Goal: Information Seeking & Learning: Compare options

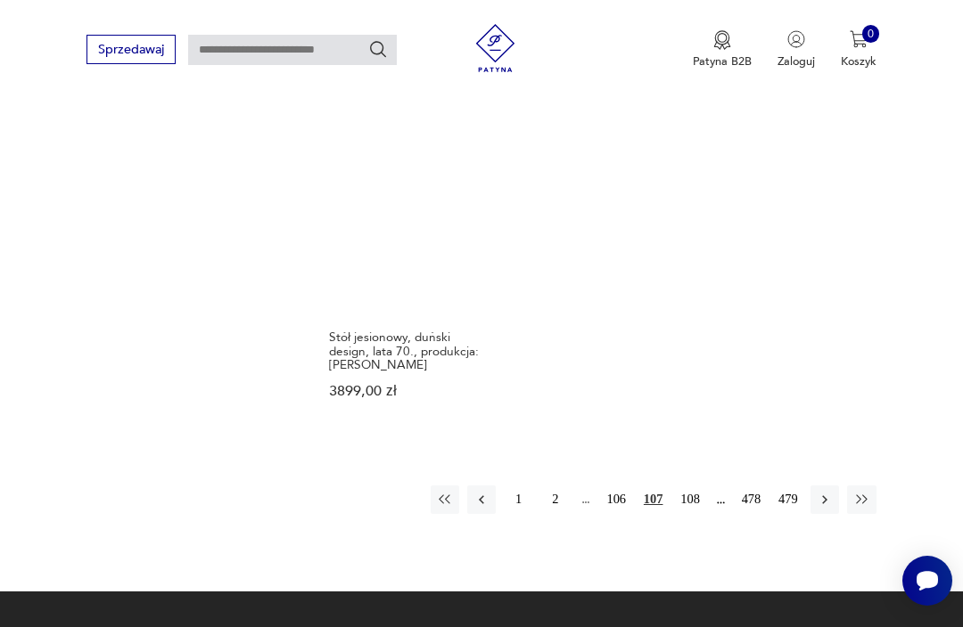
scroll to position [2194, 0]
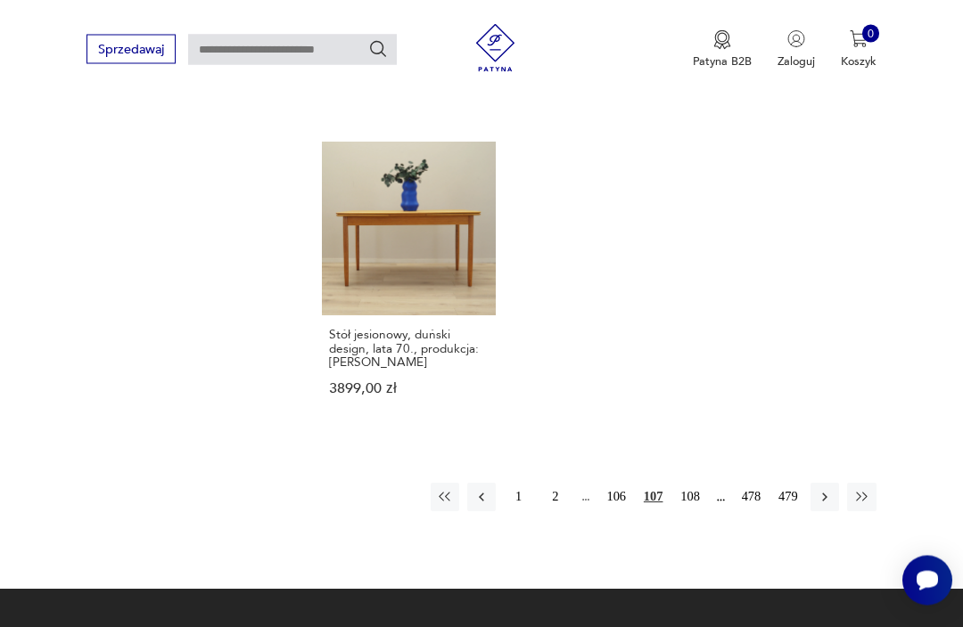
click at [700, 501] on div "1 2 106 107 108 478 479" at bounding box center [654, 498] width 446 height 29
click at [691, 512] on button "108" at bounding box center [690, 497] width 29 height 29
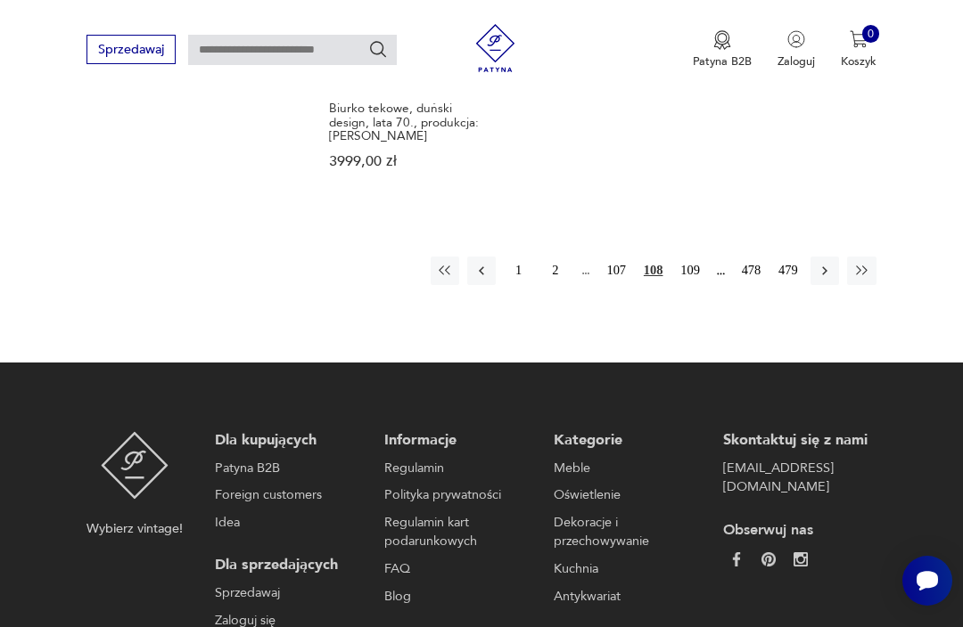
scroll to position [2488, 0]
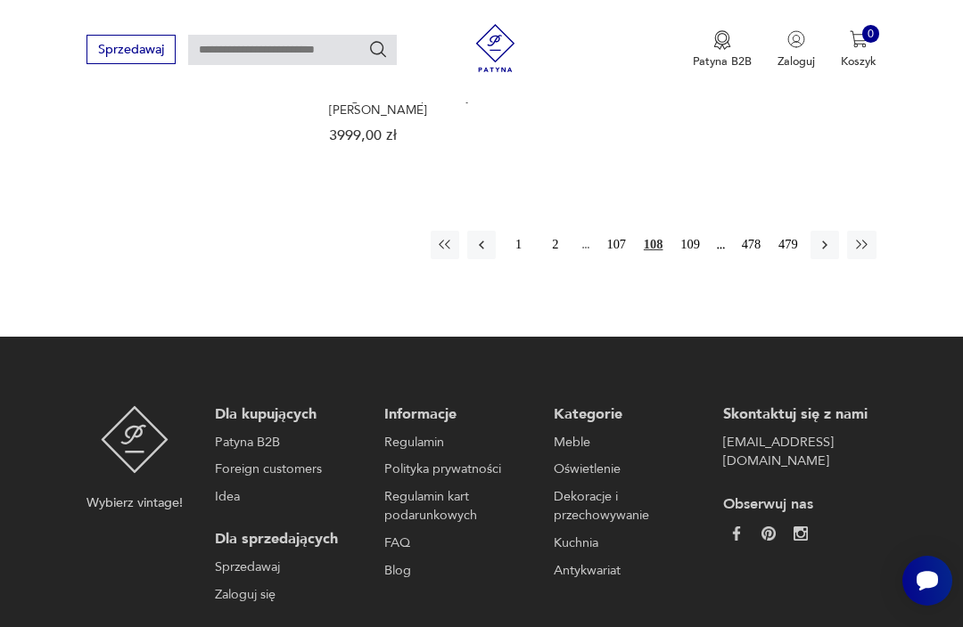
click at [697, 239] on button "109" at bounding box center [690, 245] width 29 height 29
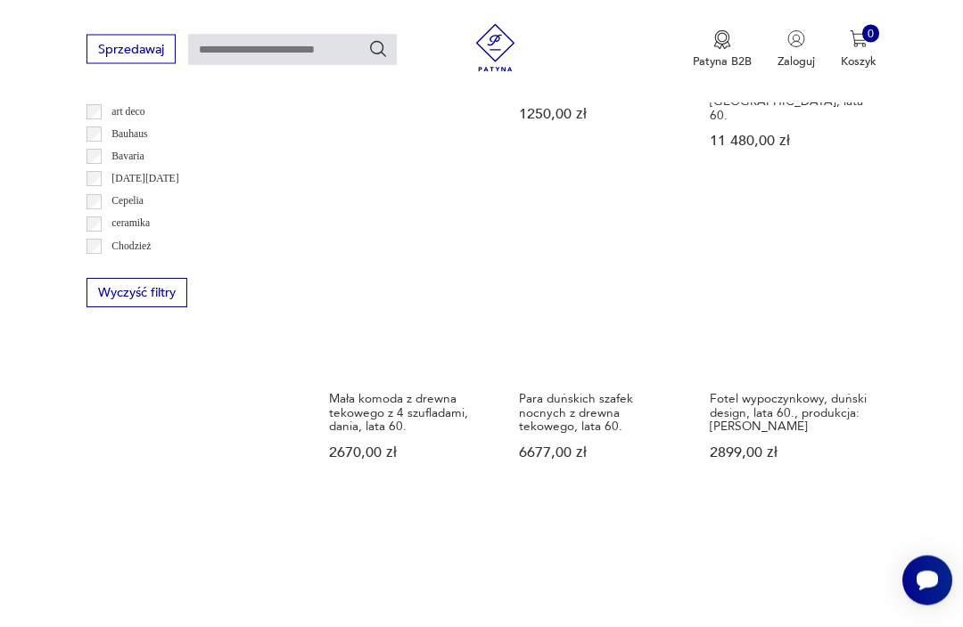
scroll to position [1593, 0]
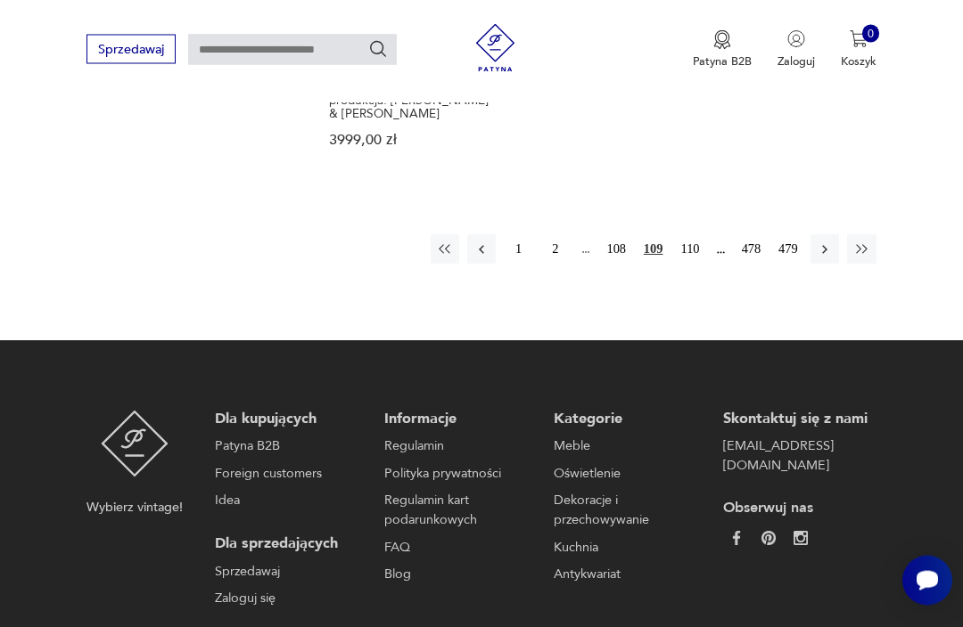
click at [701, 245] on button "110" at bounding box center [690, 249] width 29 height 29
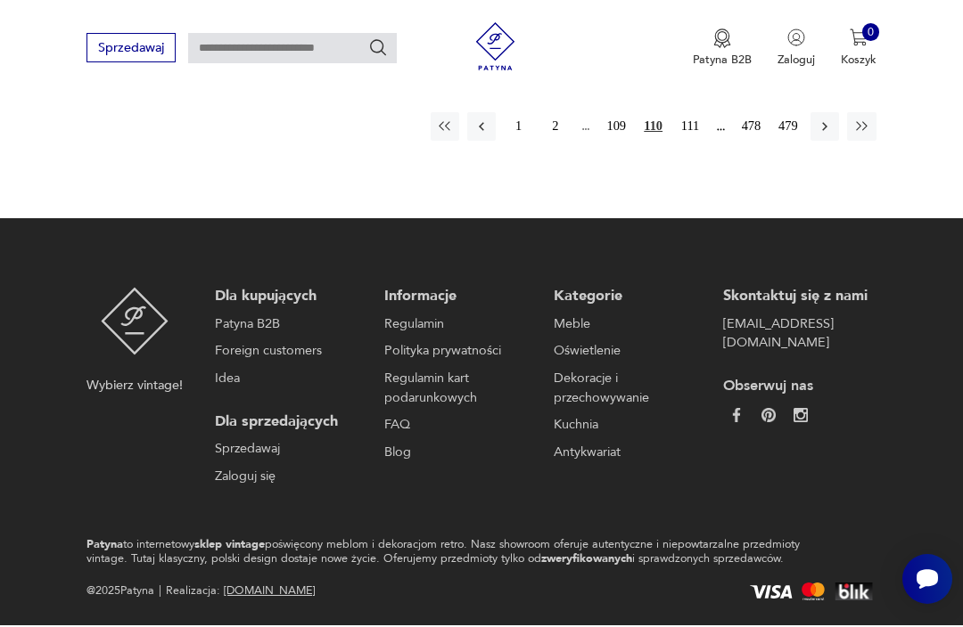
scroll to position [2555, 0]
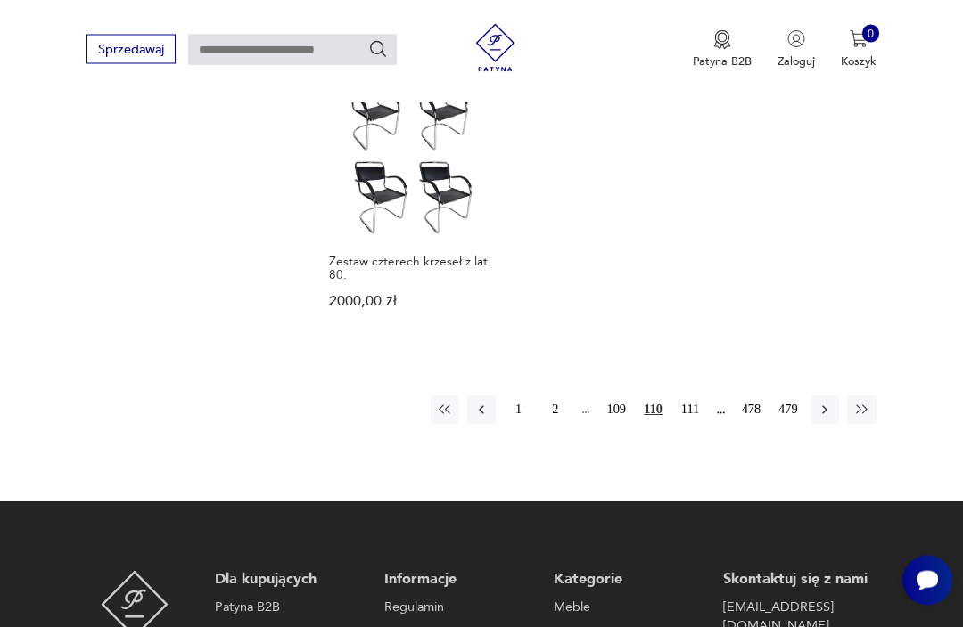
click at [693, 425] on button "111" at bounding box center [690, 411] width 29 height 29
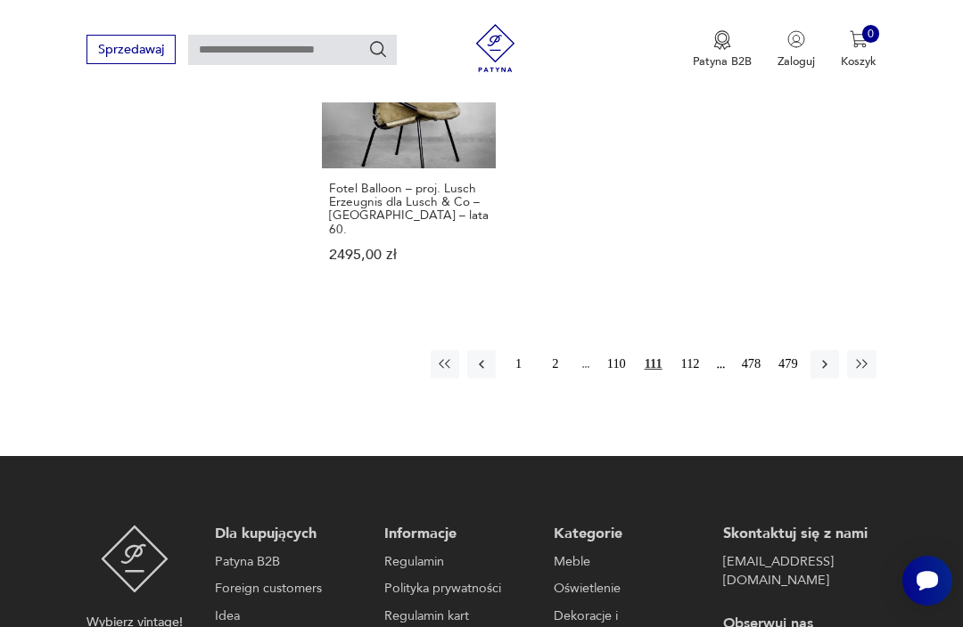
scroll to position [2511, 0]
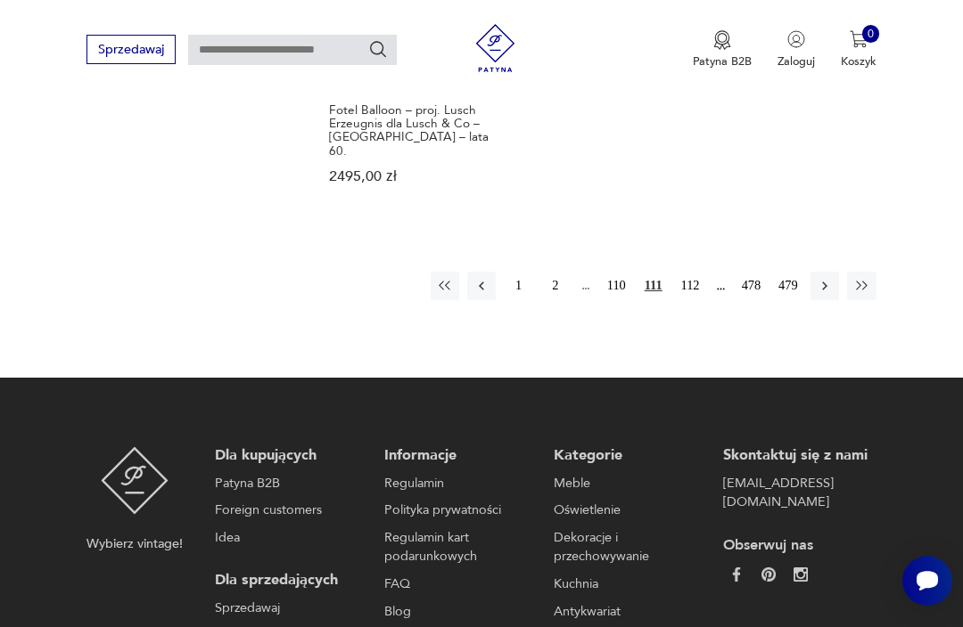
click at [698, 280] on button "112" at bounding box center [690, 286] width 29 height 29
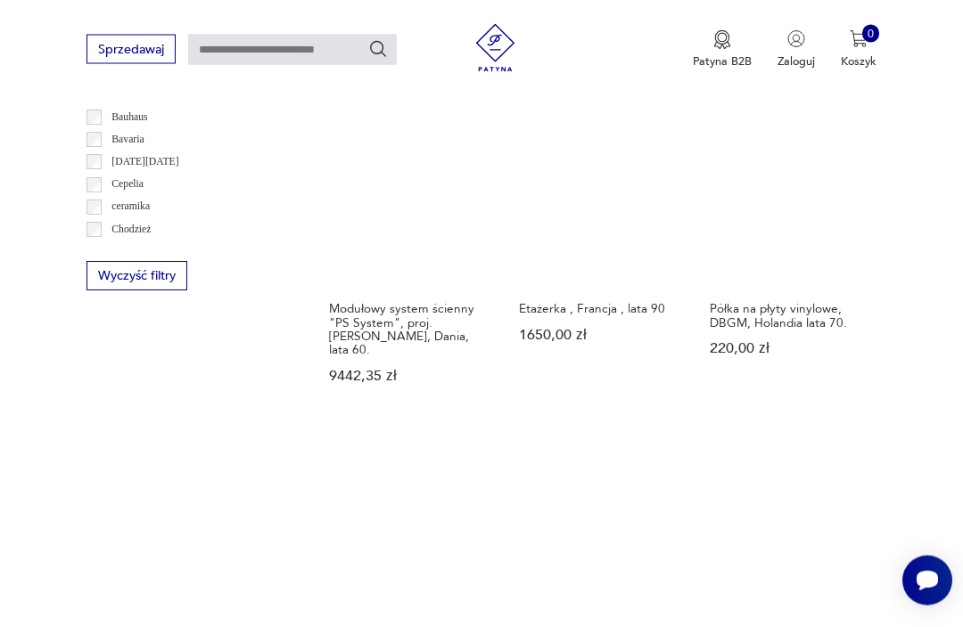
scroll to position [1572, 0]
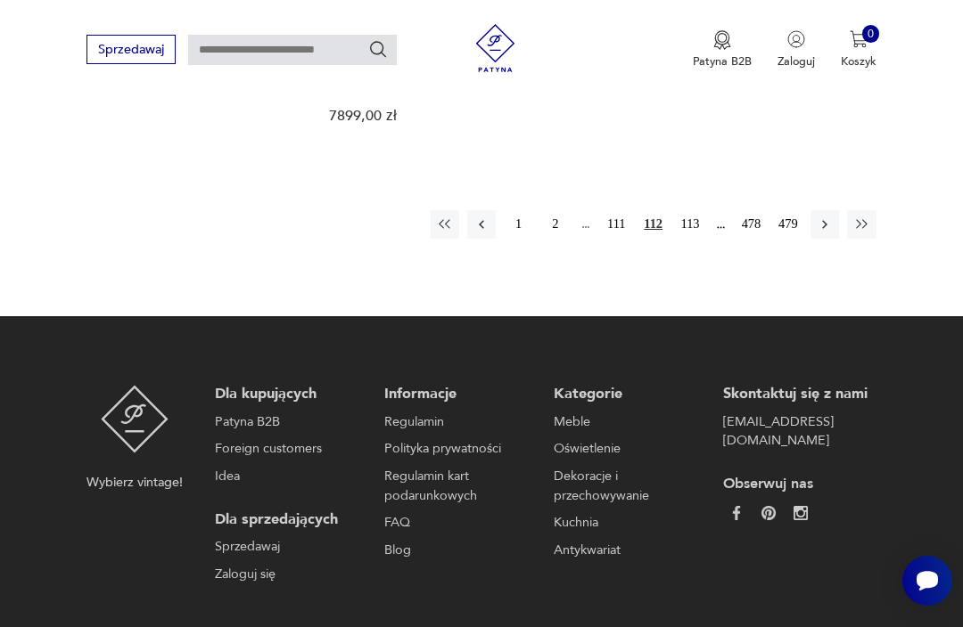
click at [702, 239] on button "113" at bounding box center [690, 224] width 29 height 29
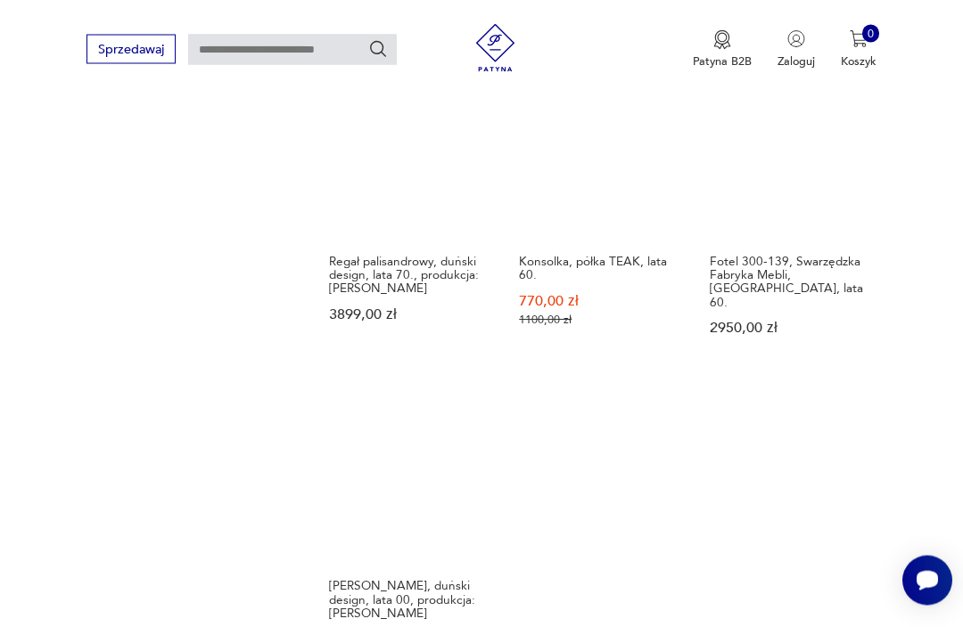
scroll to position [2036, 0]
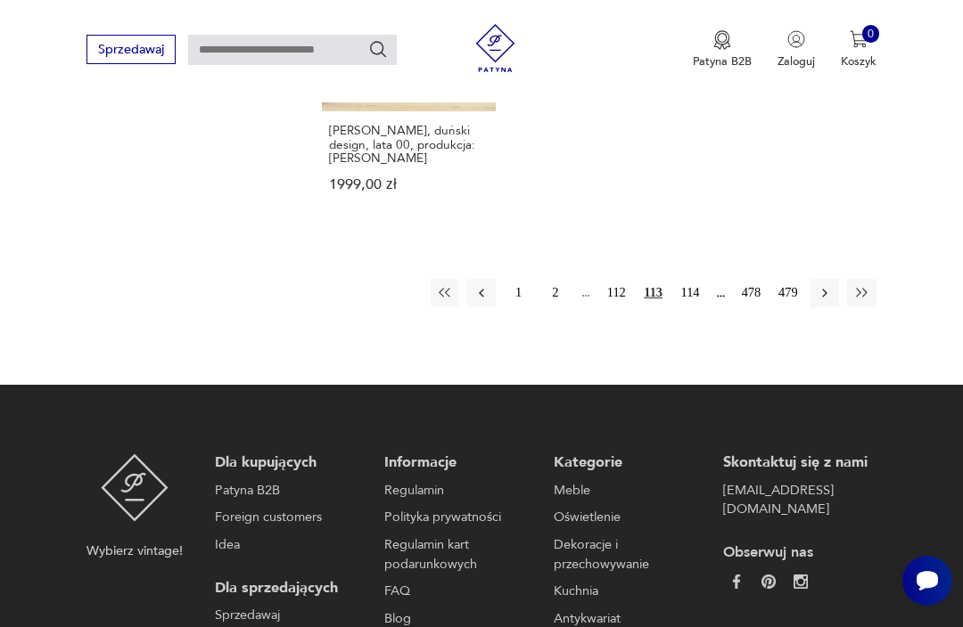
click at [698, 308] on button "114" at bounding box center [690, 293] width 29 height 29
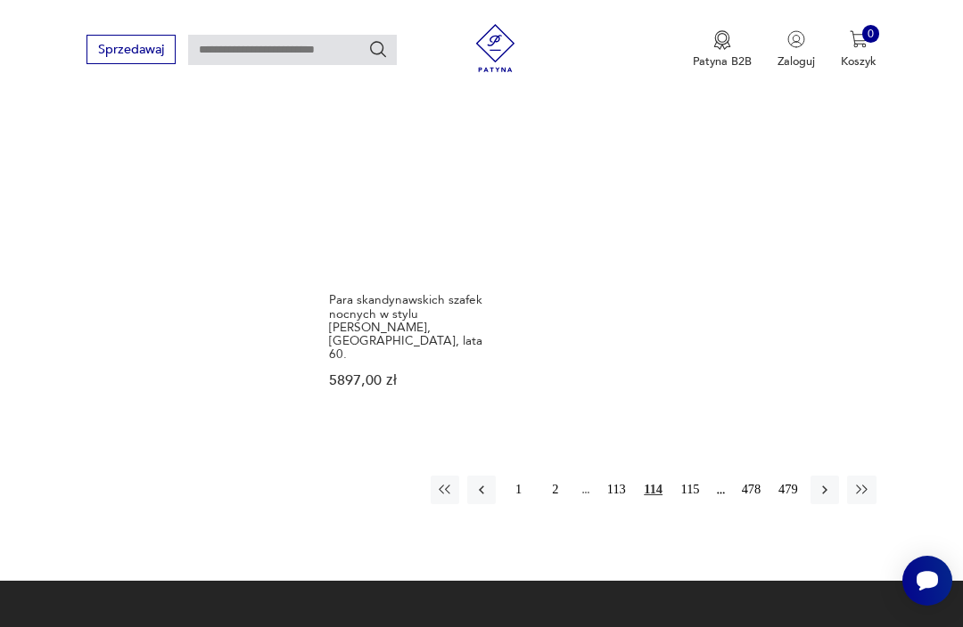
scroll to position [2282, 0]
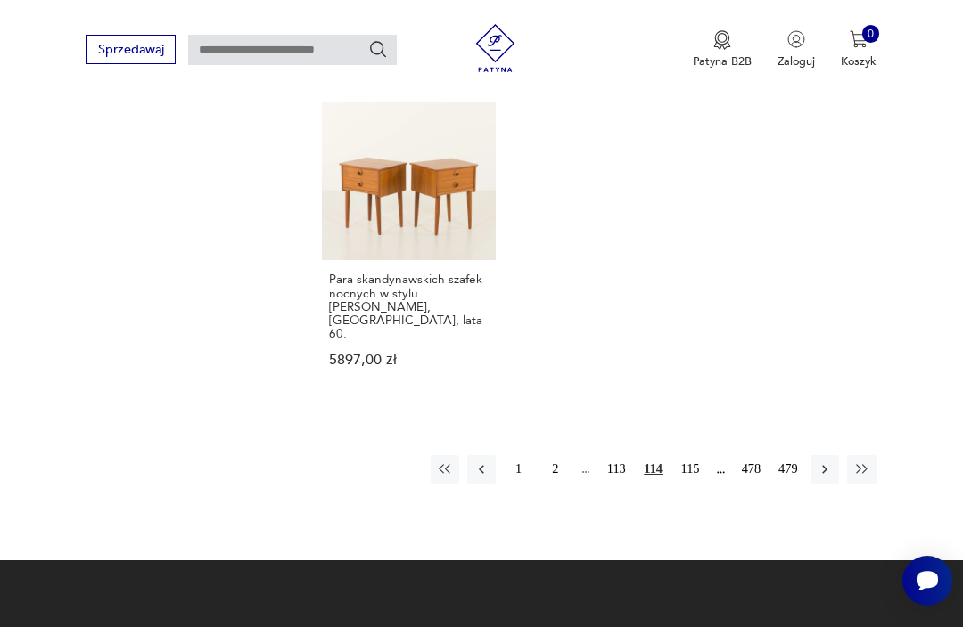
click at [701, 455] on button "115" at bounding box center [690, 469] width 29 height 29
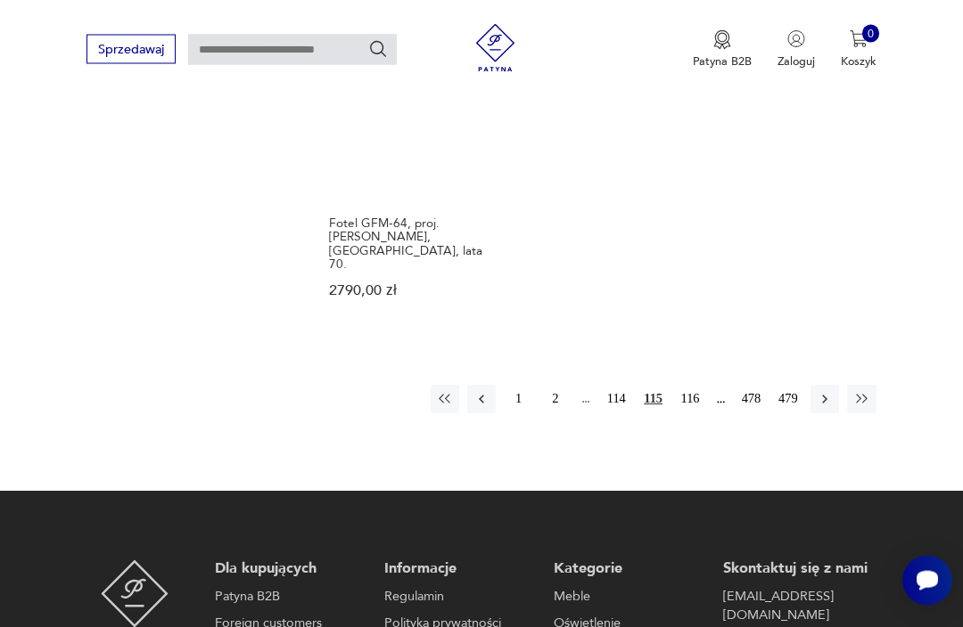
scroll to position [2346, 0]
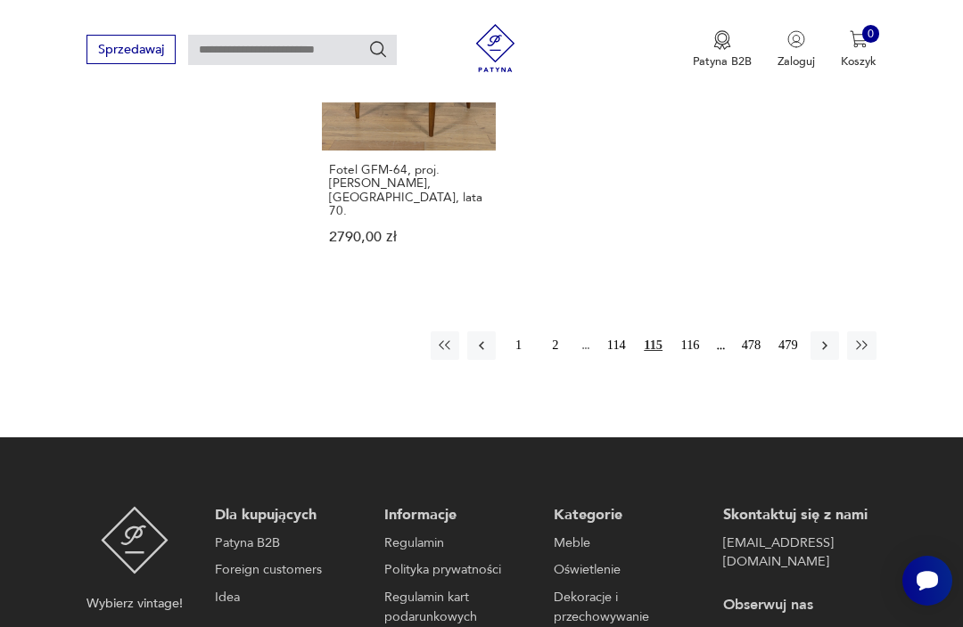
click at [700, 358] on button "116" at bounding box center [690, 346] width 29 height 29
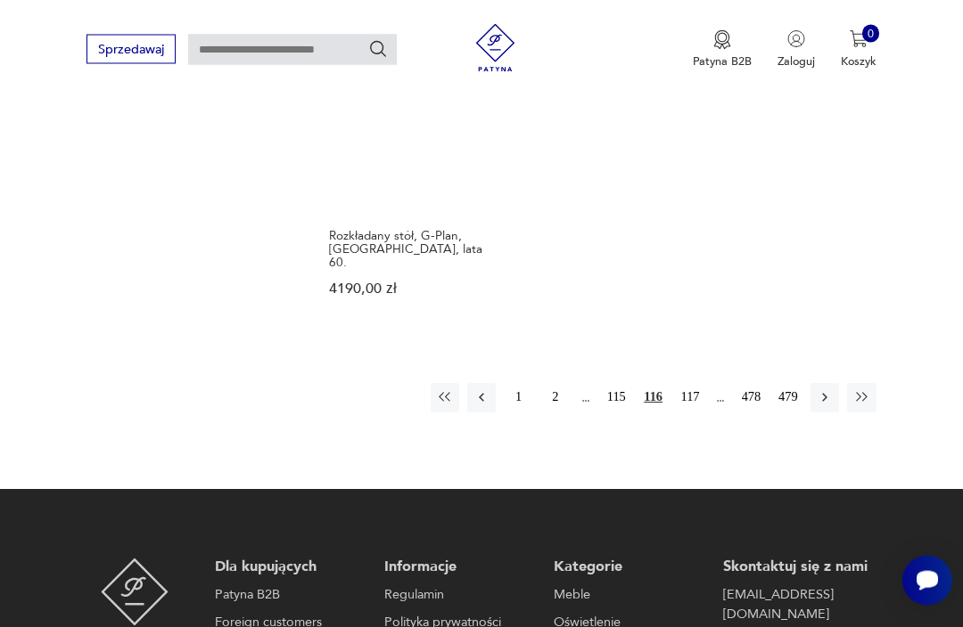
scroll to position [2412, 0]
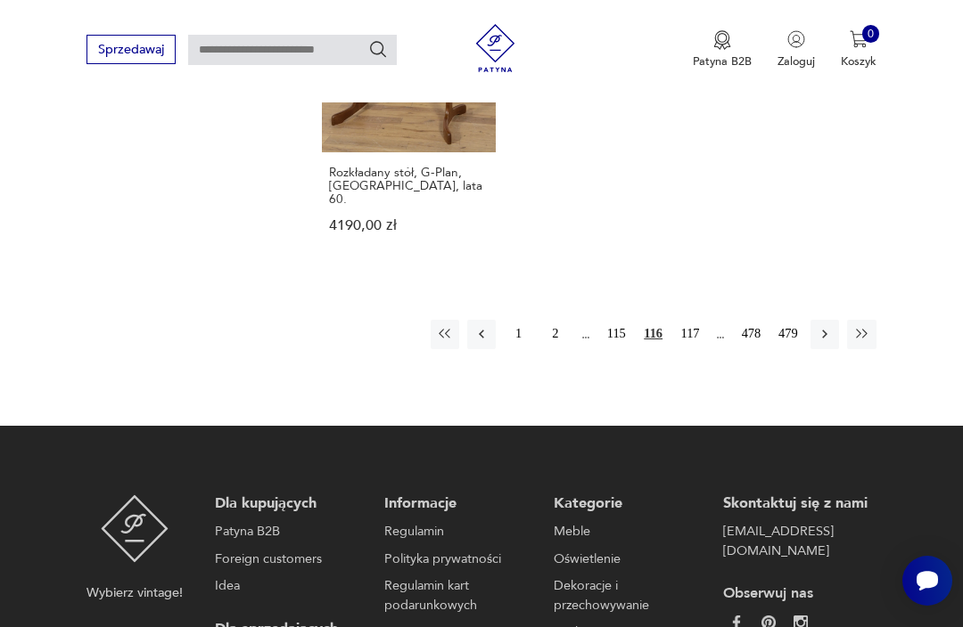
click at [686, 334] on button "117" at bounding box center [690, 334] width 29 height 29
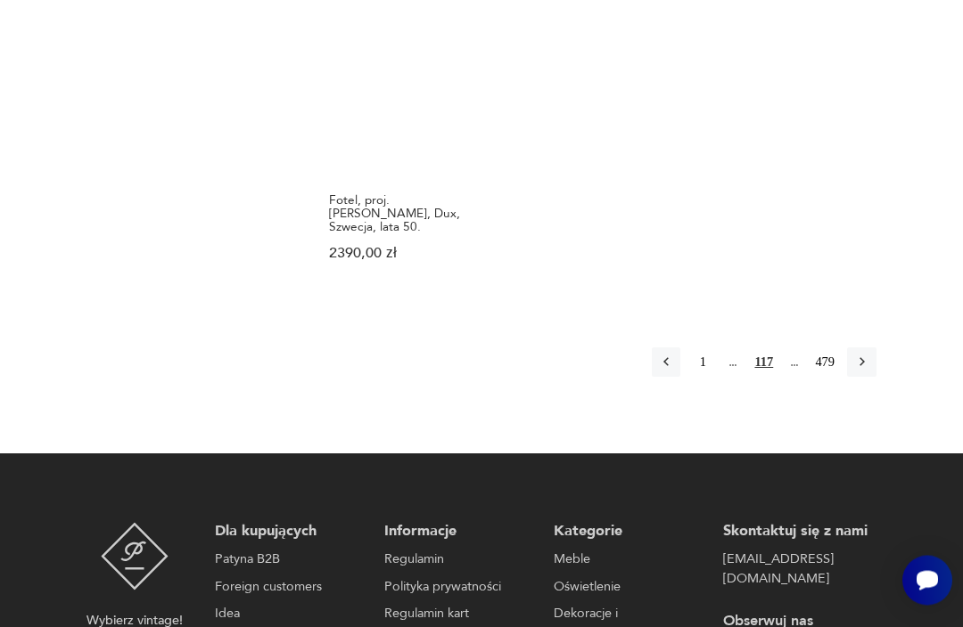
scroll to position [2469, 0]
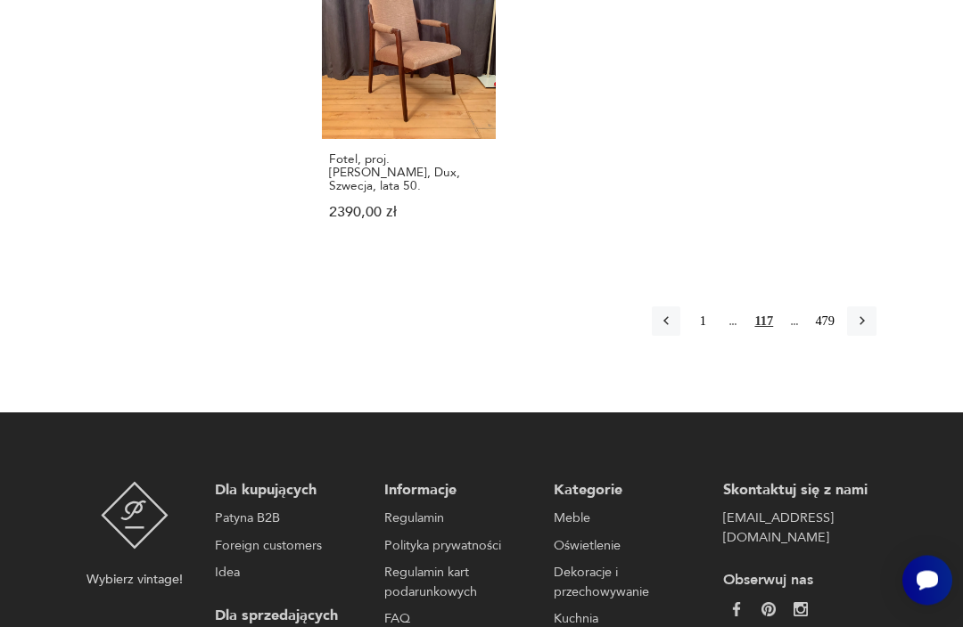
click at [860, 330] on icon "button" at bounding box center [862, 322] width 16 height 16
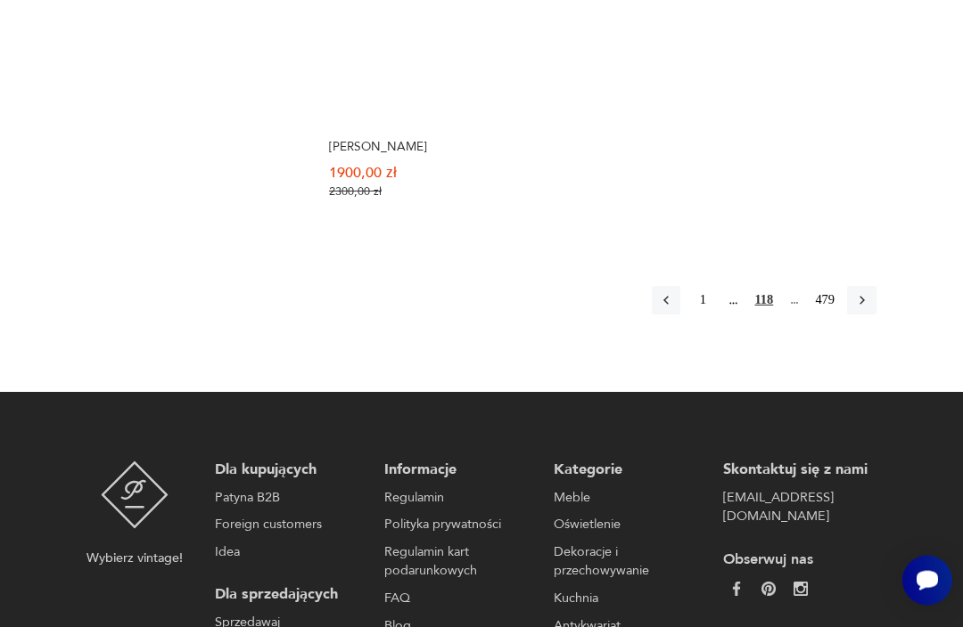
scroll to position [2551, 0]
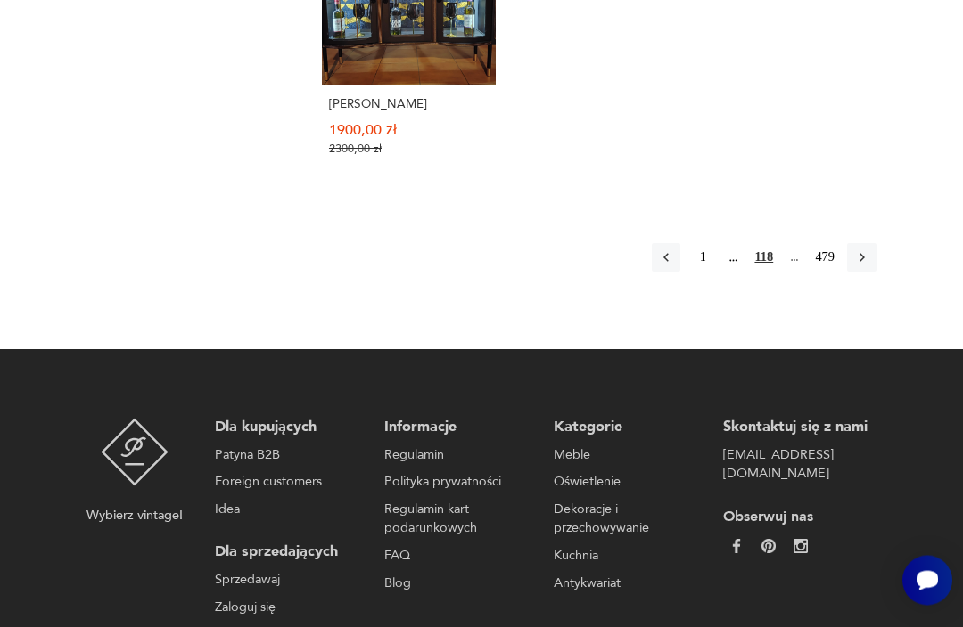
click at [857, 267] on icon "button" at bounding box center [862, 258] width 16 height 16
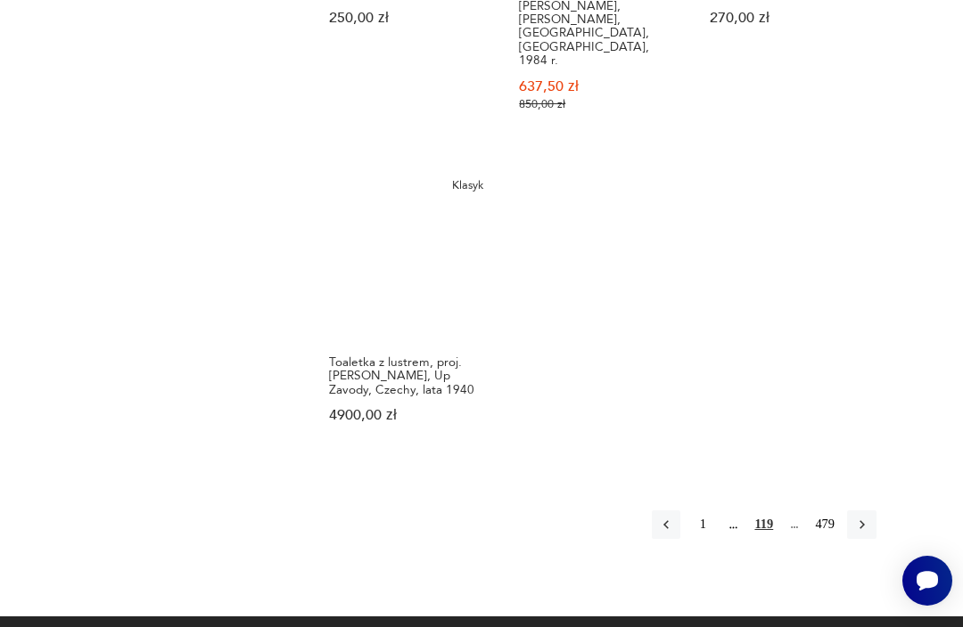
scroll to position [2389, 0]
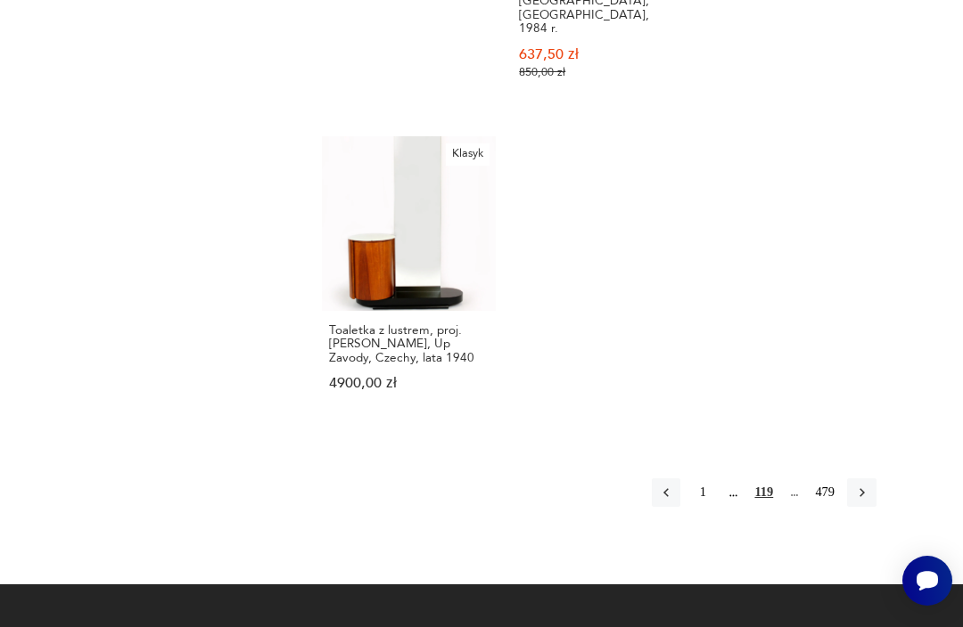
click at [863, 488] on icon "button" at bounding box center [861, 492] width 5 height 9
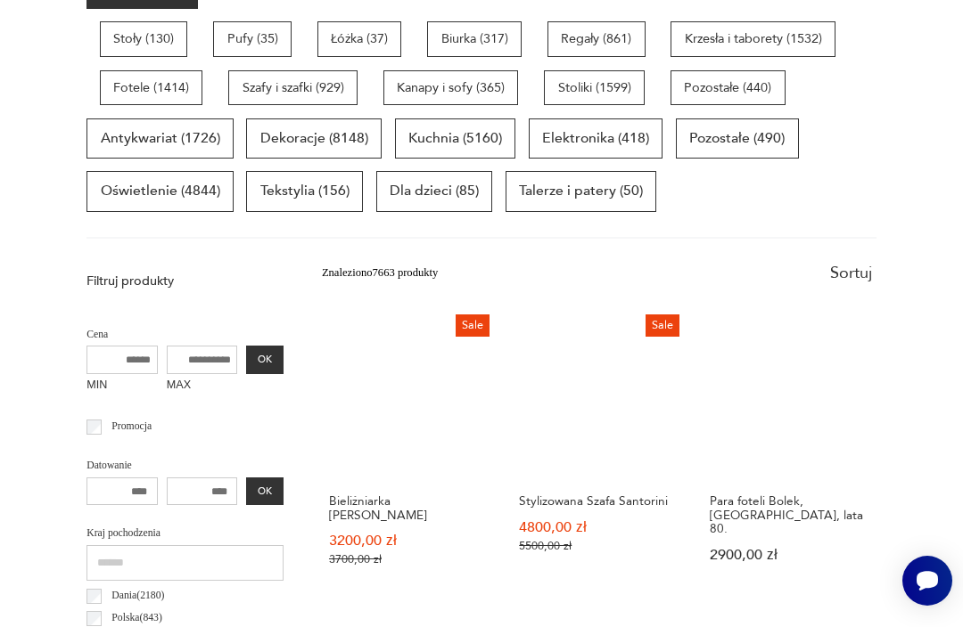
scroll to position [521, 0]
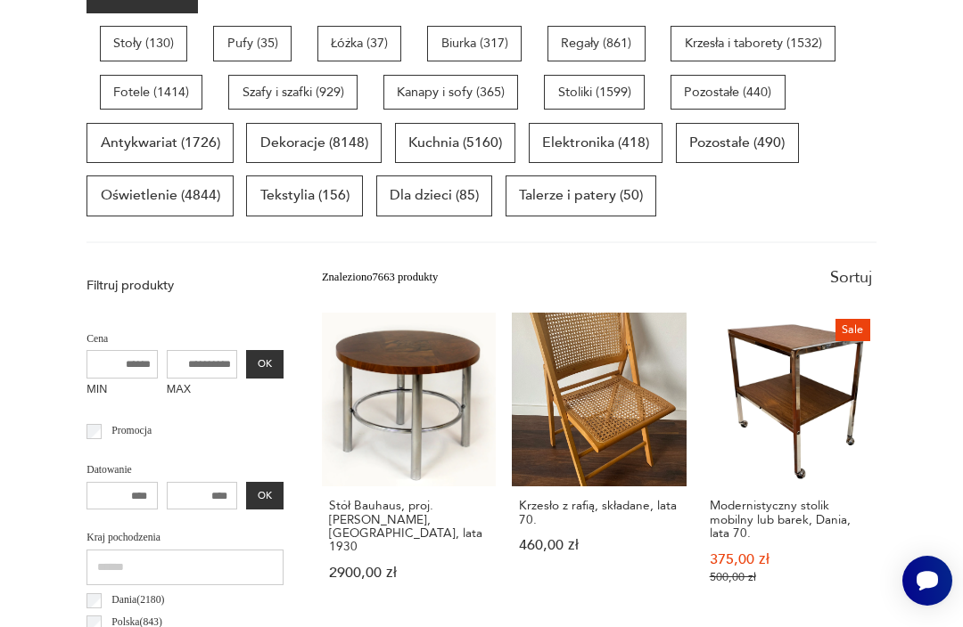
click at [344, 79] on p "Szafy i szafki (929)" at bounding box center [292, 93] width 129 height 36
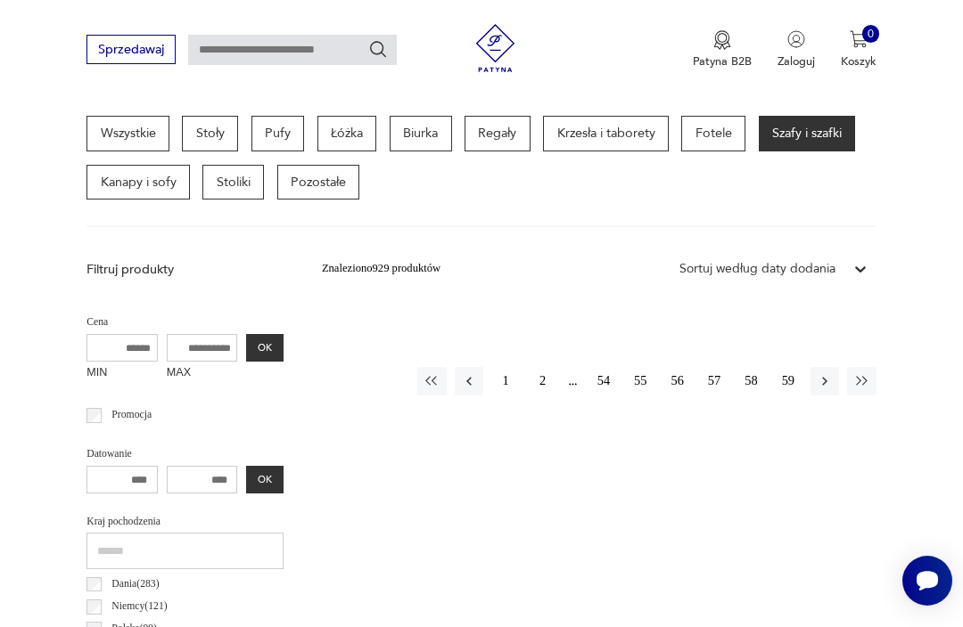
scroll to position [427, 0]
click at [547, 380] on button "2" at bounding box center [542, 381] width 29 height 29
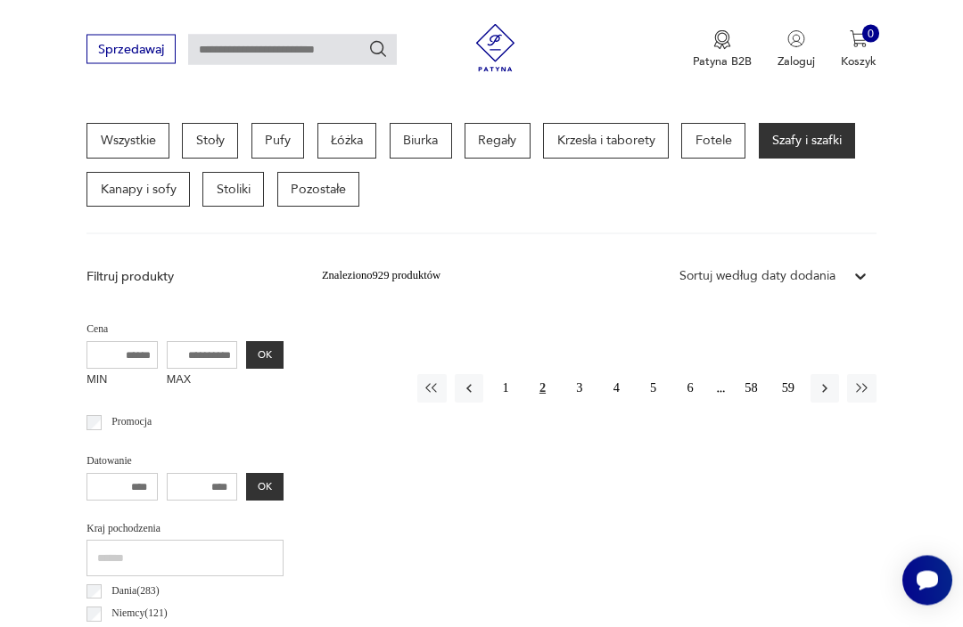
scroll to position [412, 0]
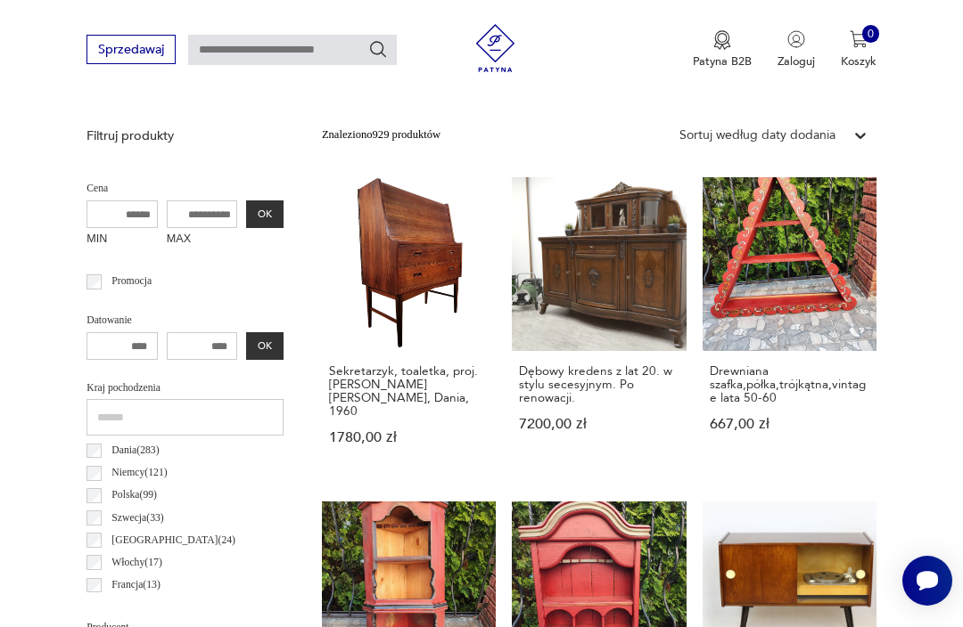
click at [376, 312] on link "Sekretarzyk, toaletka, proj. [PERSON_NAME] [PERSON_NAME], Dania, 1960 1780,00 zł" at bounding box center [409, 326] width 174 height 299
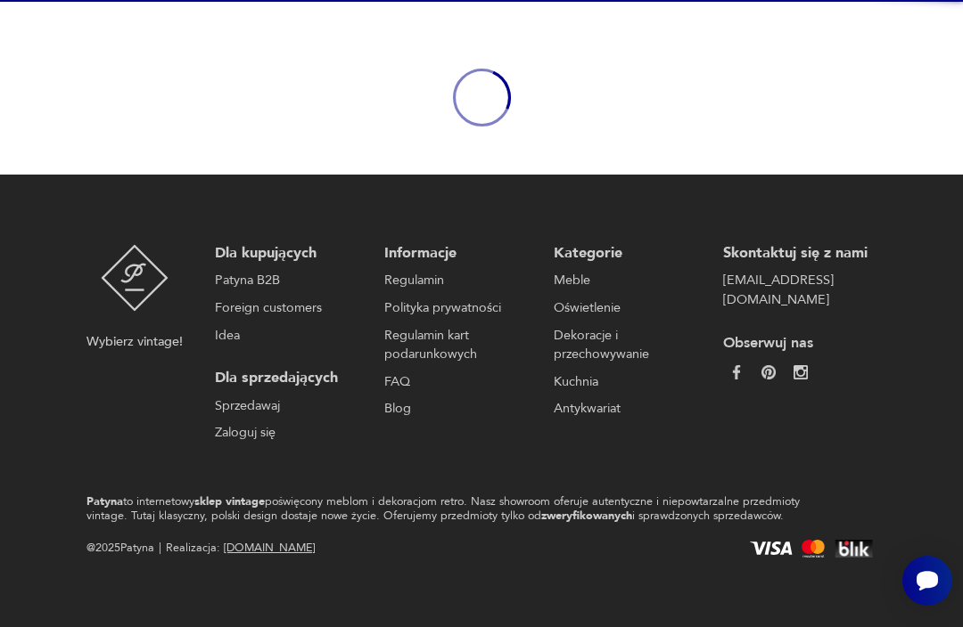
scroll to position [155, 0]
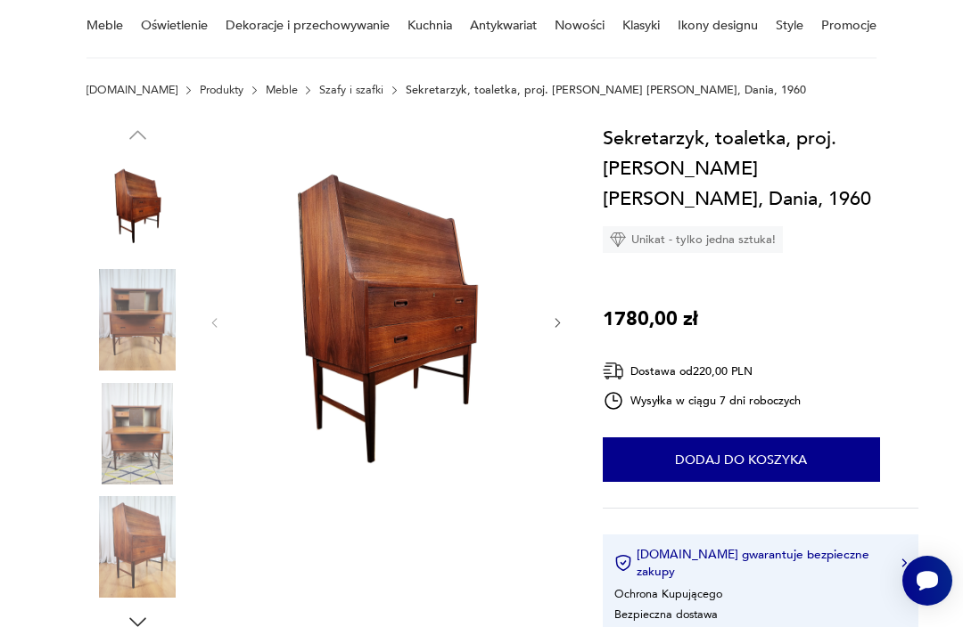
click at [121, 308] on img at bounding box center [137, 320] width 102 height 102
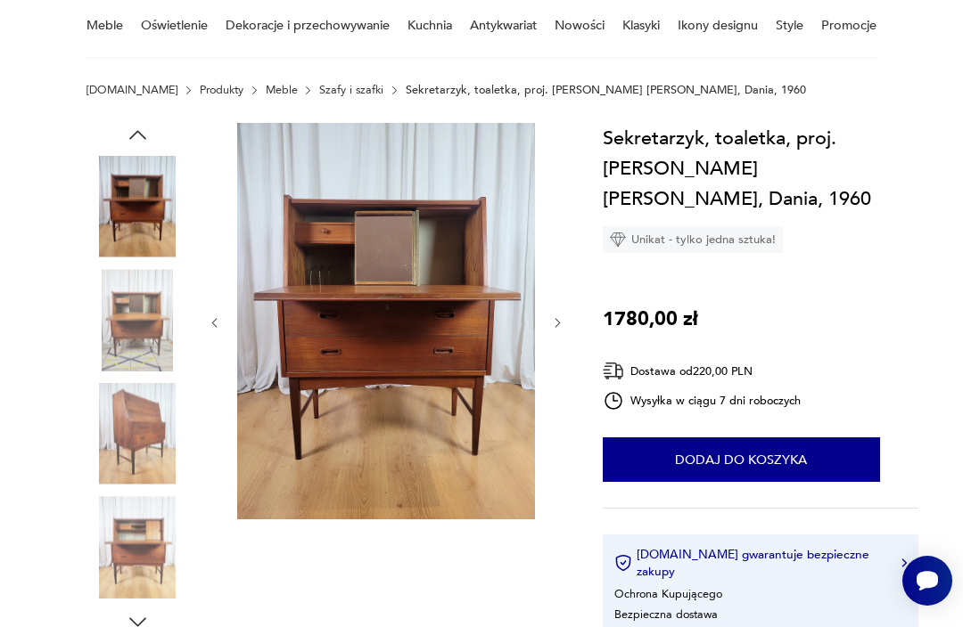
click at [135, 324] on img at bounding box center [137, 320] width 102 height 102
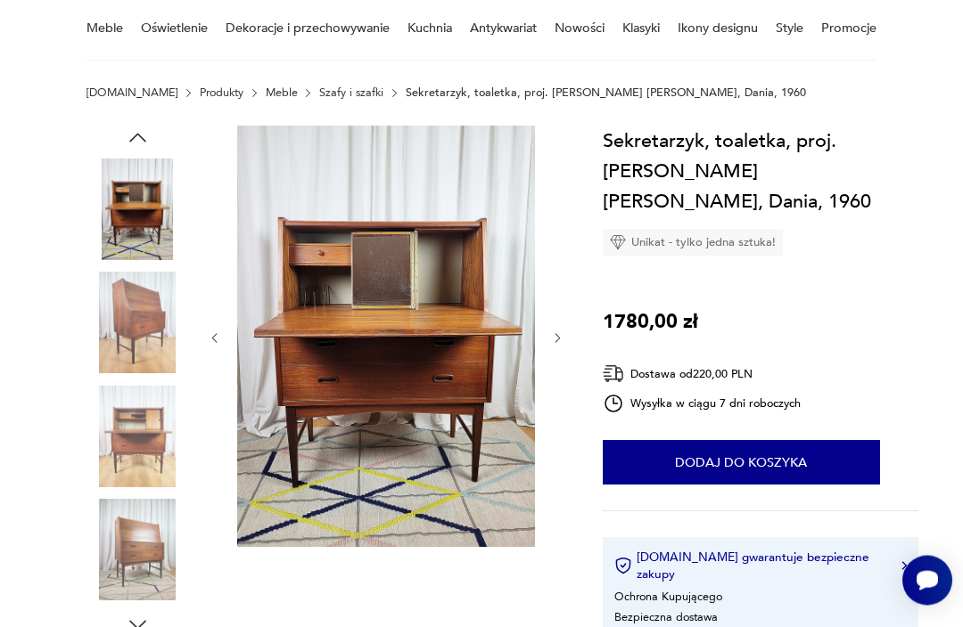
scroll to position [152, 0]
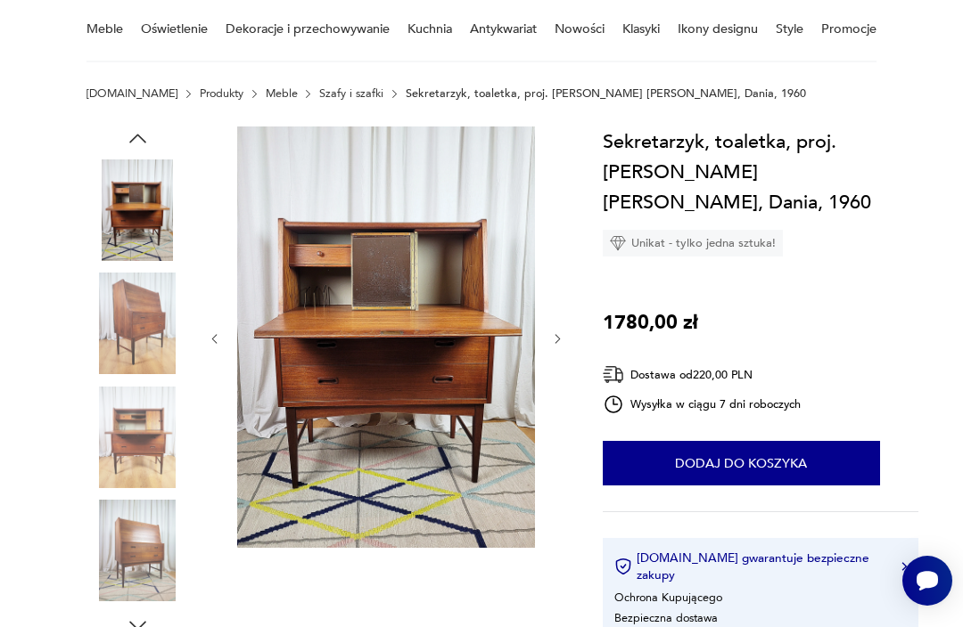
click at [140, 431] on img at bounding box center [137, 438] width 102 height 102
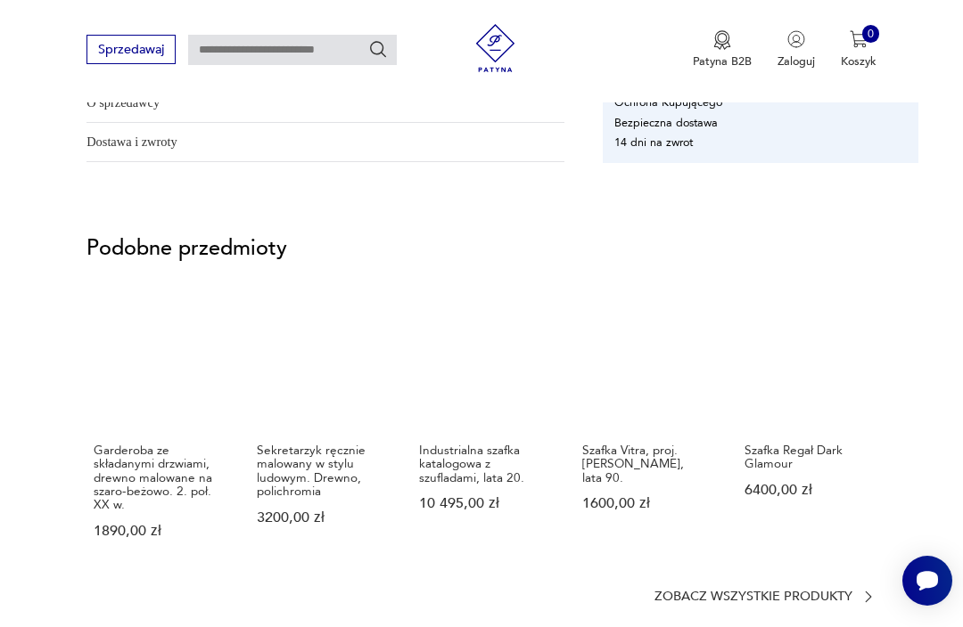
scroll to position [1176, 0]
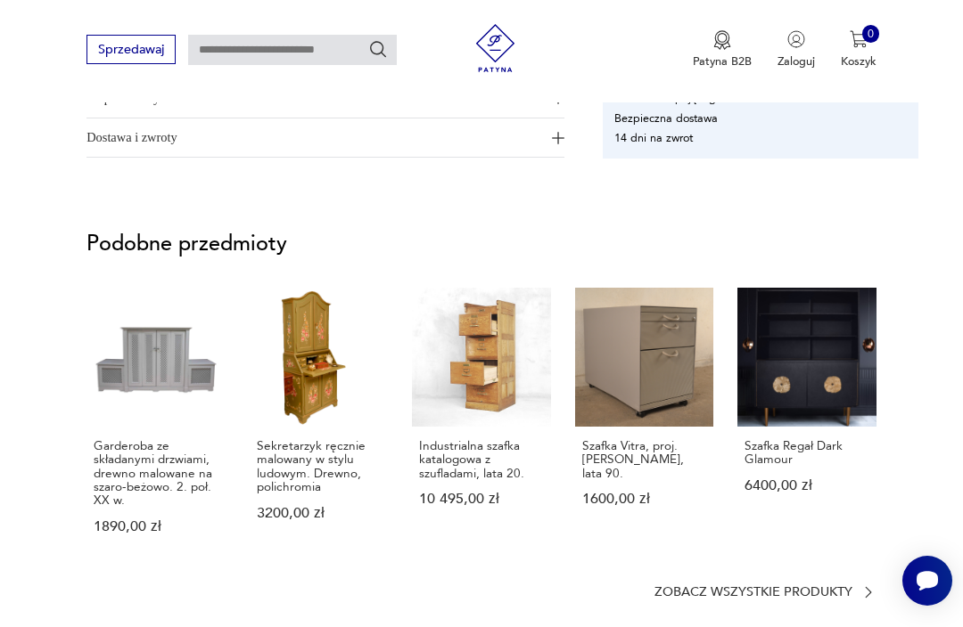
click at [838, 374] on link "Szafka Regał Dark Glamour 6400,00 zł" at bounding box center [806, 426] width 139 height 277
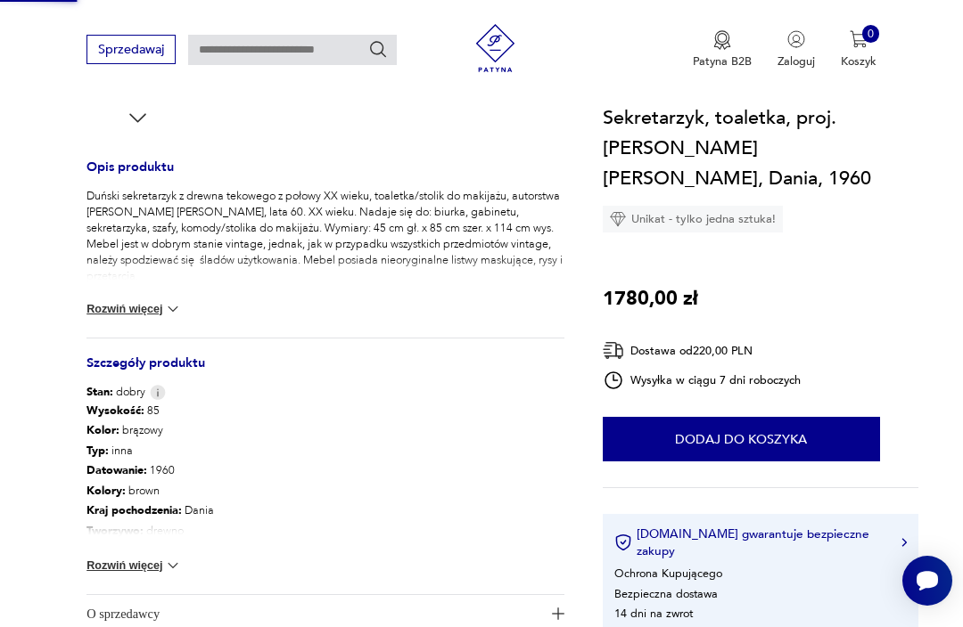
scroll to position [0, 0]
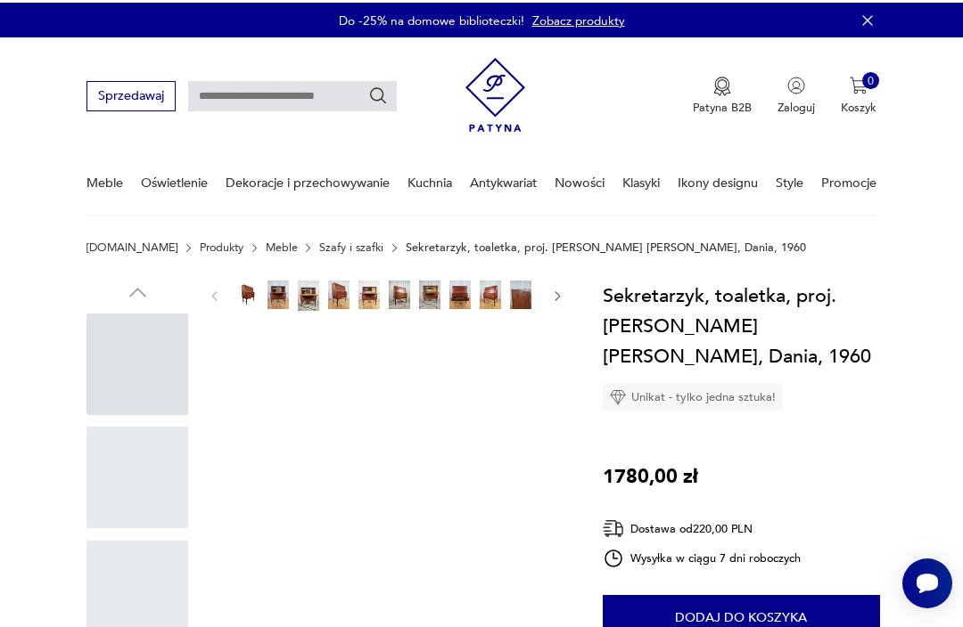
scroll to position [59, 0]
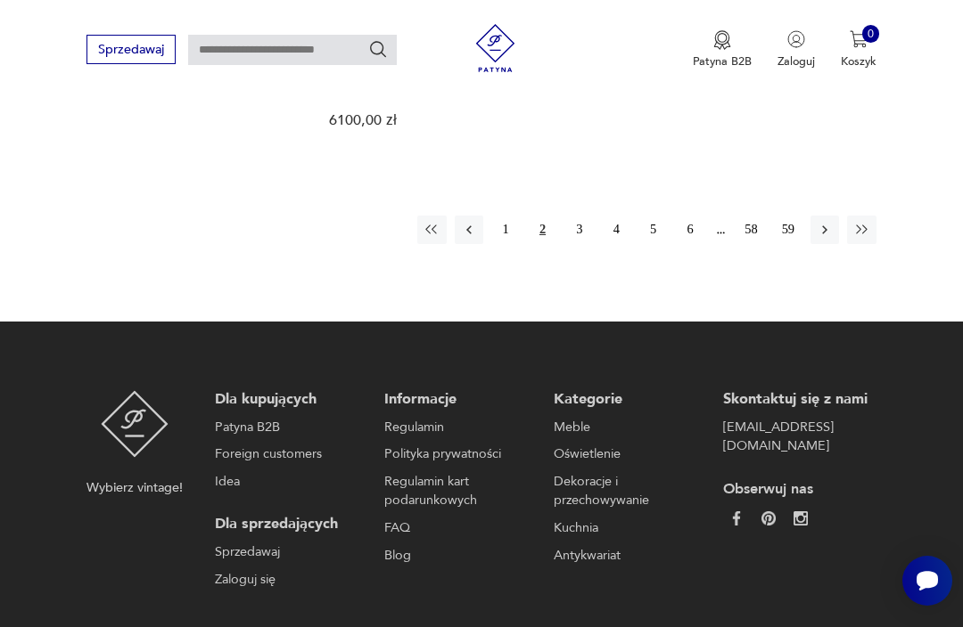
scroll to position [2473, 0]
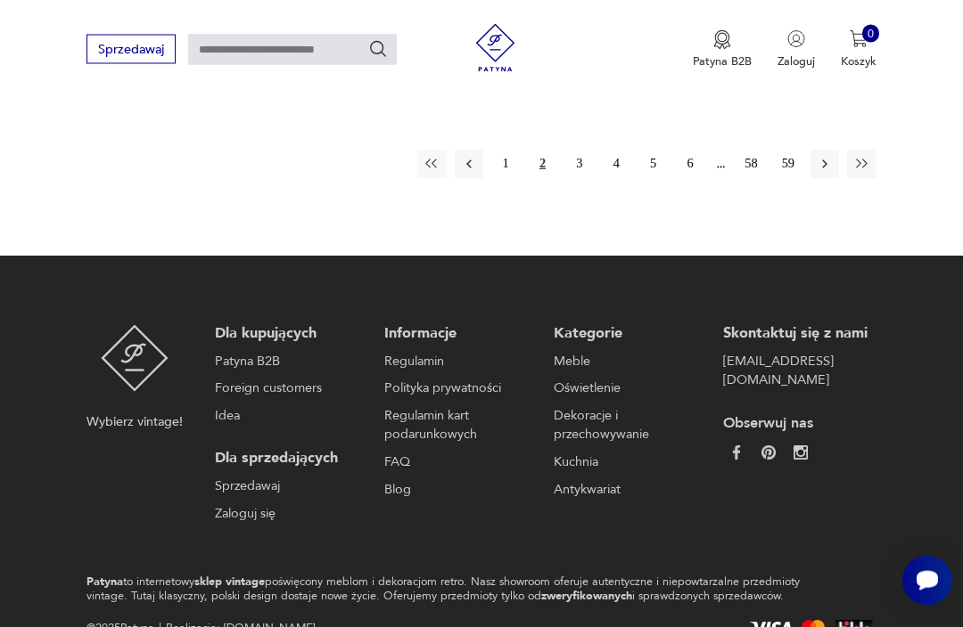
click at [695, 179] on button "6" at bounding box center [690, 165] width 29 height 29
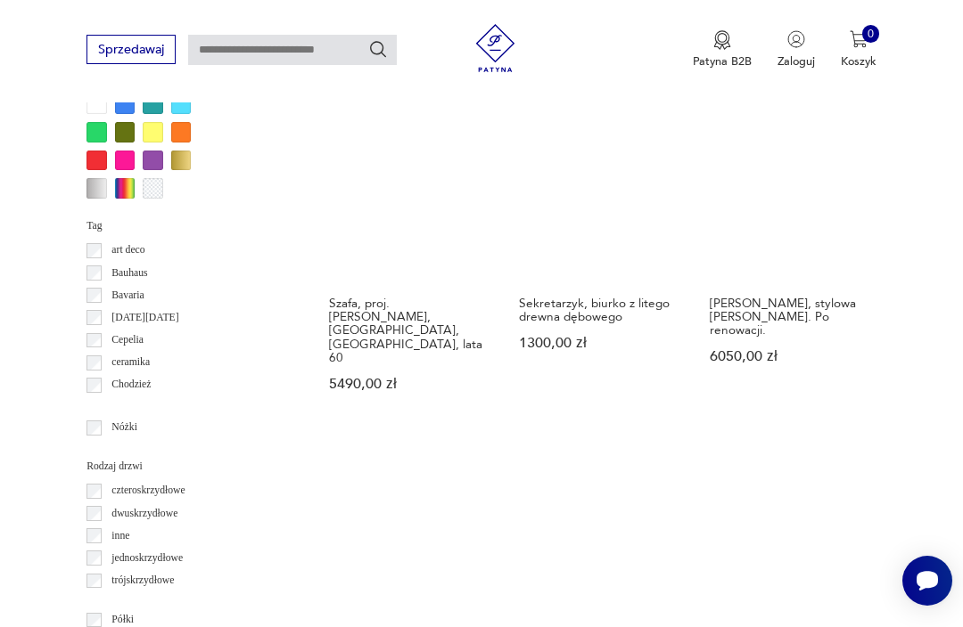
scroll to position [1598, 0]
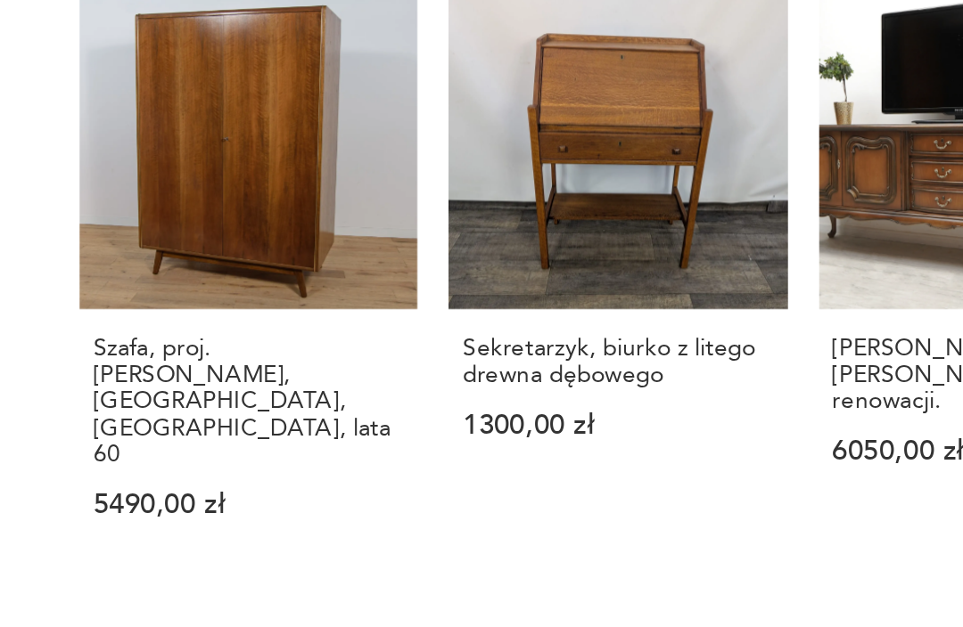
click at [512, 143] on link "Sekretarzyk, biurko z litego drewna dębowego 1300,00 zł" at bounding box center [599, 258] width 174 height 313
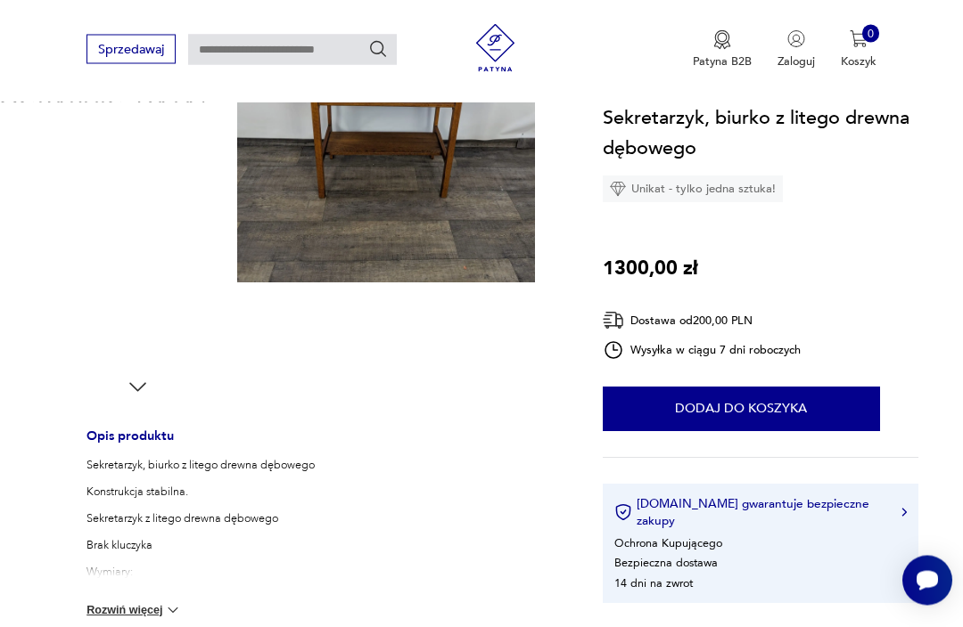
scroll to position [390, 0]
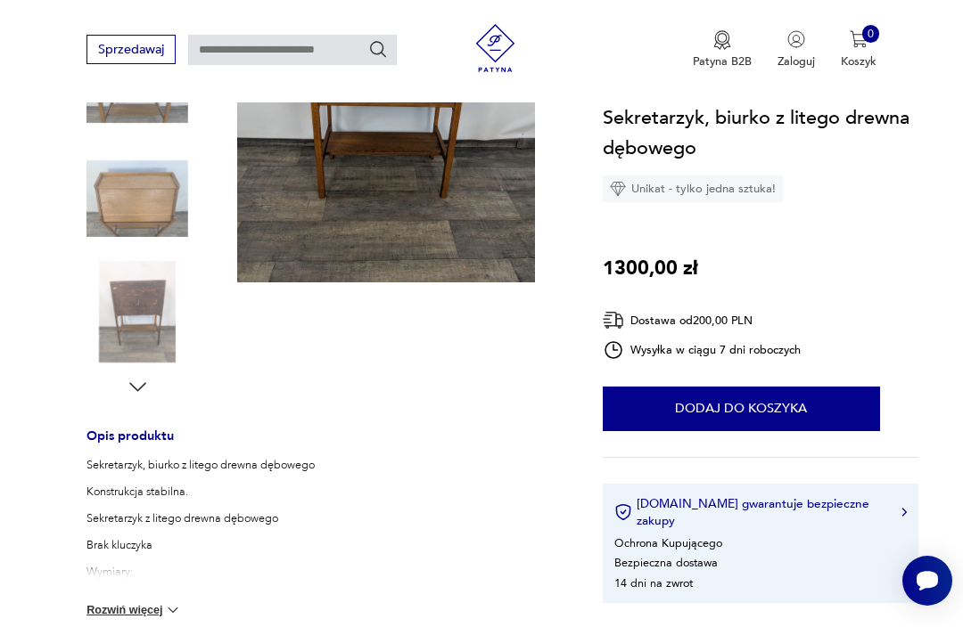
click at [130, 304] on img at bounding box center [137, 312] width 102 height 102
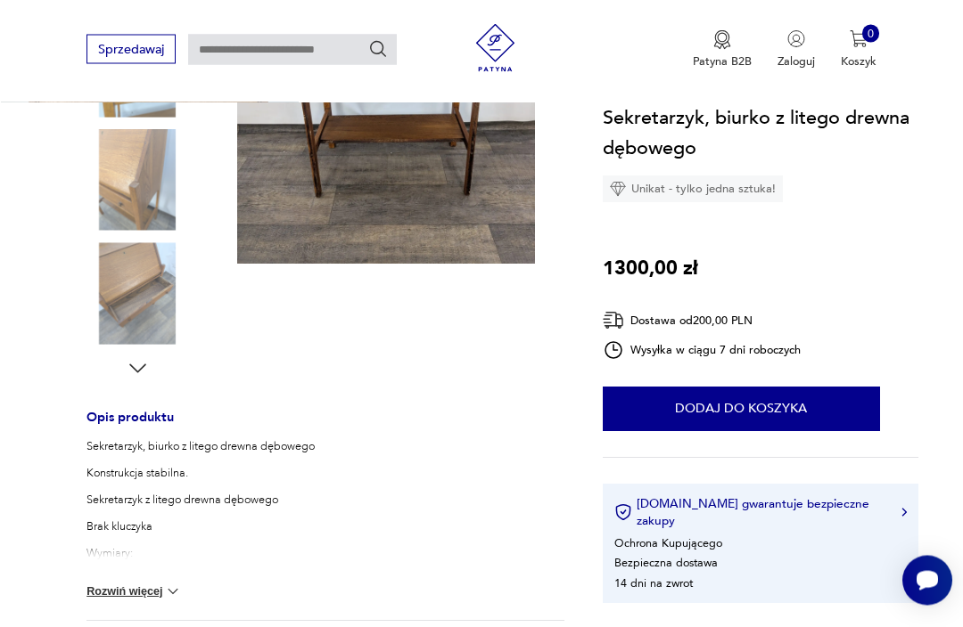
scroll to position [410, 0]
click at [135, 367] on icon "button" at bounding box center [137, 367] width 17 height 9
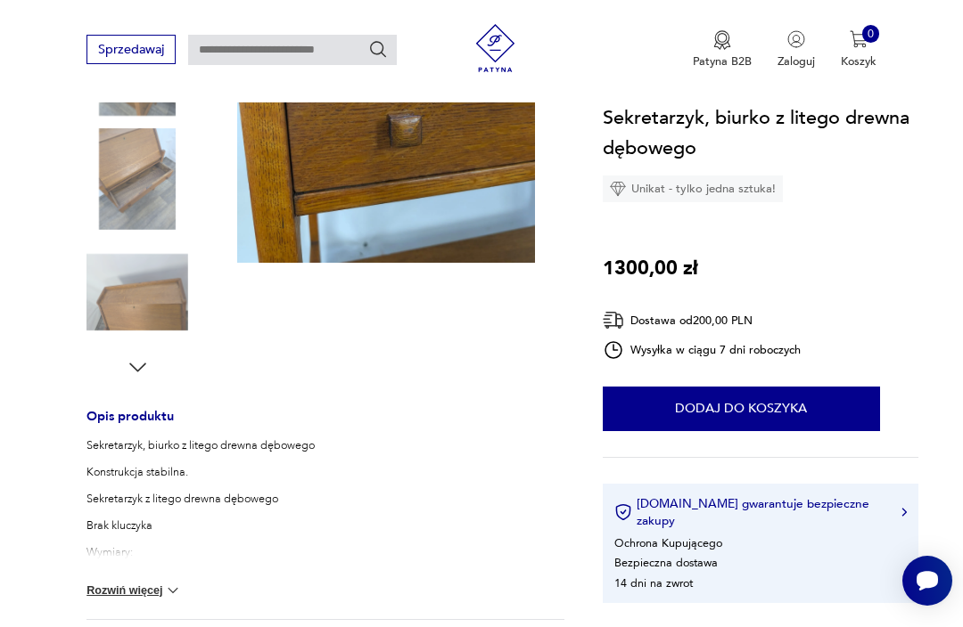
click at [133, 362] on icon "button" at bounding box center [138, 368] width 24 height 24
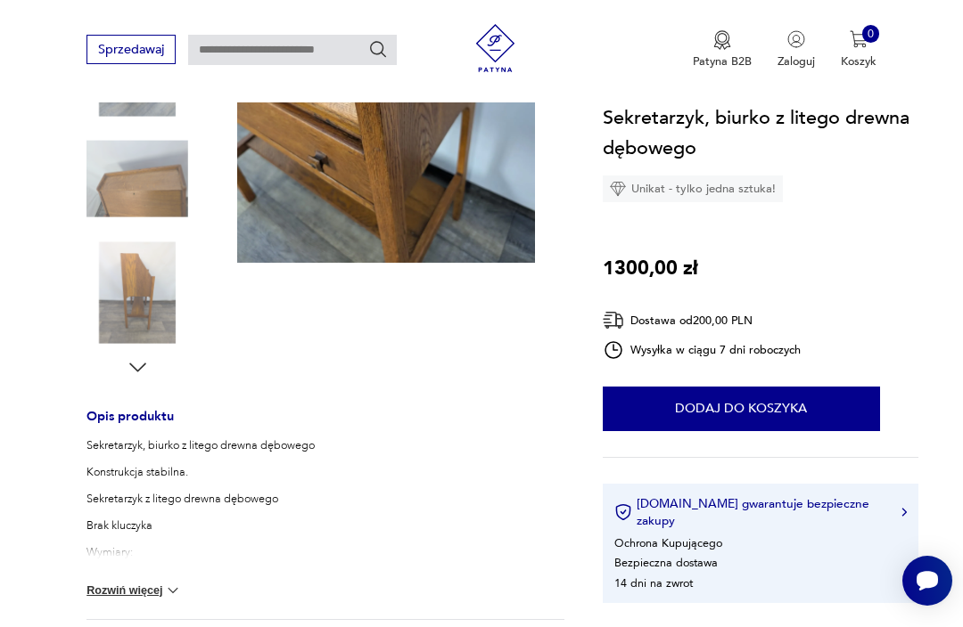
click at [130, 275] on img at bounding box center [137, 293] width 102 height 102
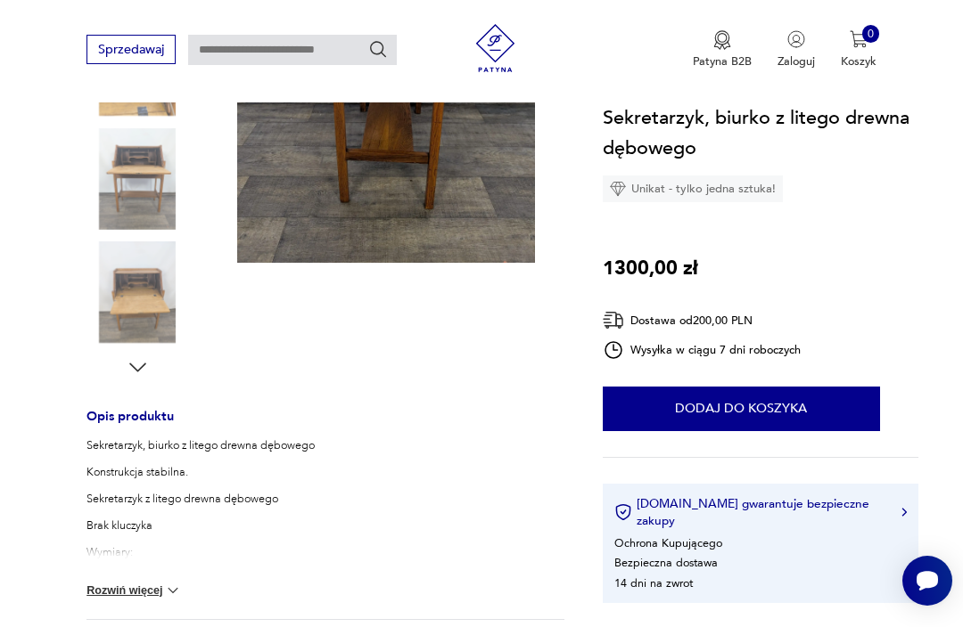
click at [136, 365] on icon "button" at bounding box center [138, 368] width 24 height 24
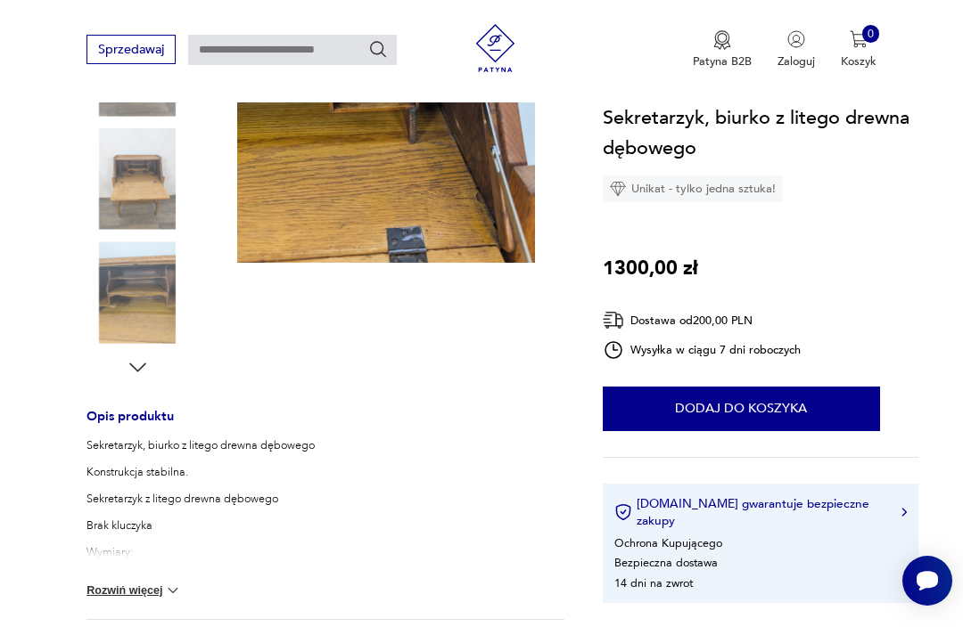
click at [138, 175] on img at bounding box center [137, 179] width 102 height 102
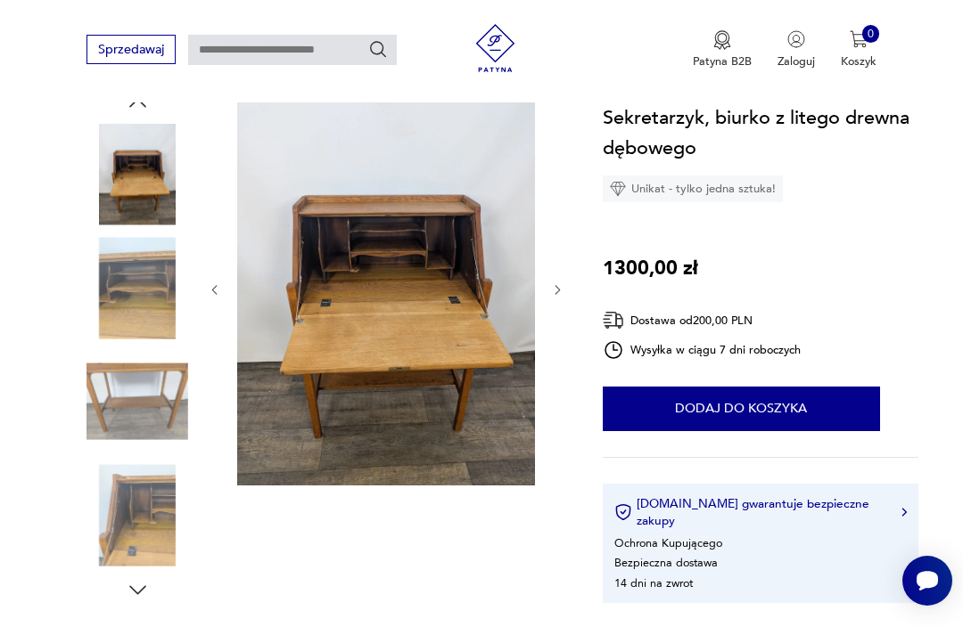
scroll to position [185, 0]
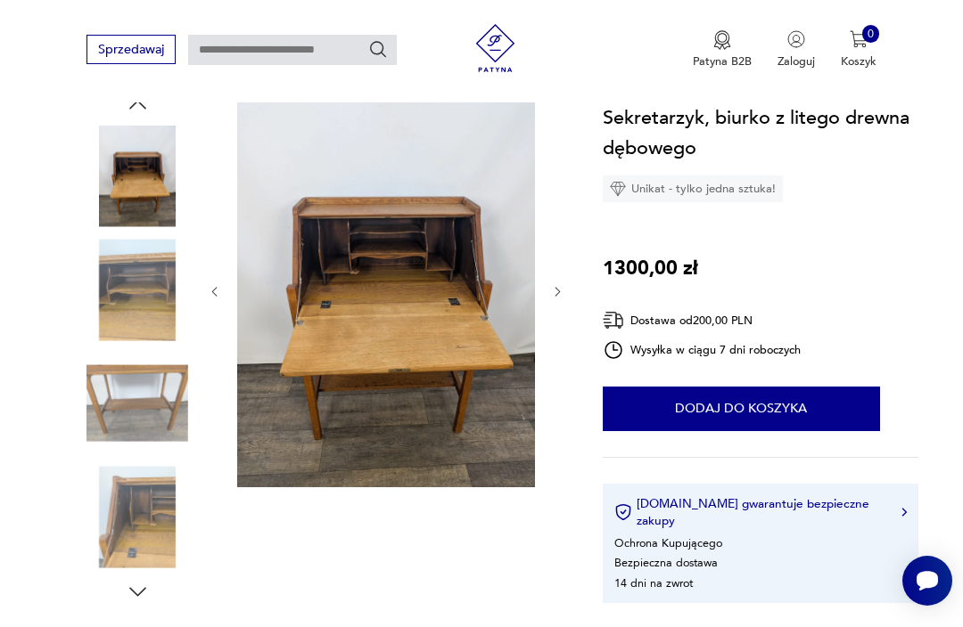
click at [466, 364] on img at bounding box center [386, 291] width 298 height 396
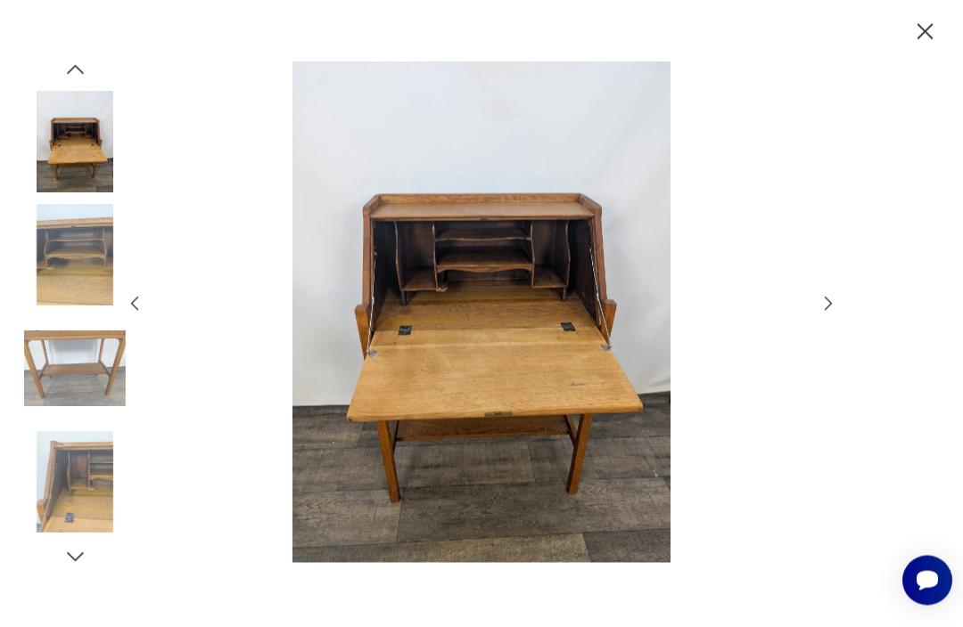
scroll to position [172, 0]
click at [831, 311] on icon "button" at bounding box center [827, 304] width 7 height 13
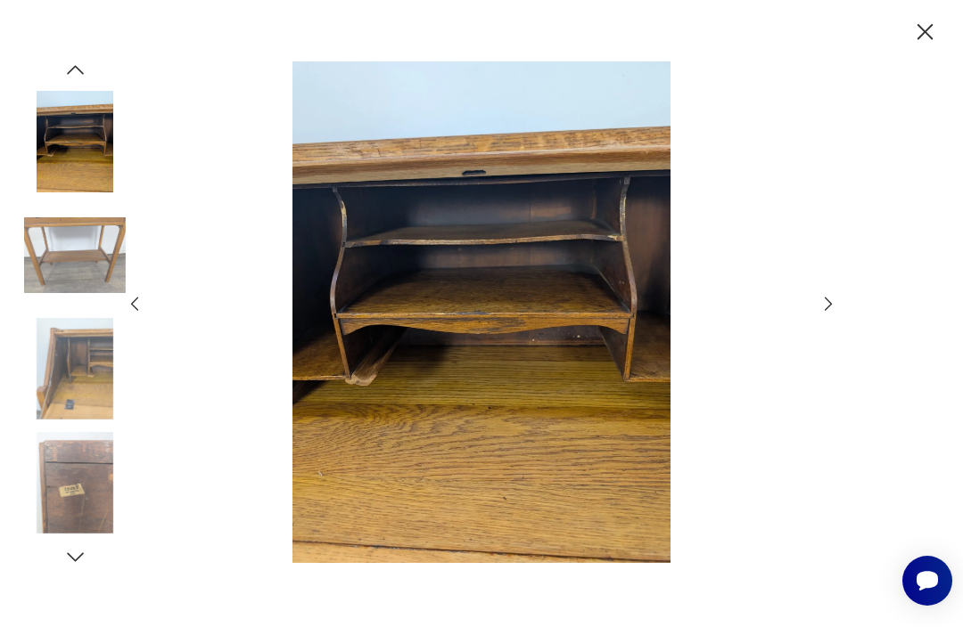
click at [824, 314] on icon "button" at bounding box center [828, 304] width 20 height 20
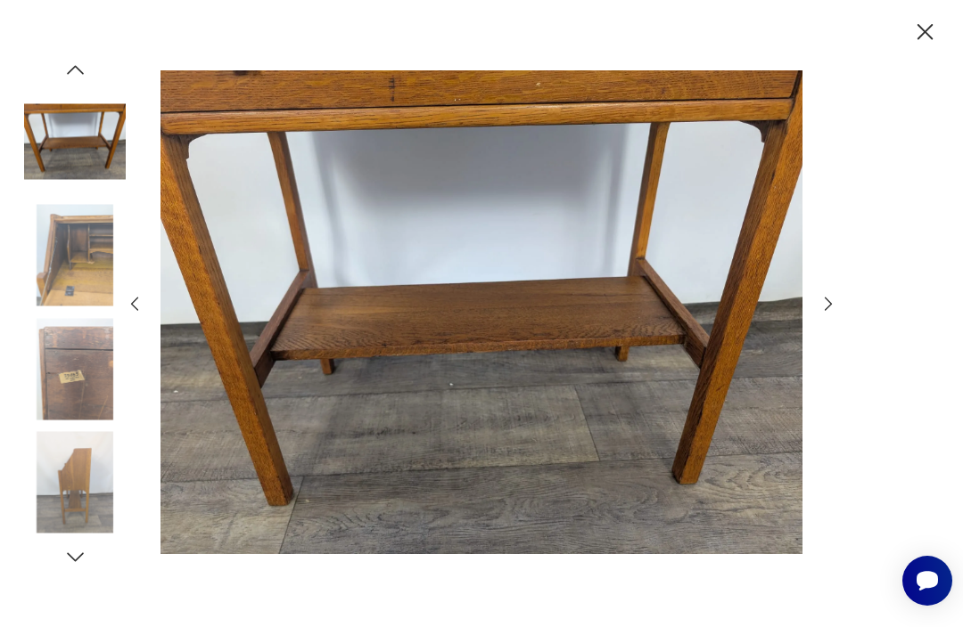
click at [833, 314] on icon "button" at bounding box center [828, 304] width 20 height 20
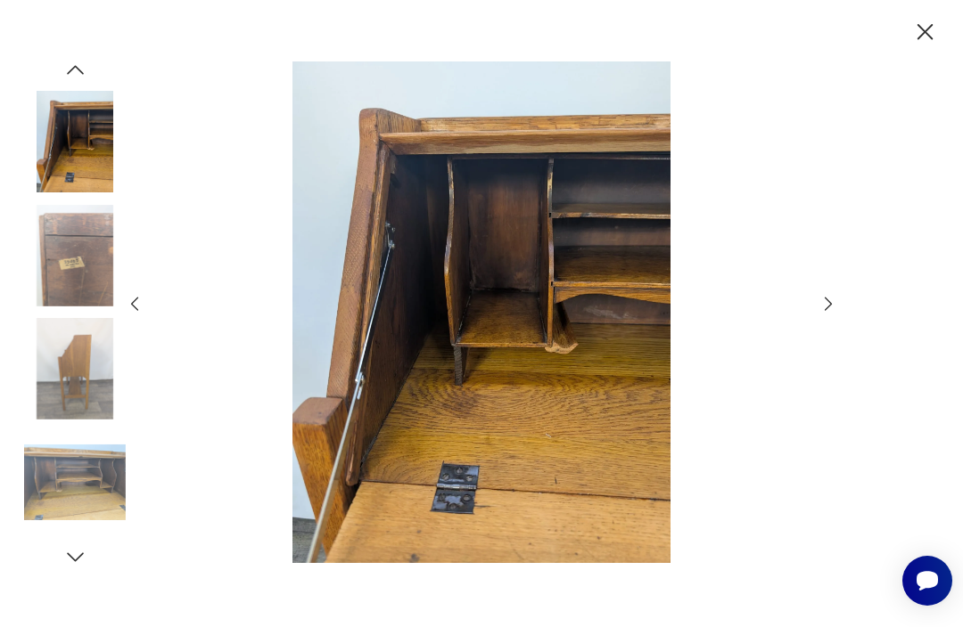
click at [82, 185] on img at bounding box center [75, 142] width 102 height 102
click at [926, 27] on icon "button" at bounding box center [925, 32] width 29 height 29
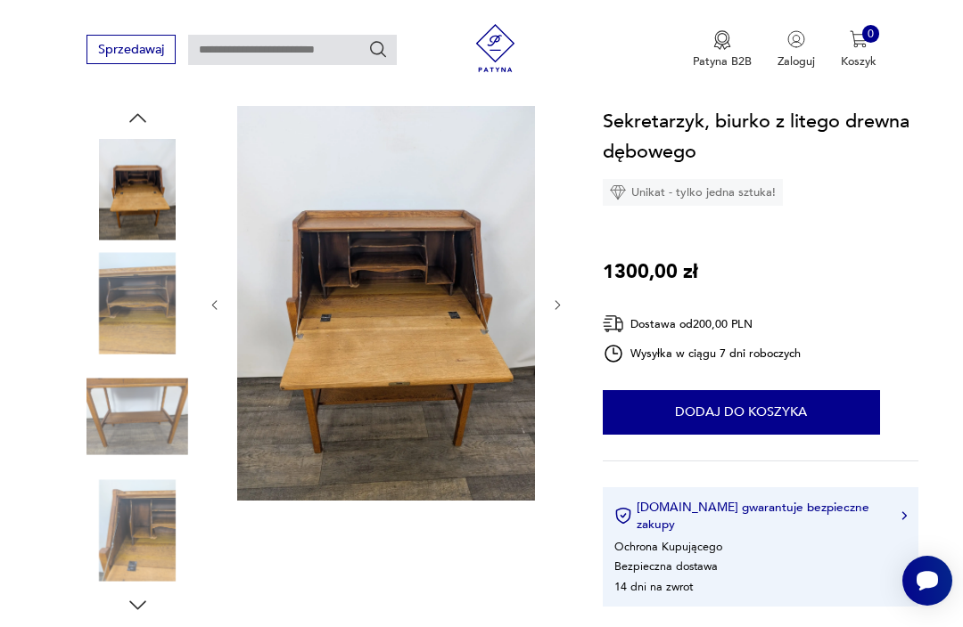
click at [124, 408] on img at bounding box center [137, 417] width 102 height 102
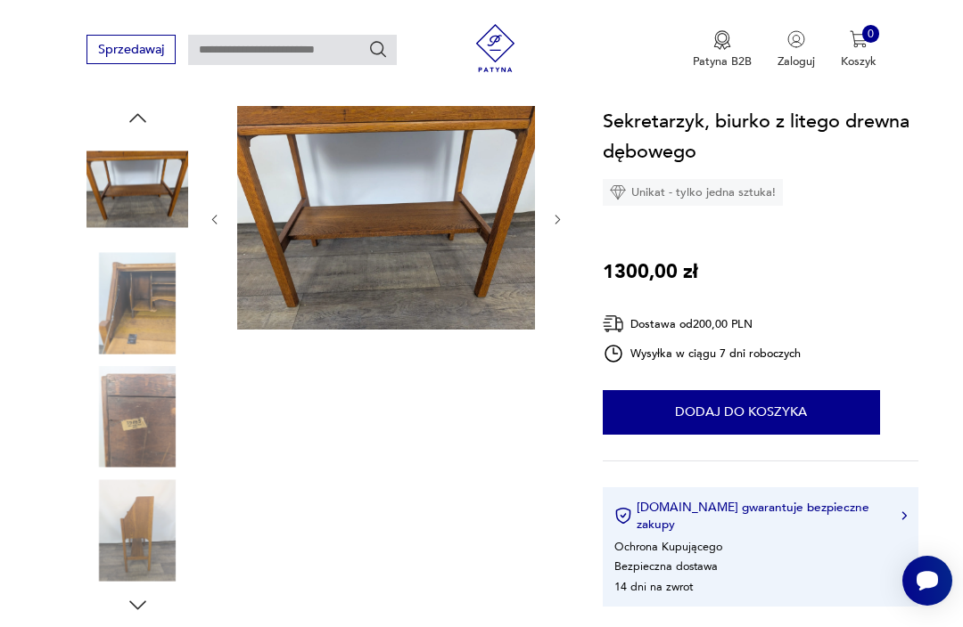
click at [141, 535] on img at bounding box center [137, 531] width 102 height 102
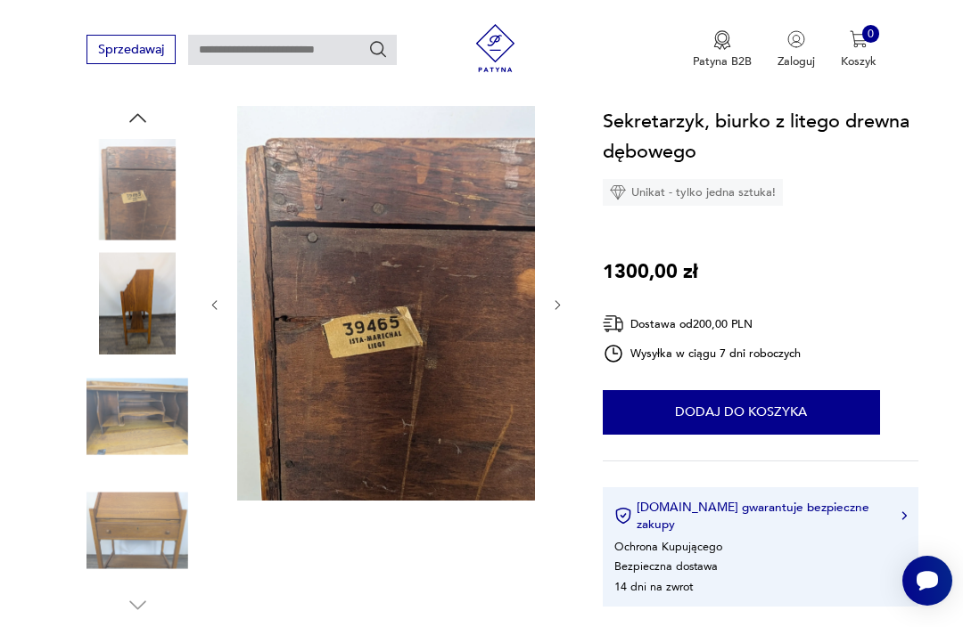
click at [130, 200] on img at bounding box center [137, 190] width 102 height 102
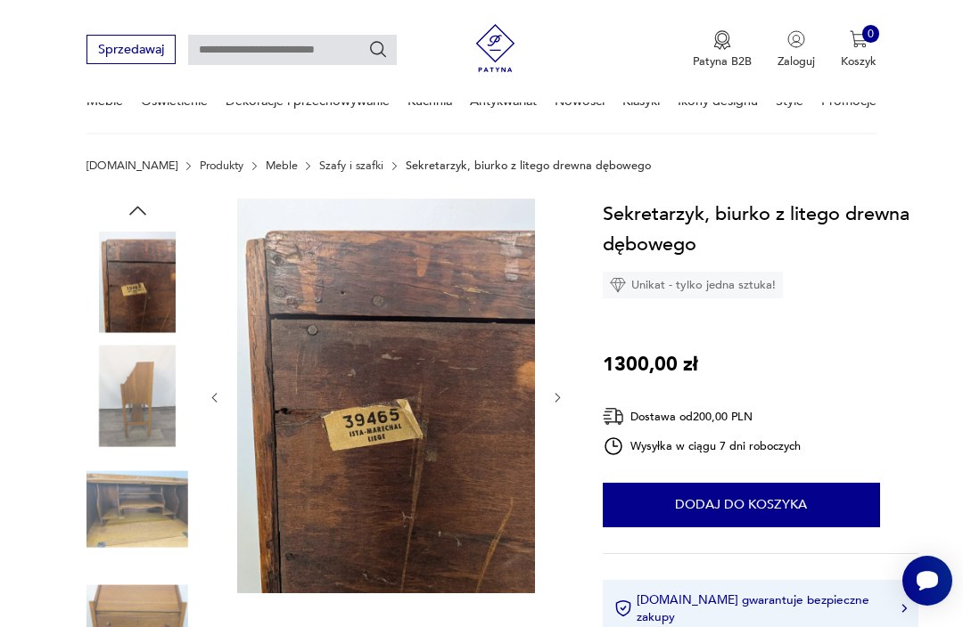
scroll to position [0, 0]
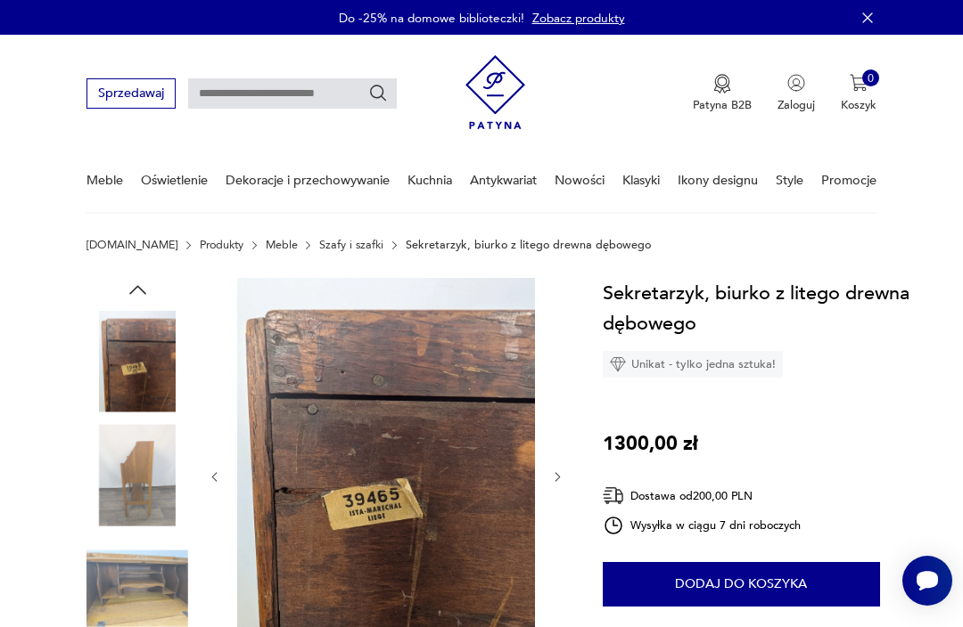
click at [134, 341] on img at bounding box center [137, 362] width 102 height 102
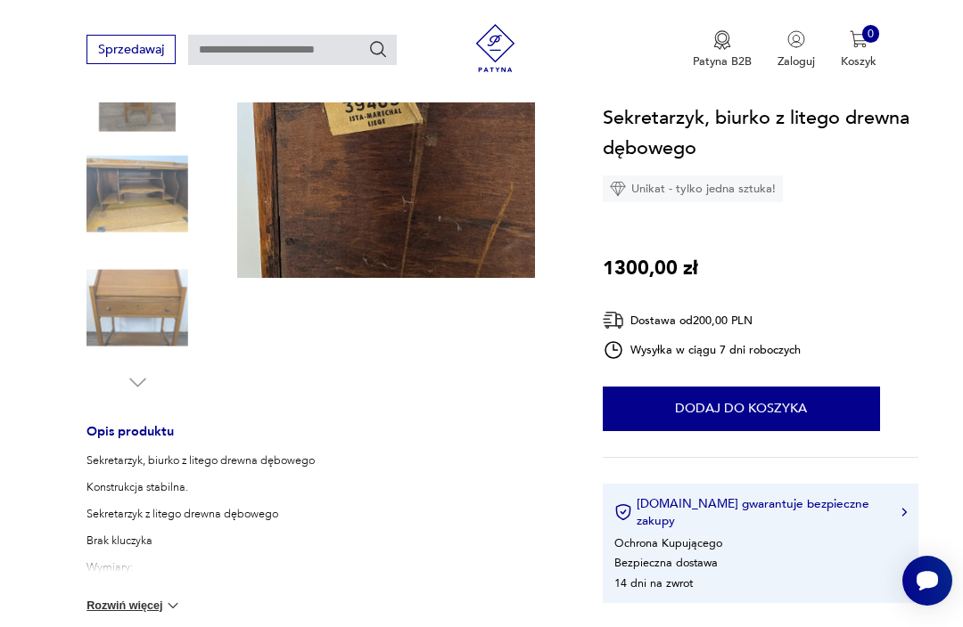
scroll to position [449, 0]
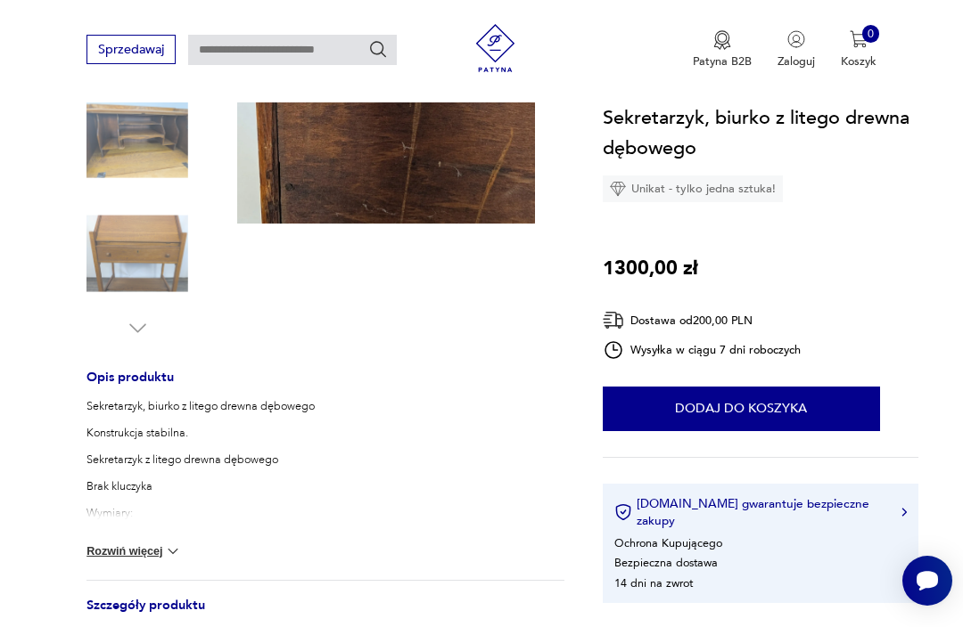
click at [124, 252] on img at bounding box center [137, 253] width 102 height 102
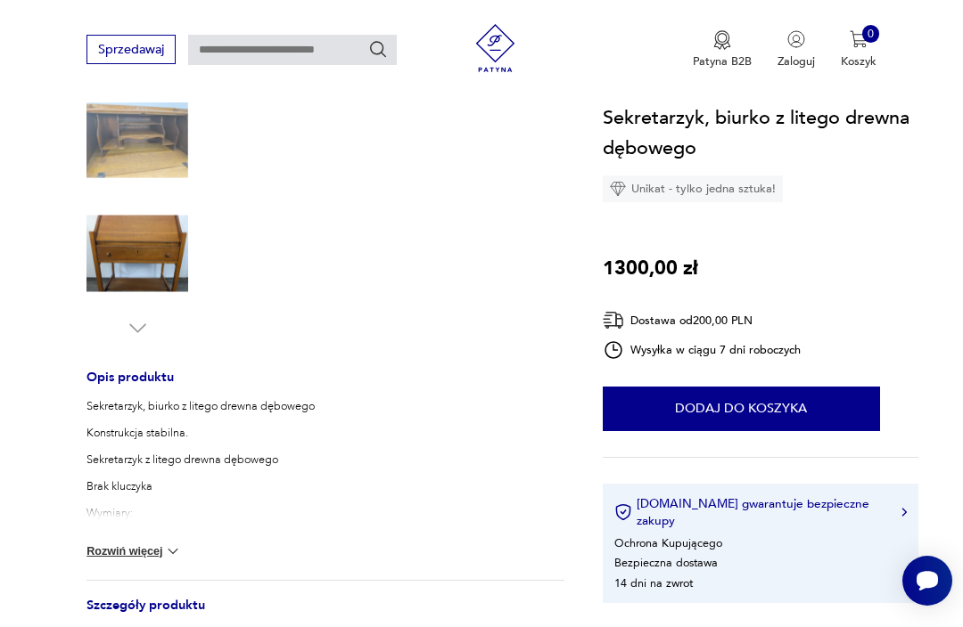
click at [128, 248] on img at bounding box center [137, 253] width 102 height 102
click at [137, 249] on img at bounding box center [137, 253] width 102 height 102
click at [134, 239] on img at bounding box center [137, 253] width 102 height 102
click at [134, 238] on img at bounding box center [137, 253] width 102 height 102
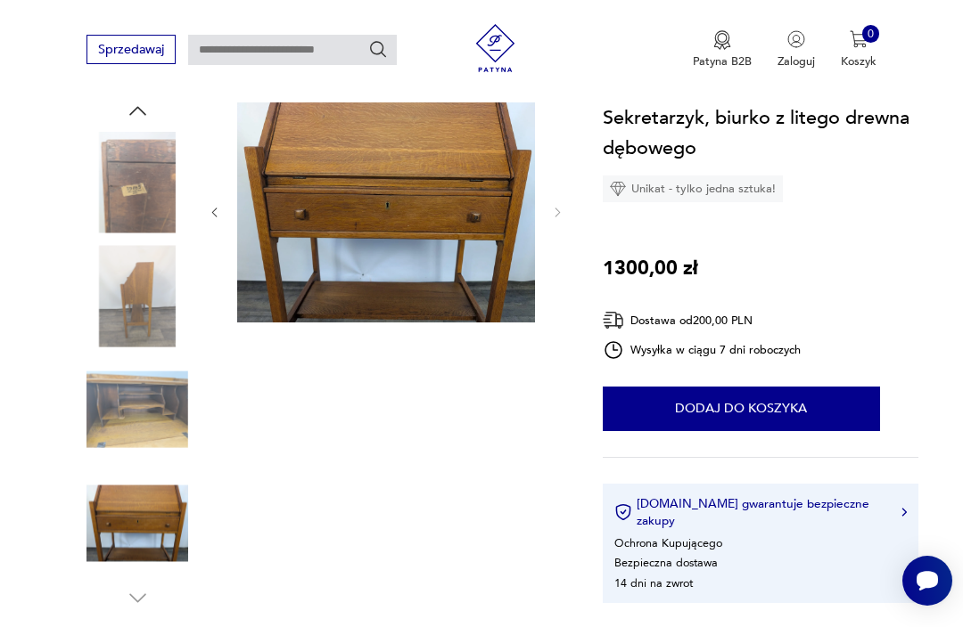
scroll to position [0, 0]
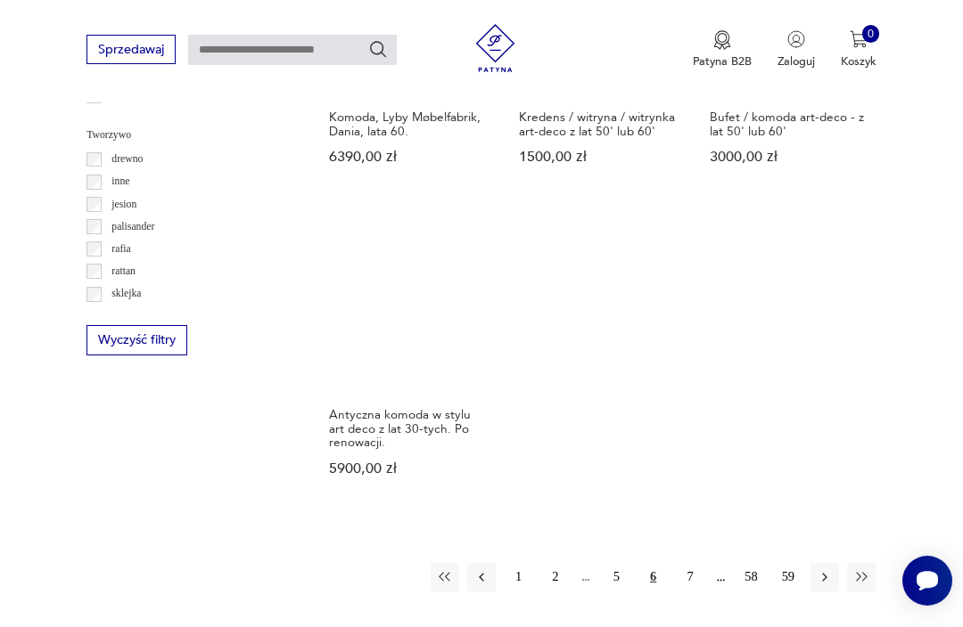
scroll to position [2347, 0]
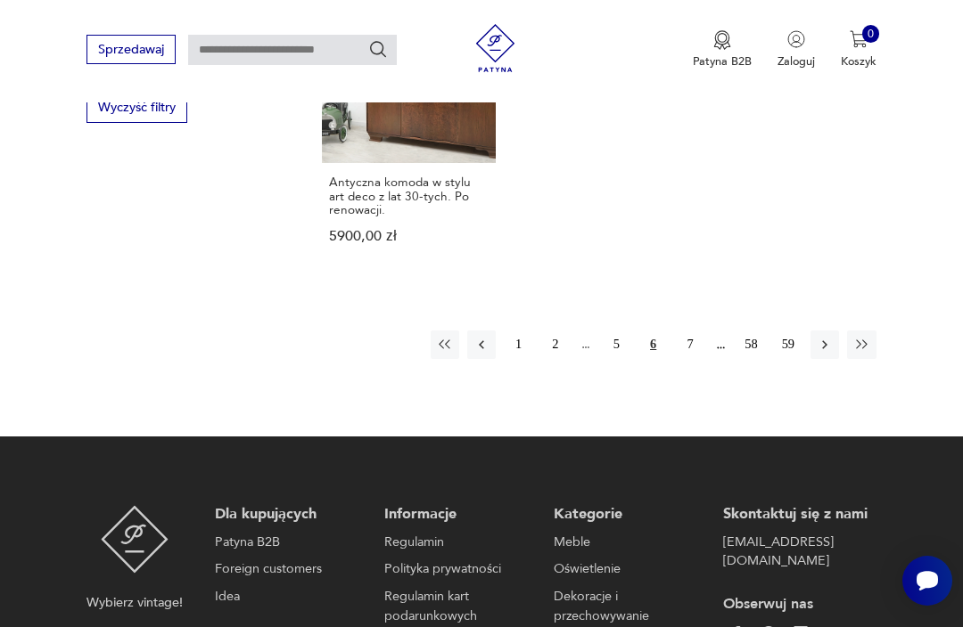
click at [691, 350] on button "7" at bounding box center [690, 345] width 29 height 29
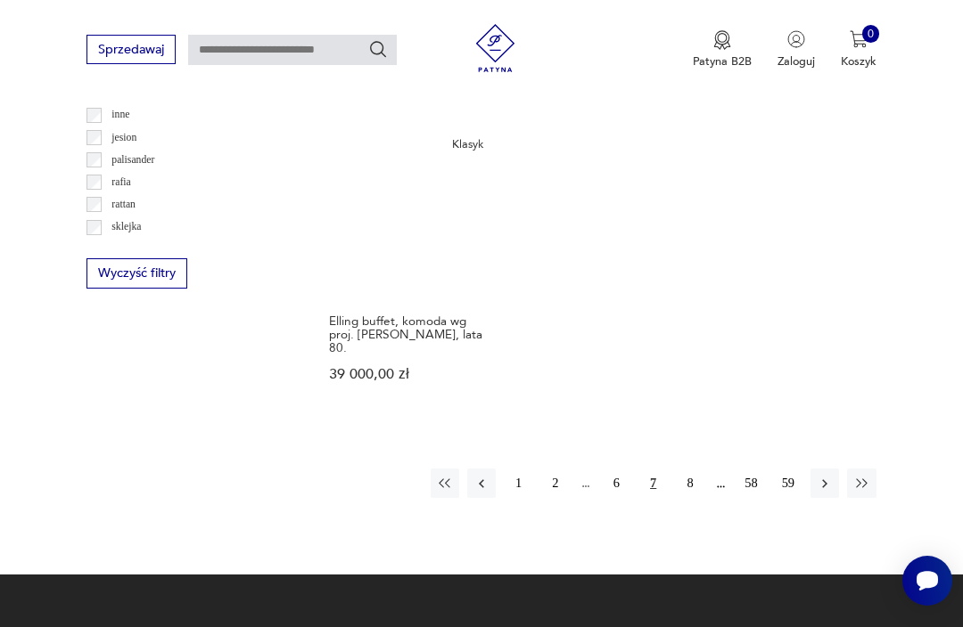
scroll to position [2206, 0]
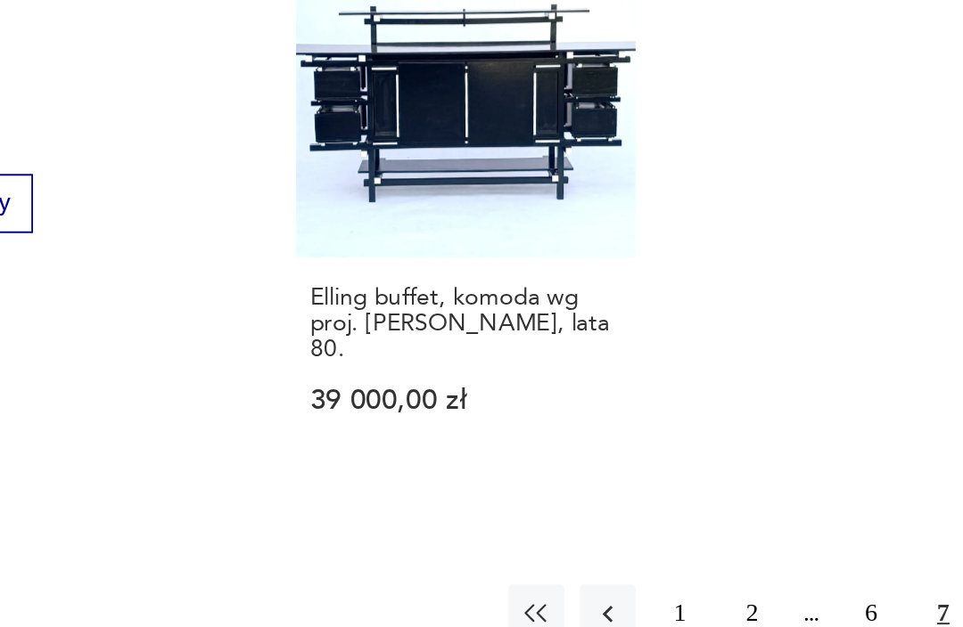
click at [698, 467] on button "8" at bounding box center [690, 458] width 29 height 29
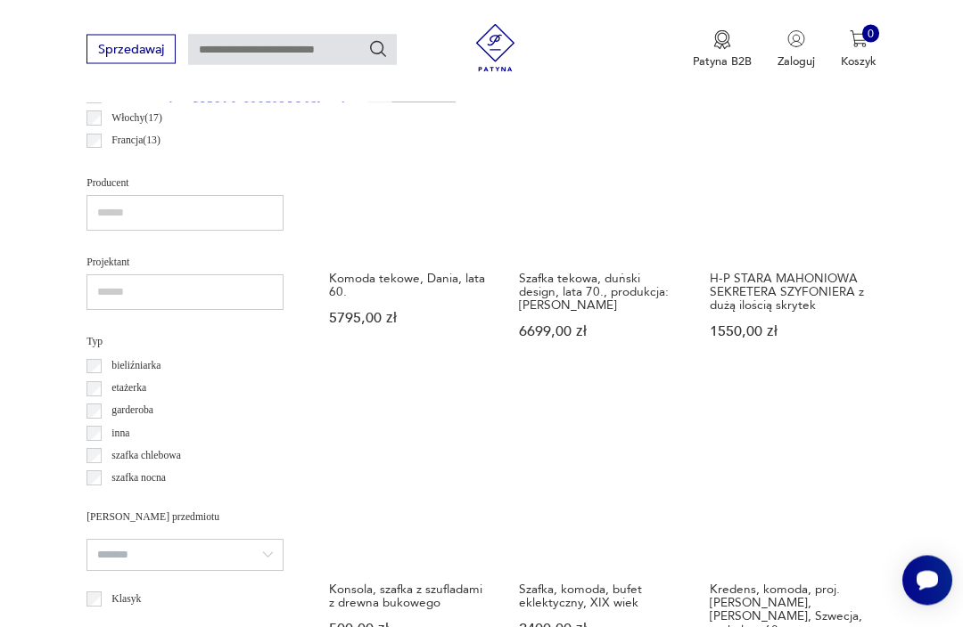
scroll to position [1006, 0]
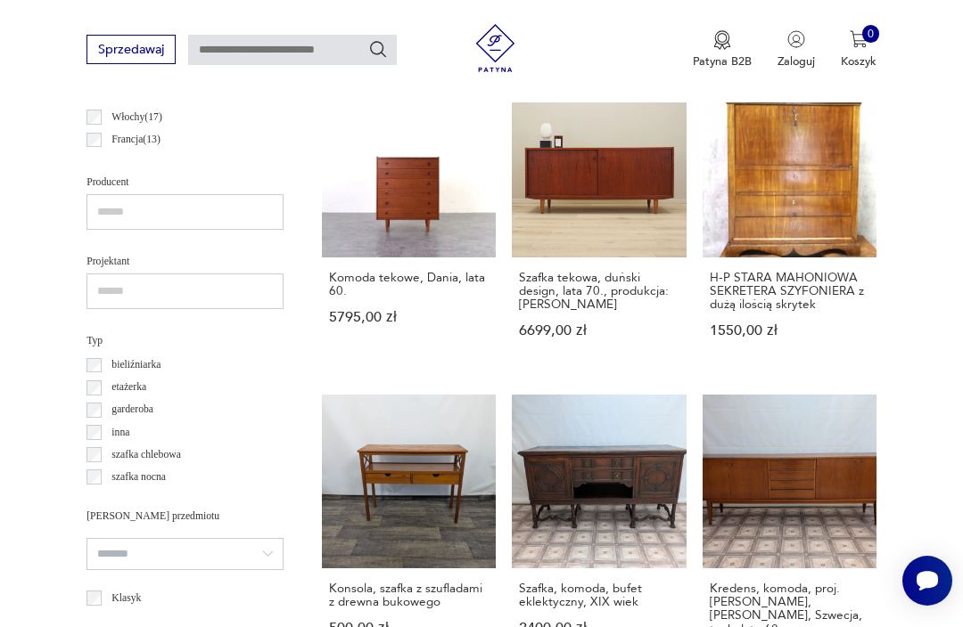
click at [382, 477] on link "Konsola, szafka z szufladami z drewna bukowego 500,00 zł" at bounding box center [409, 544] width 174 height 299
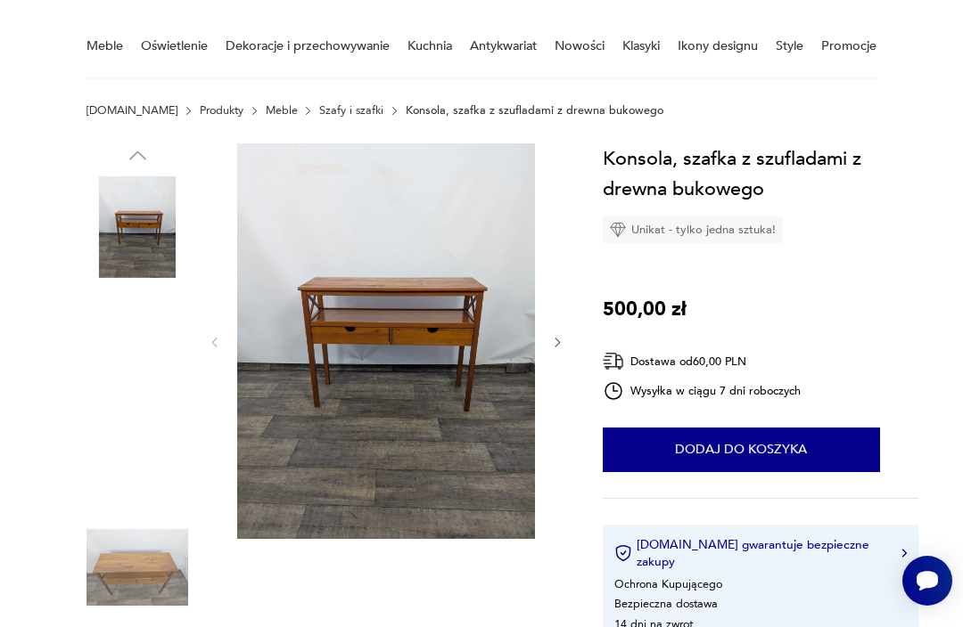
scroll to position [134, 0]
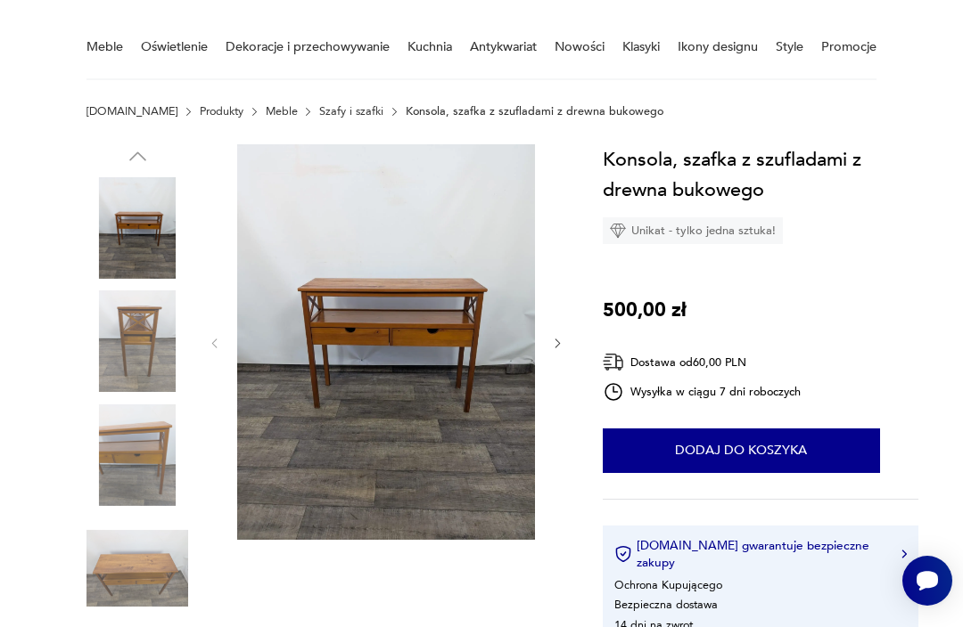
click at [147, 572] on img at bounding box center [137, 569] width 102 height 102
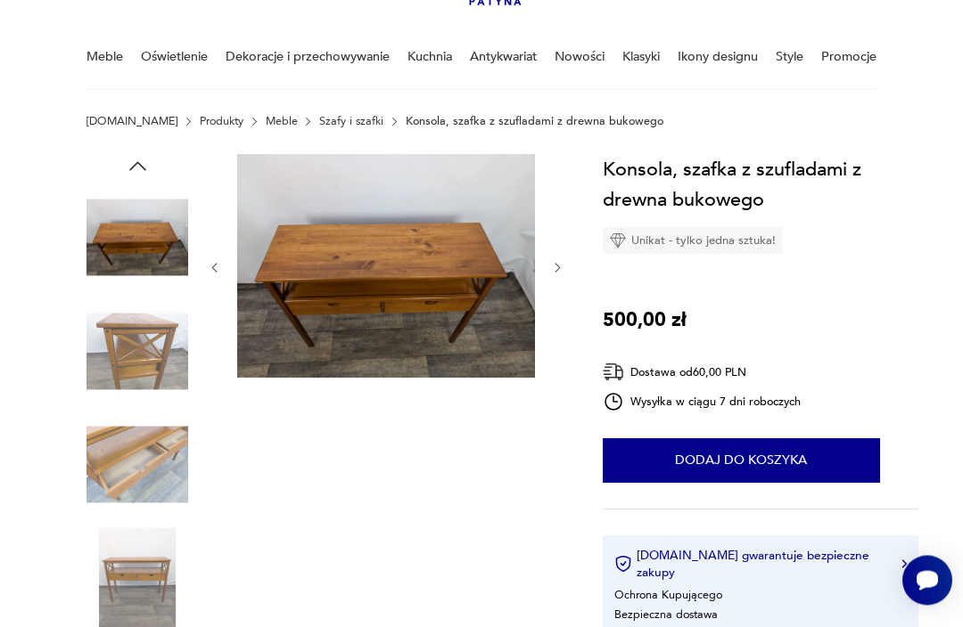
click at [563, 264] on icon "button" at bounding box center [557, 268] width 13 height 13
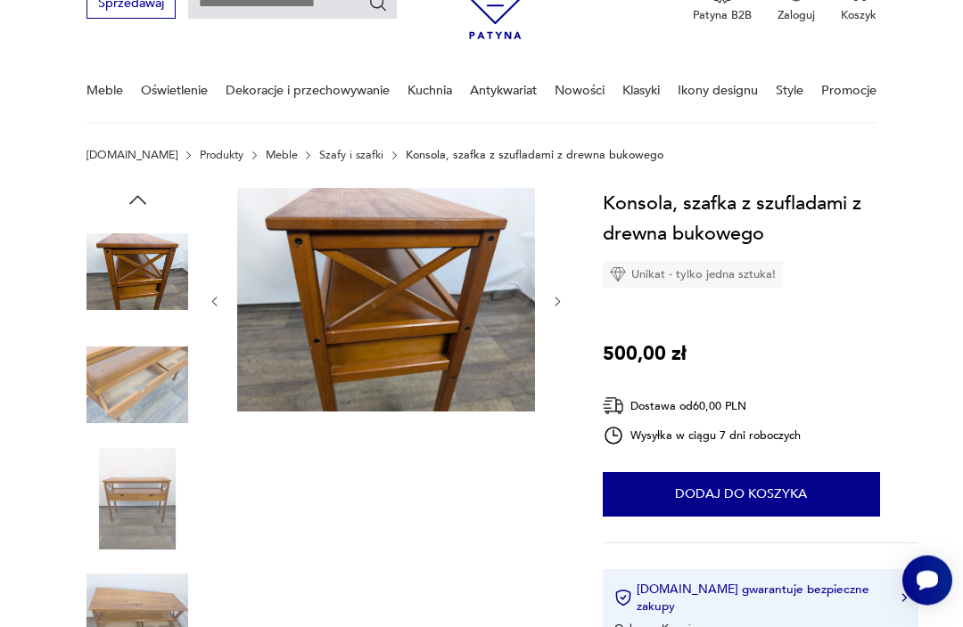
scroll to position [0, 0]
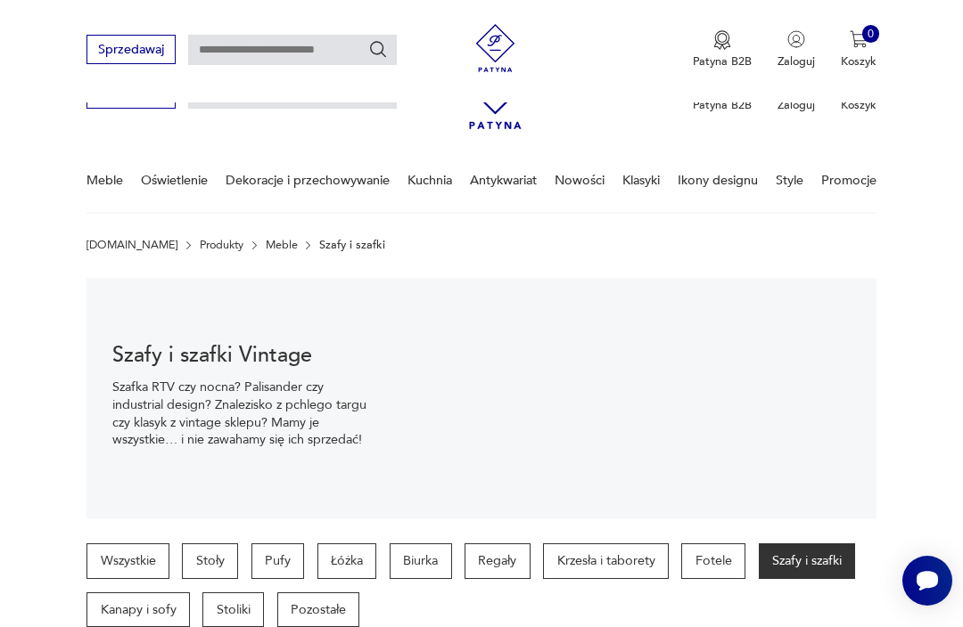
scroll to position [999, 0]
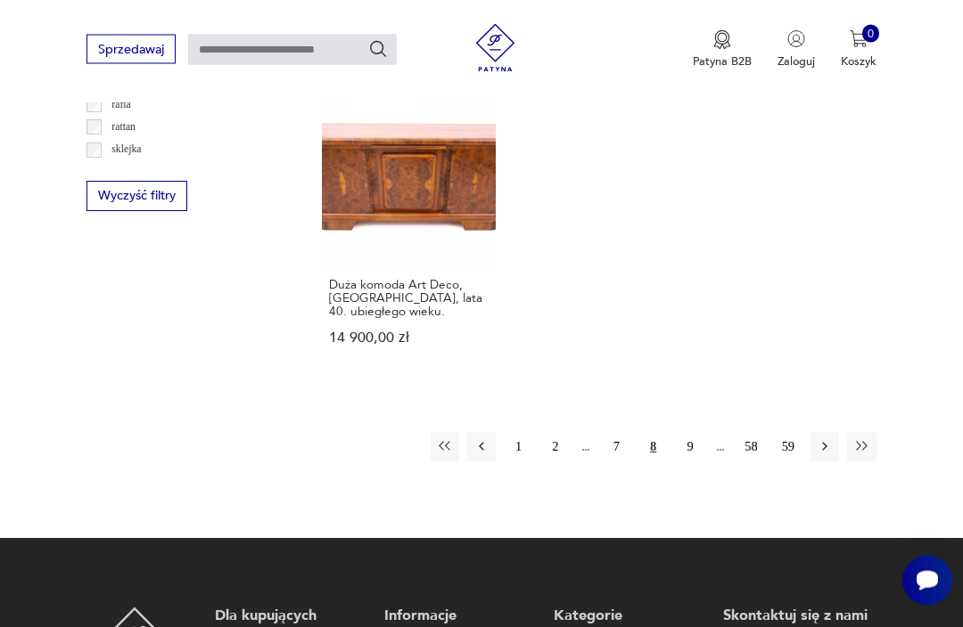
click at [693, 462] on button "9" at bounding box center [690, 447] width 29 height 29
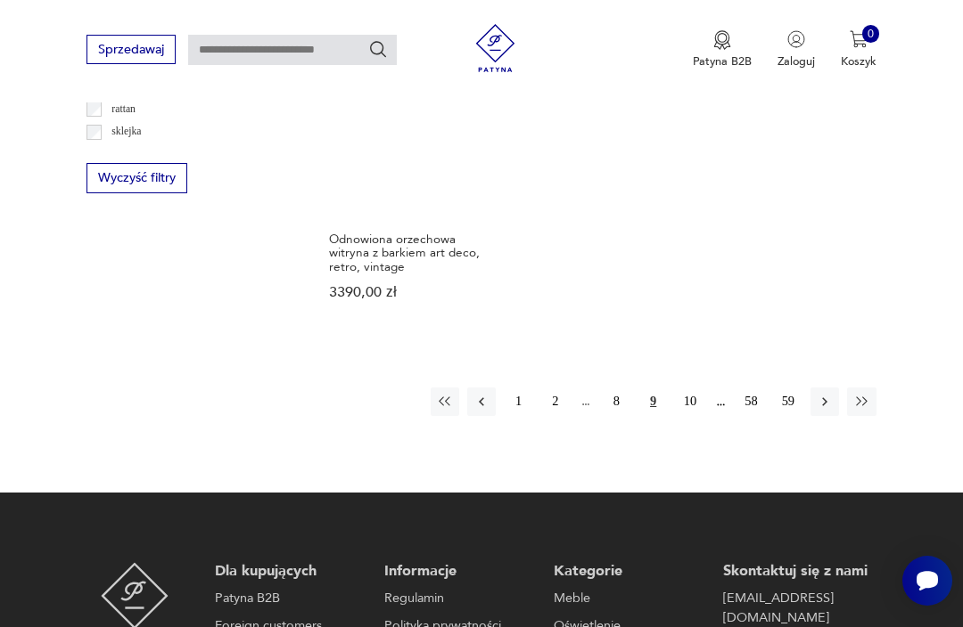
scroll to position [2421, 0]
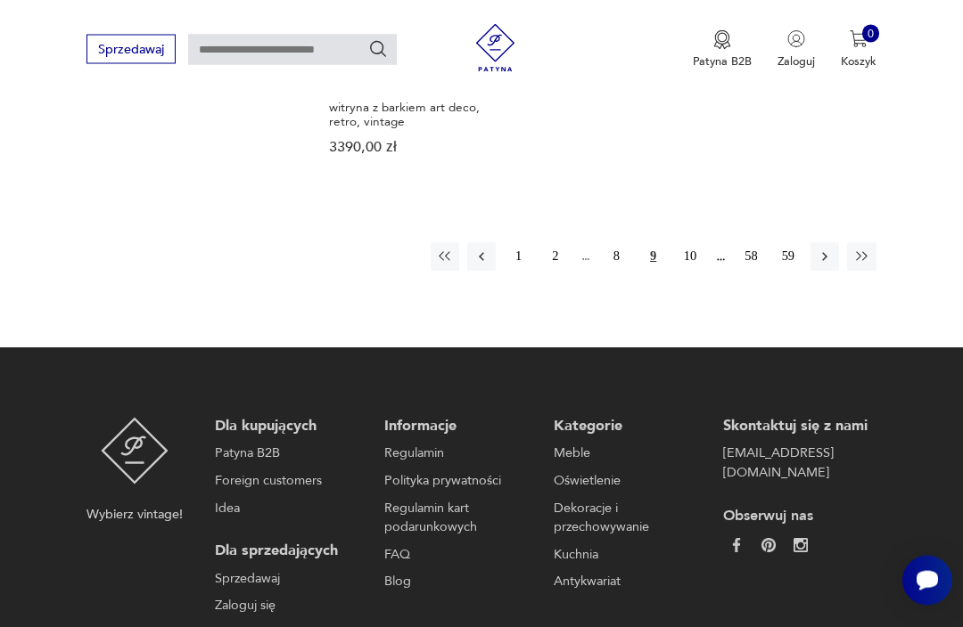
click at [696, 272] on button "10" at bounding box center [690, 257] width 29 height 29
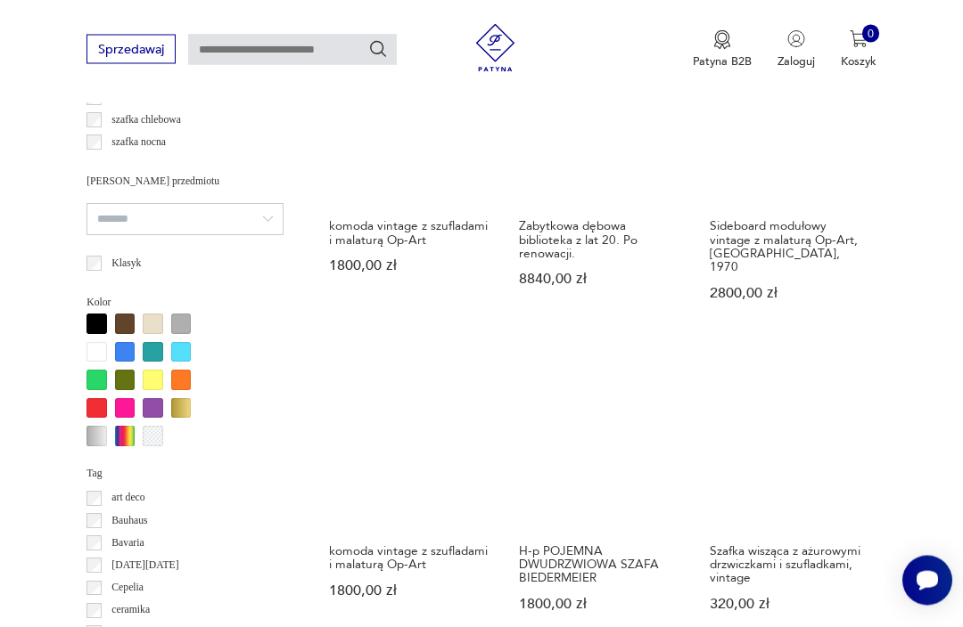
scroll to position [1366, 0]
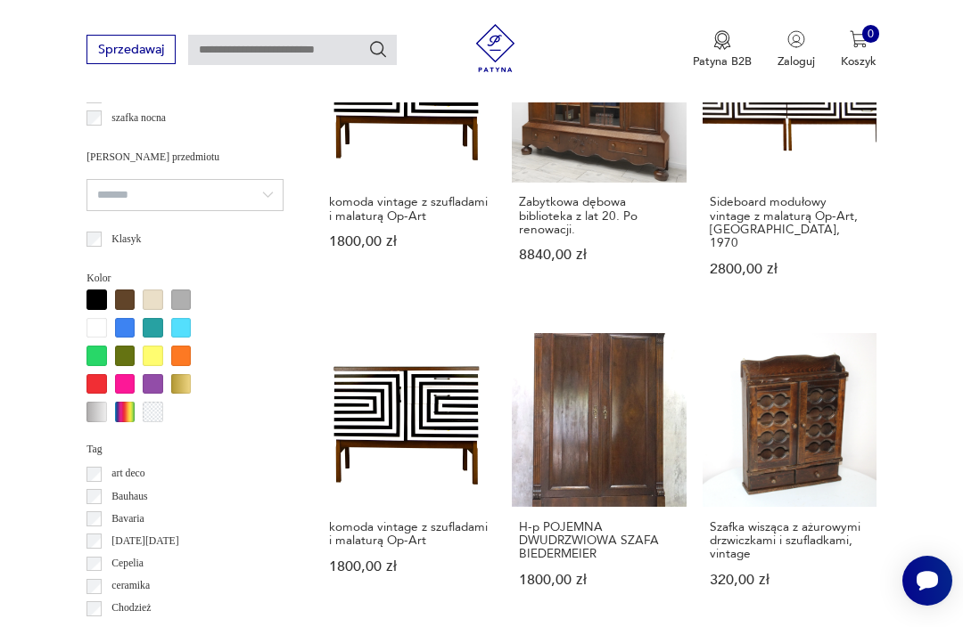
click at [406, 402] on link "komoda vintage z szufladami i malaturą Op-Art 1800,00 zł" at bounding box center [409, 475] width 174 height 285
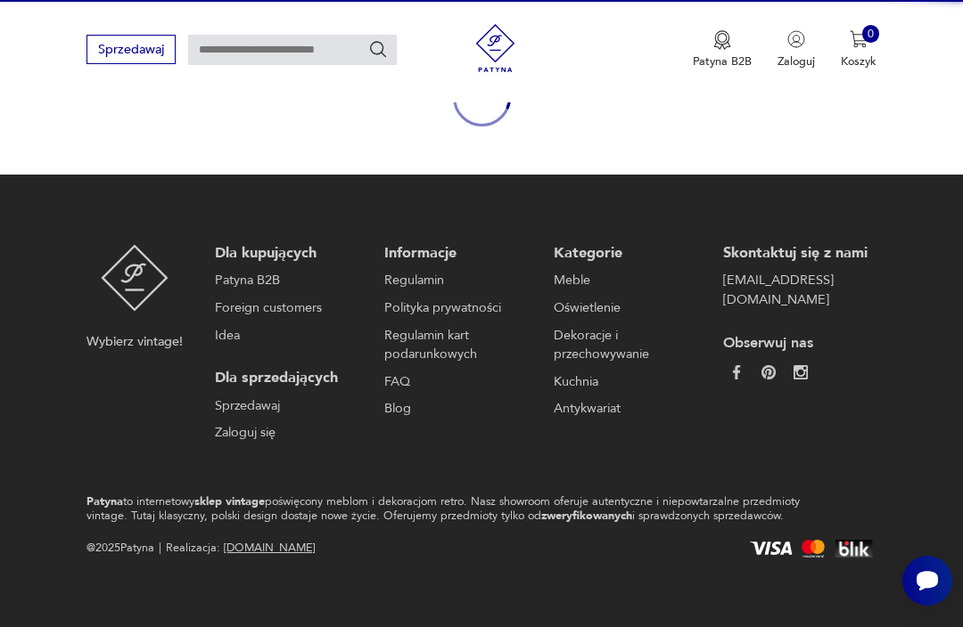
scroll to position [155, 0]
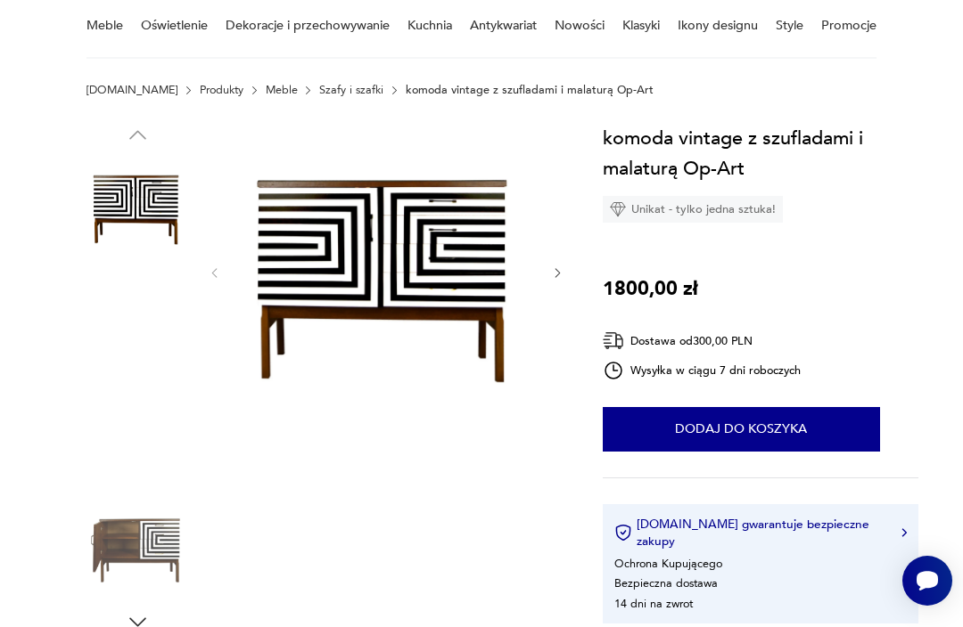
click at [121, 539] on img at bounding box center [137, 547] width 102 height 102
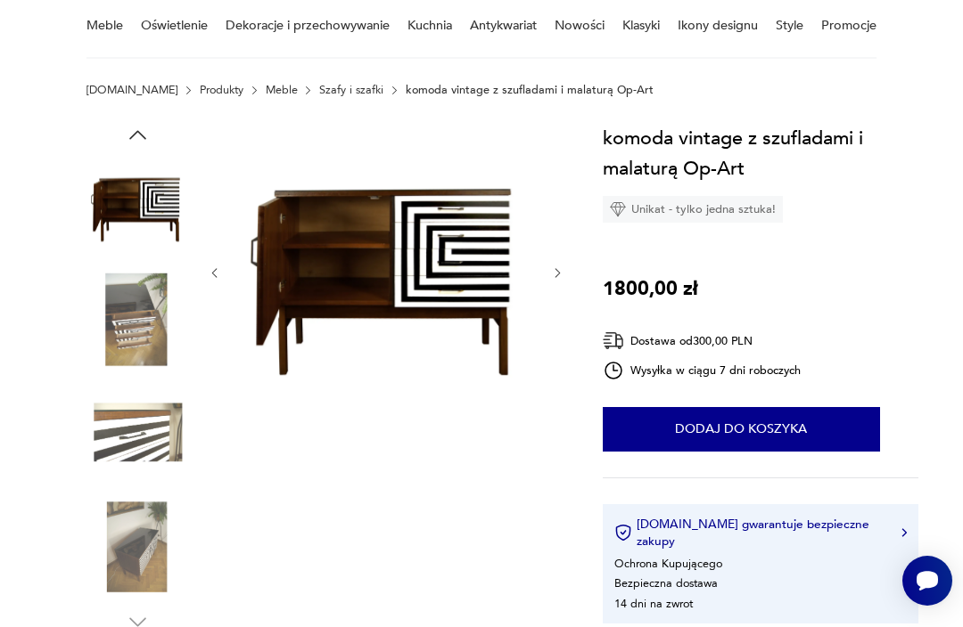
click at [118, 321] on img at bounding box center [137, 320] width 102 height 102
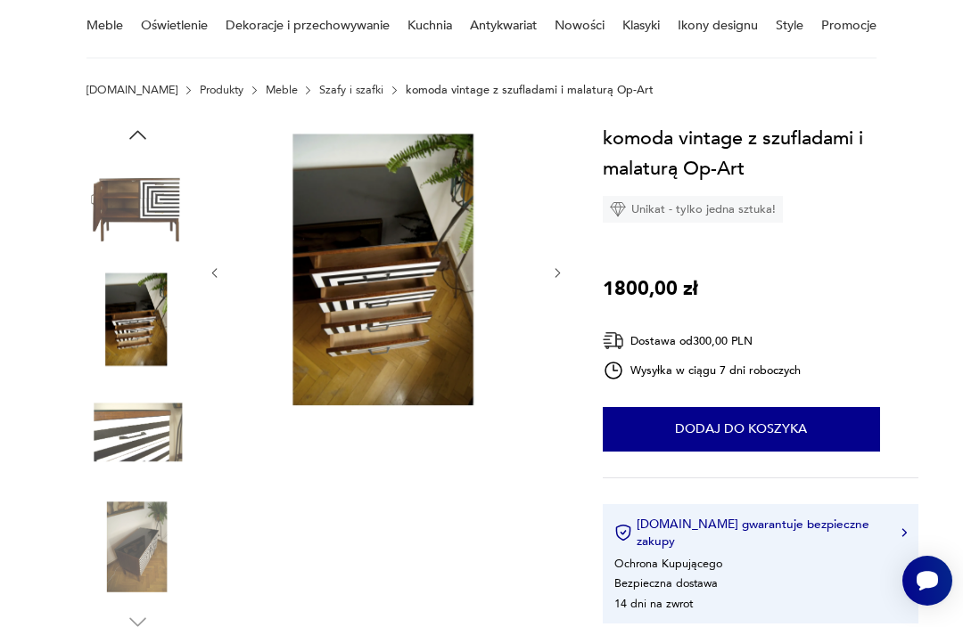
click at [132, 434] on img at bounding box center [137, 434] width 102 height 102
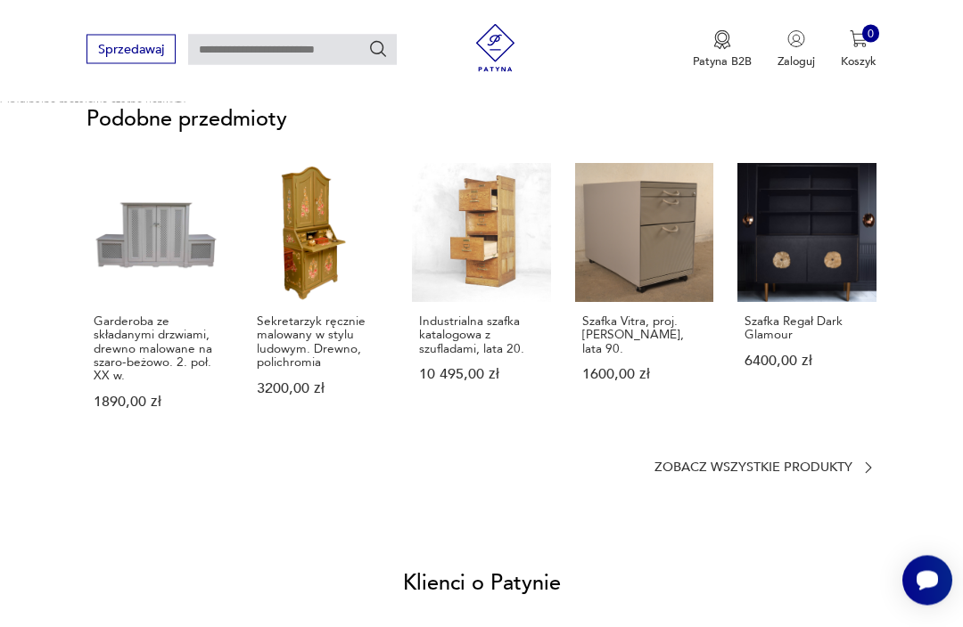
scroll to position [1403, 0]
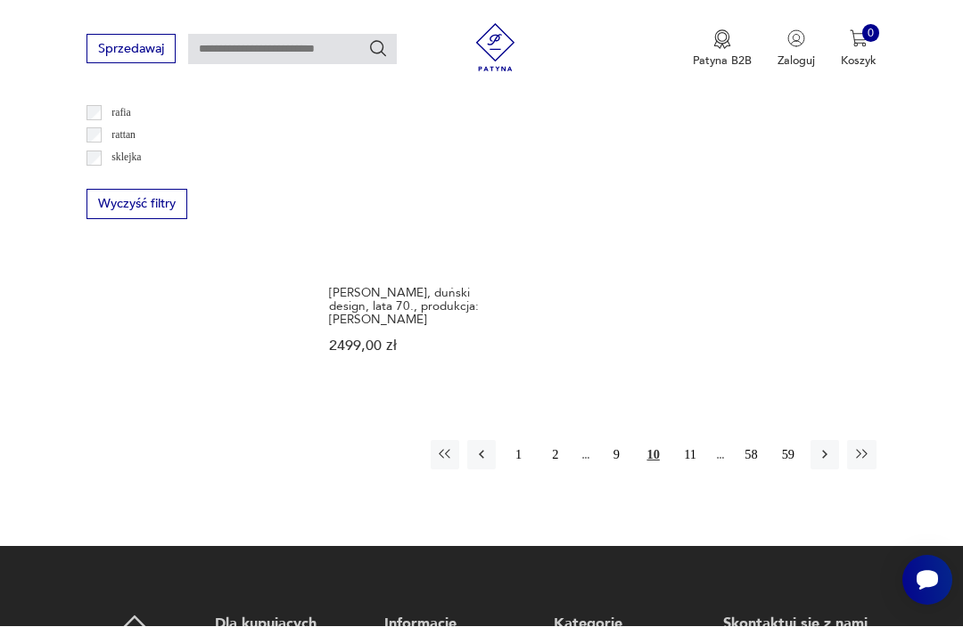
scroll to position [2268, 0]
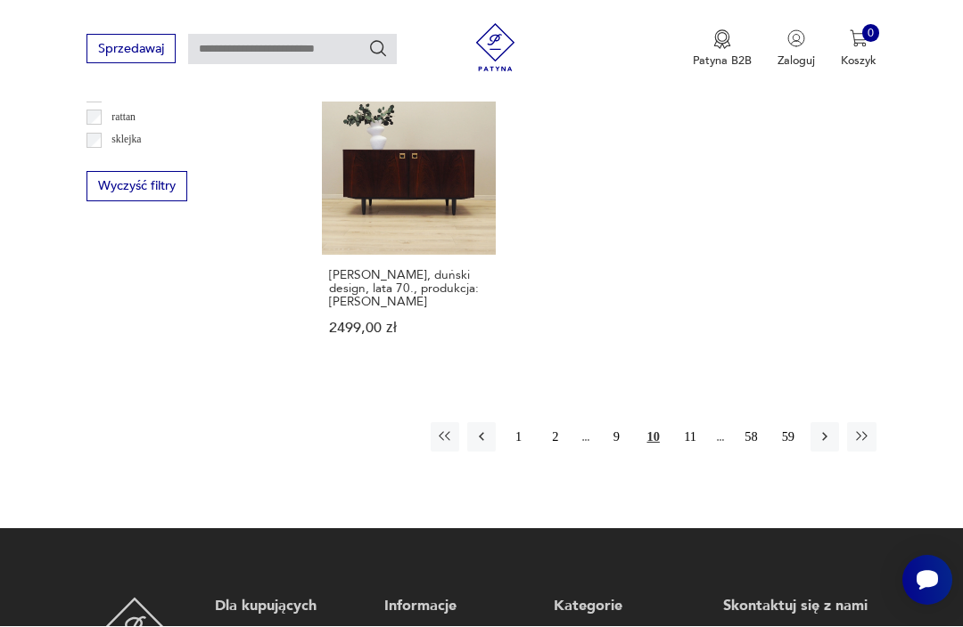
click at [701, 439] on button "11" at bounding box center [690, 437] width 29 height 29
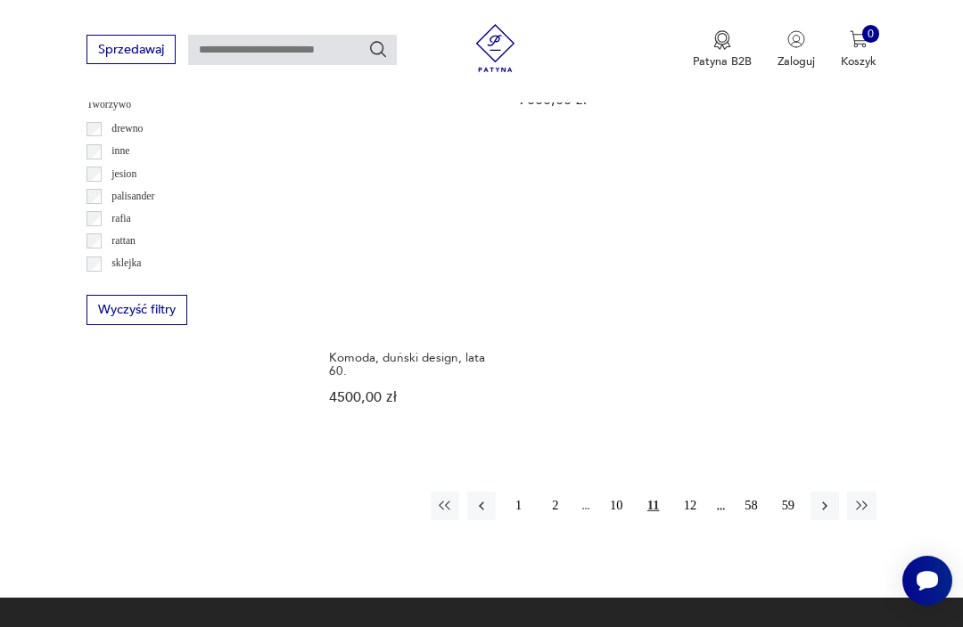
scroll to position [2168, 0]
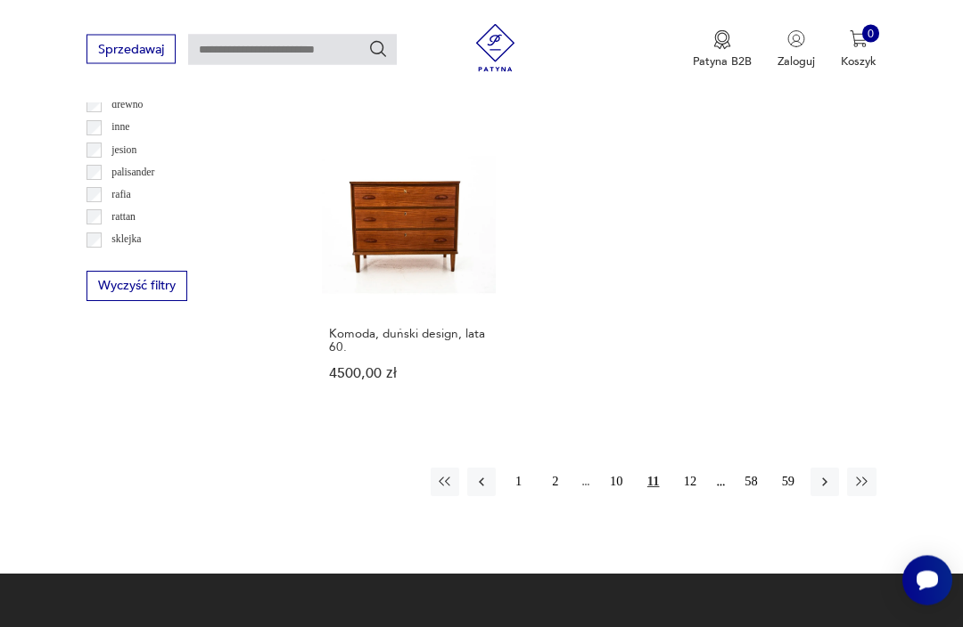
click at [685, 497] on button "12" at bounding box center [690, 483] width 29 height 29
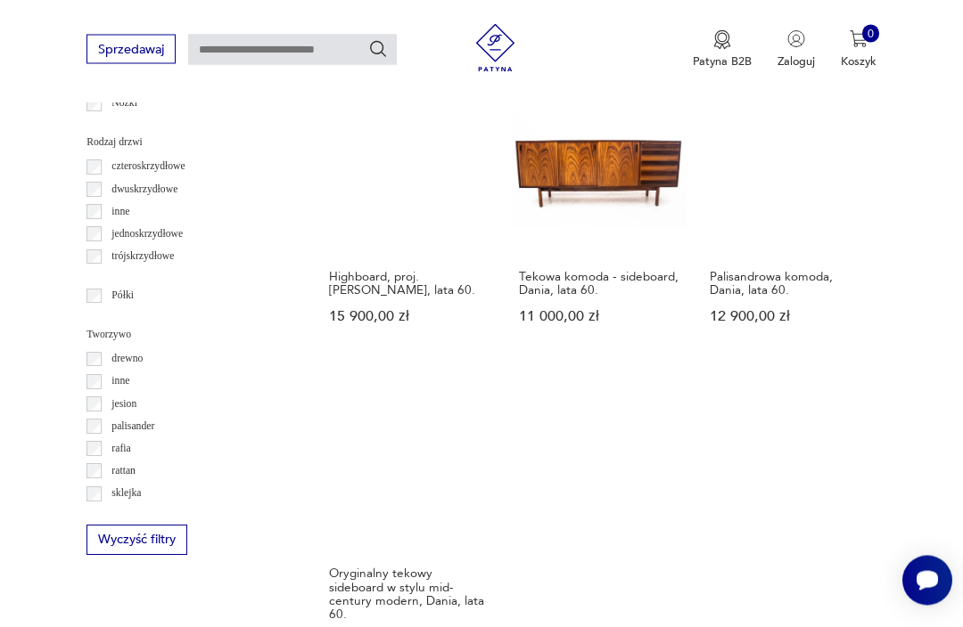
scroll to position [1951, 0]
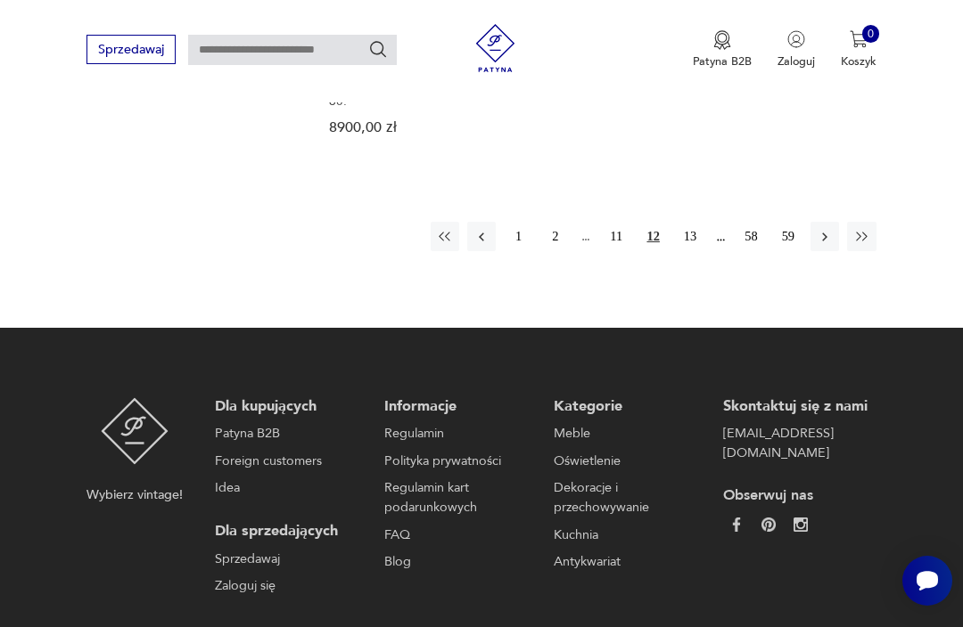
click at [679, 250] on button "13" at bounding box center [690, 236] width 29 height 29
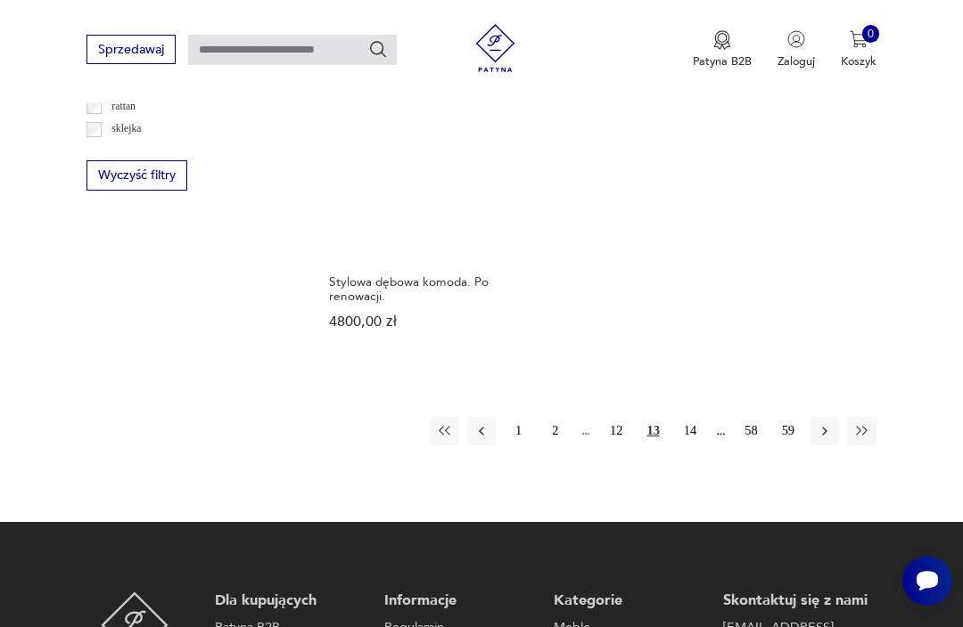
scroll to position [2292, 0]
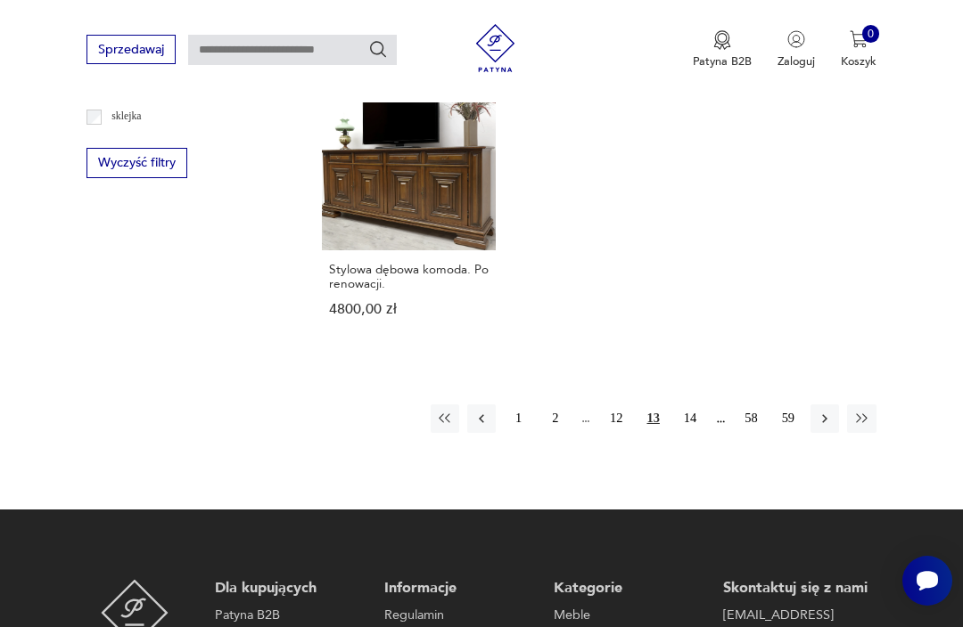
click at [688, 433] on button "14" at bounding box center [690, 419] width 29 height 29
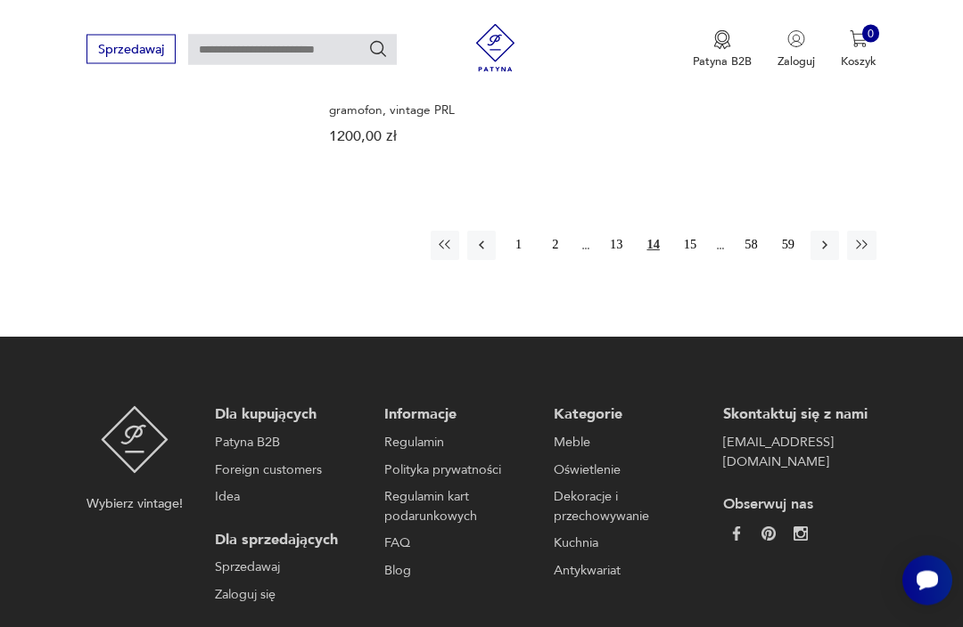
scroll to position [2437, 0]
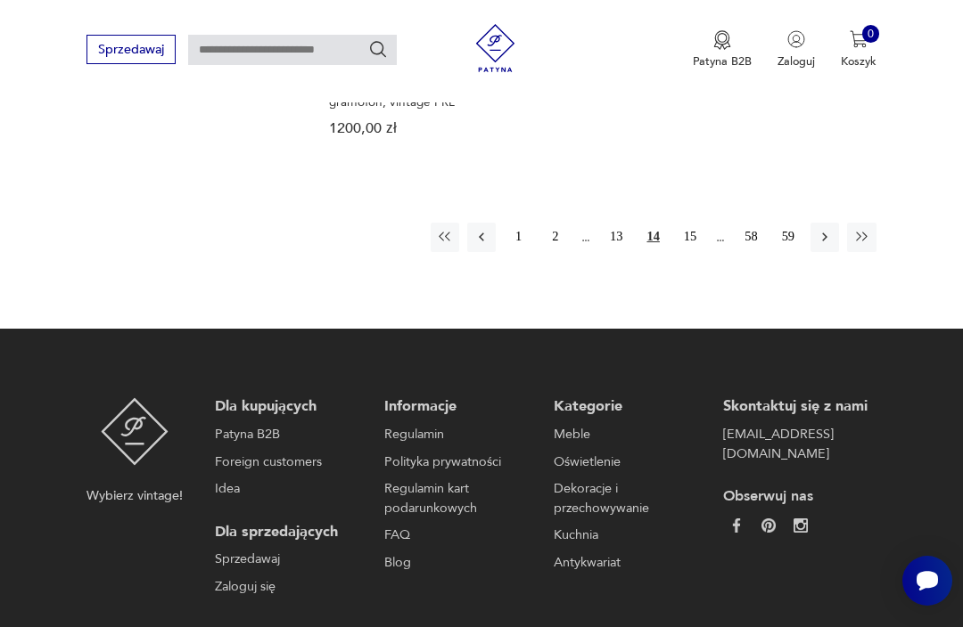
click at [678, 251] on button "15" at bounding box center [690, 237] width 29 height 29
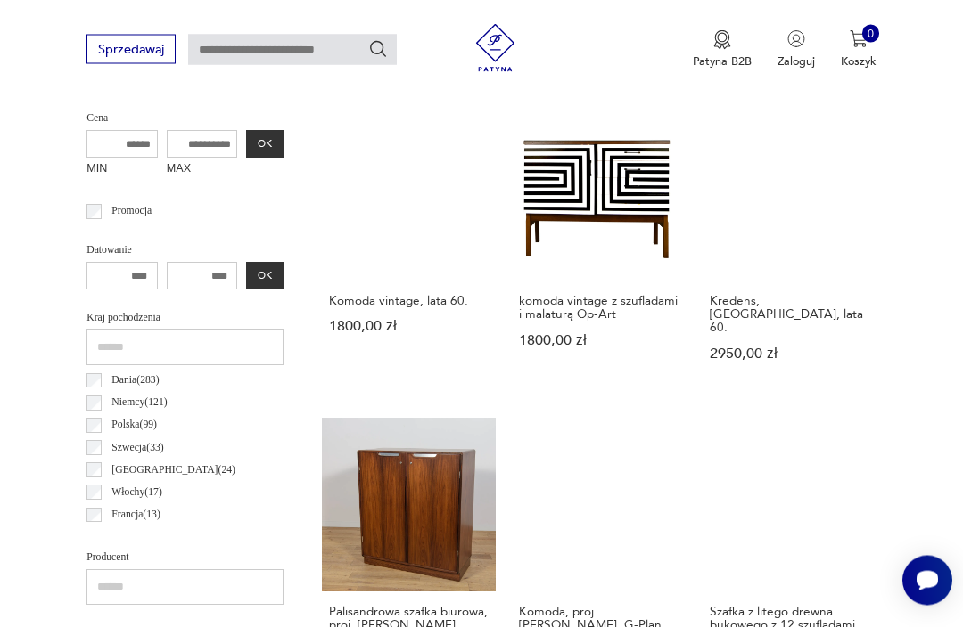
scroll to position [632, 0]
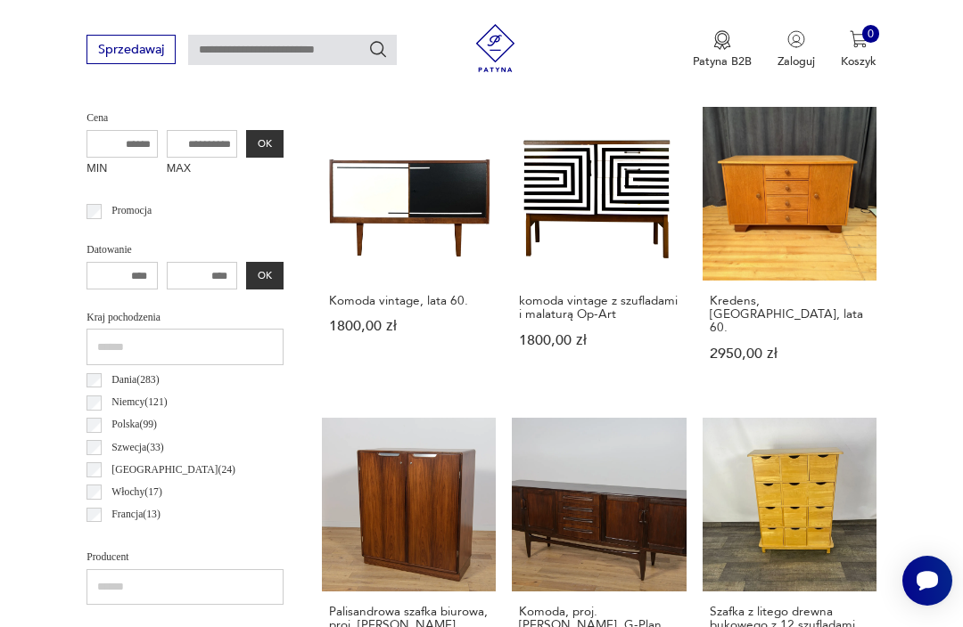
click at [411, 226] on link "Komoda vintage, lata 60. 1800,00 zł" at bounding box center [409, 249] width 174 height 285
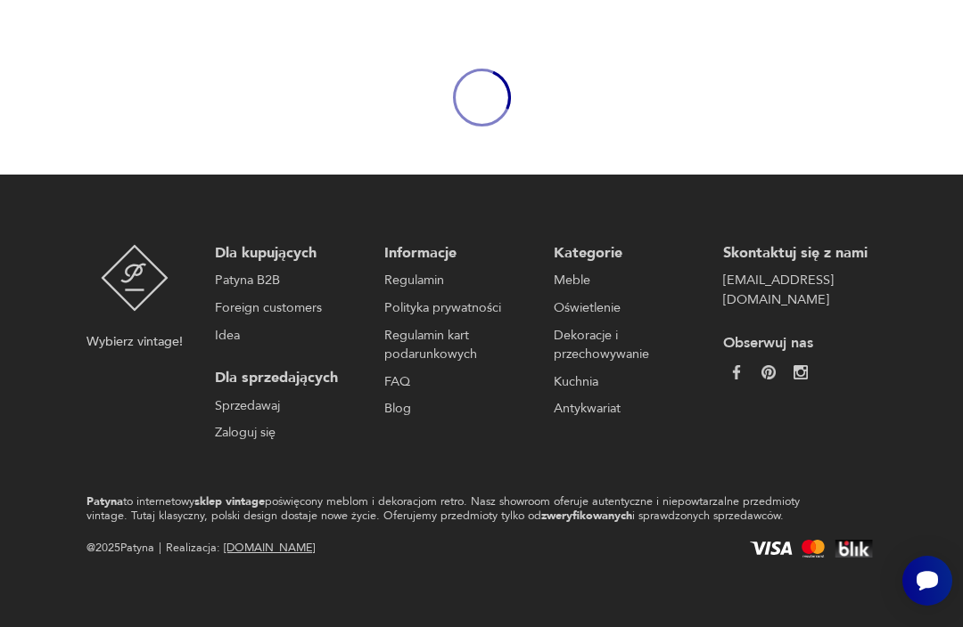
scroll to position [155, 0]
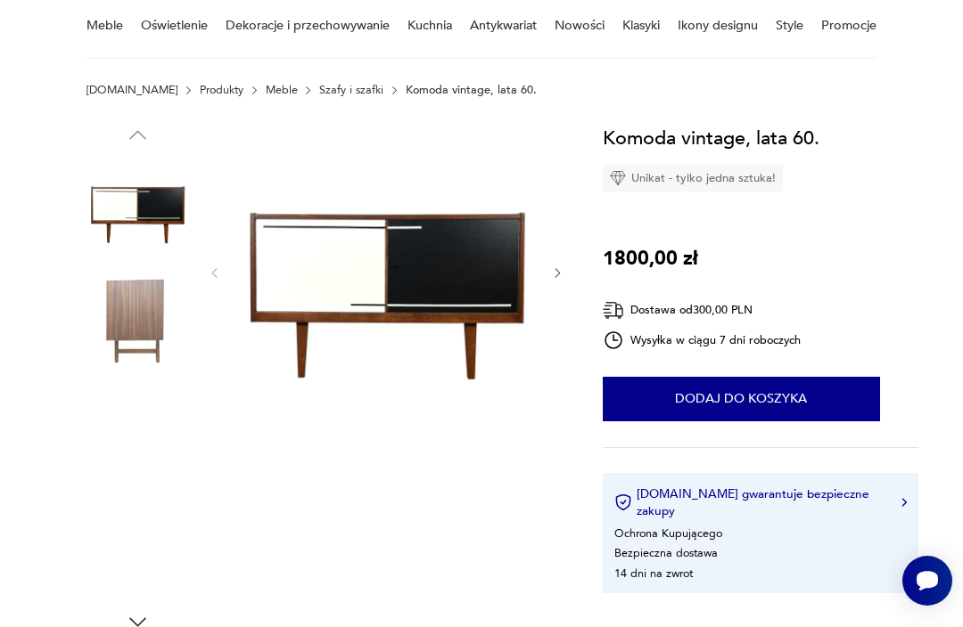
click at [128, 422] on img at bounding box center [137, 434] width 102 height 102
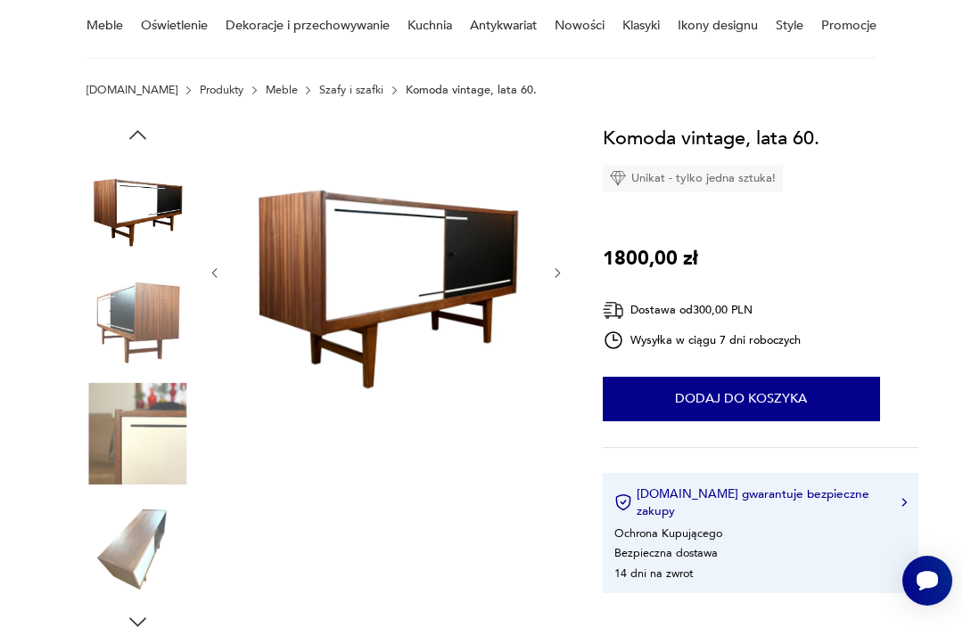
click at [119, 432] on img at bounding box center [137, 434] width 102 height 102
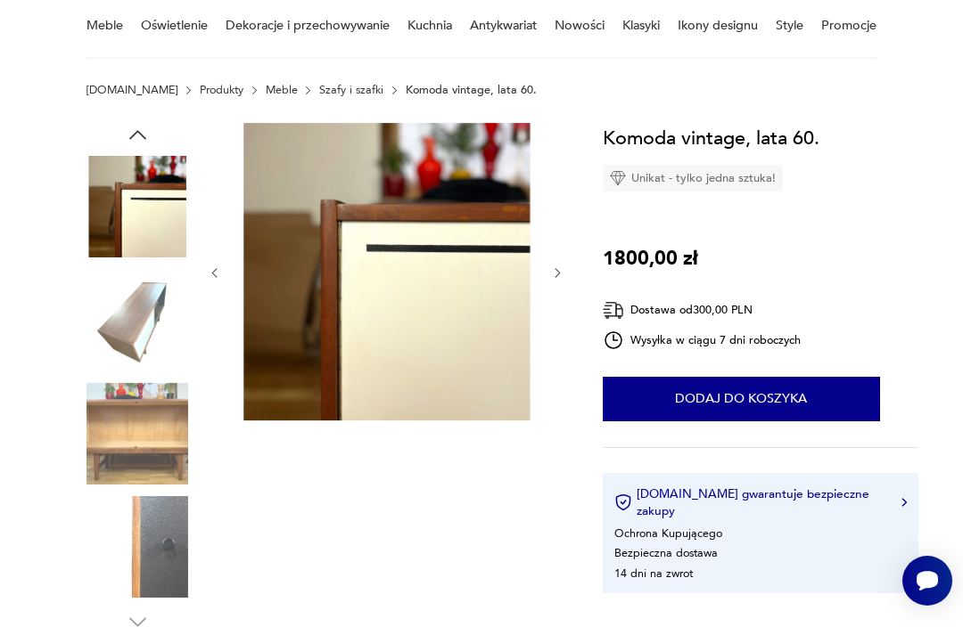
click at [133, 531] on img at bounding box center [137, 547] width 102 height 102
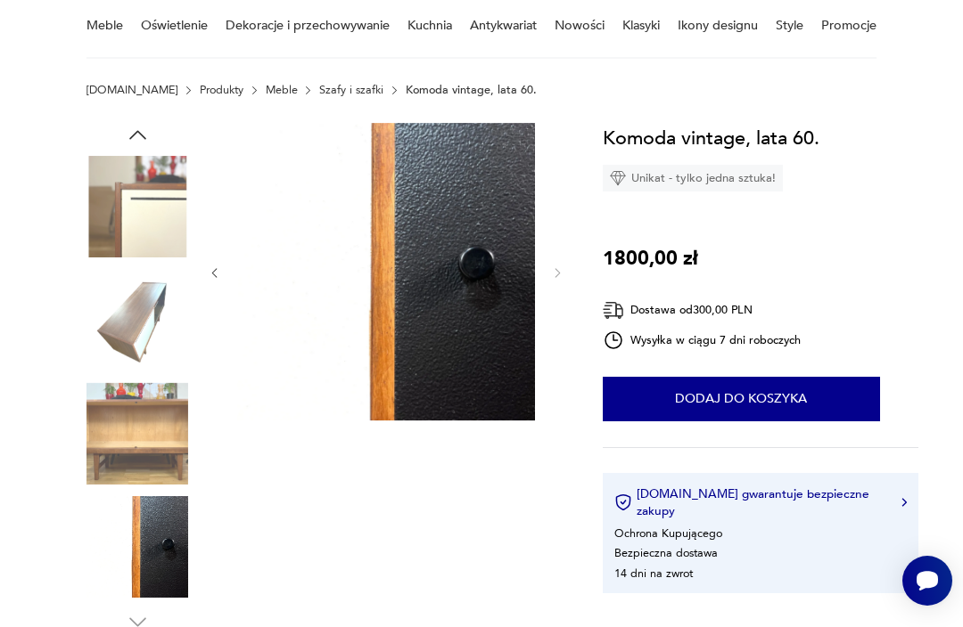
click at [151, 314] on img at bounding box center [137, 320] width 102 height 102
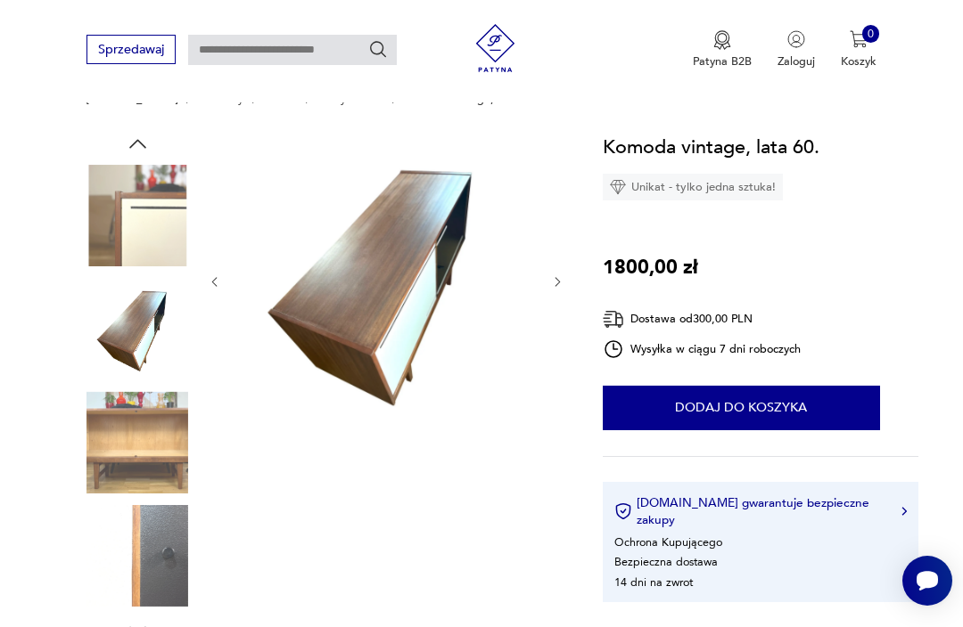
scroll to position [0, 0]
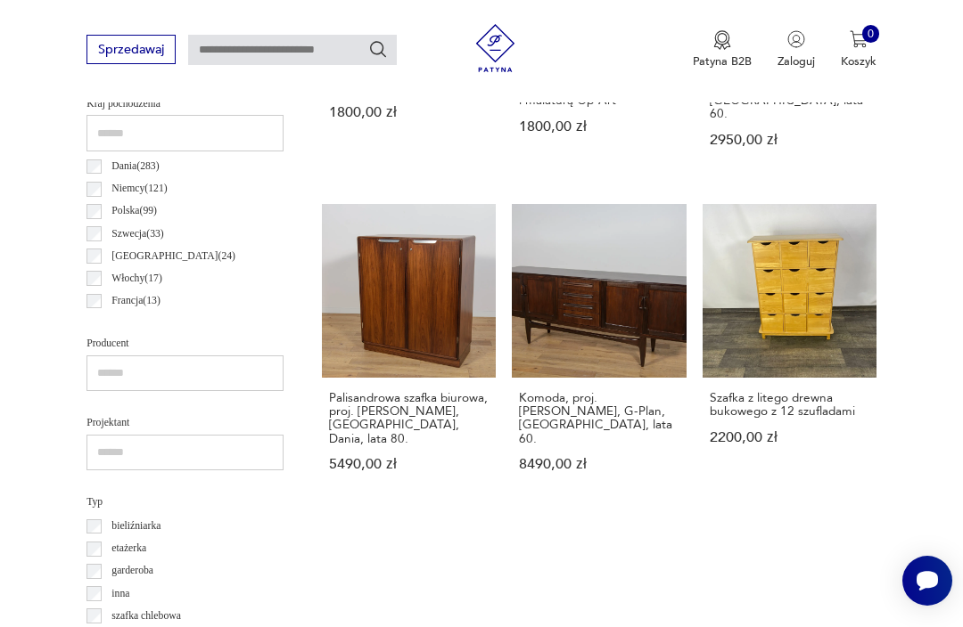
scroll to position [841, 0]
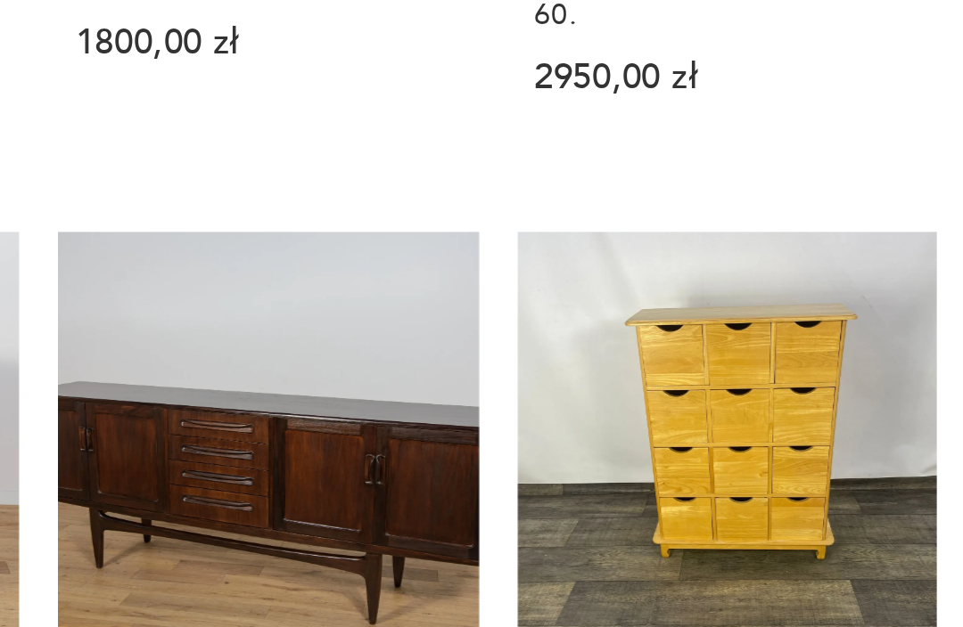
click at [702, 317] on link "Szafka z litego drewna bukowego z 12 szufladami 2200,00 zł" at bounding box center [789, 466] width 174 height 299
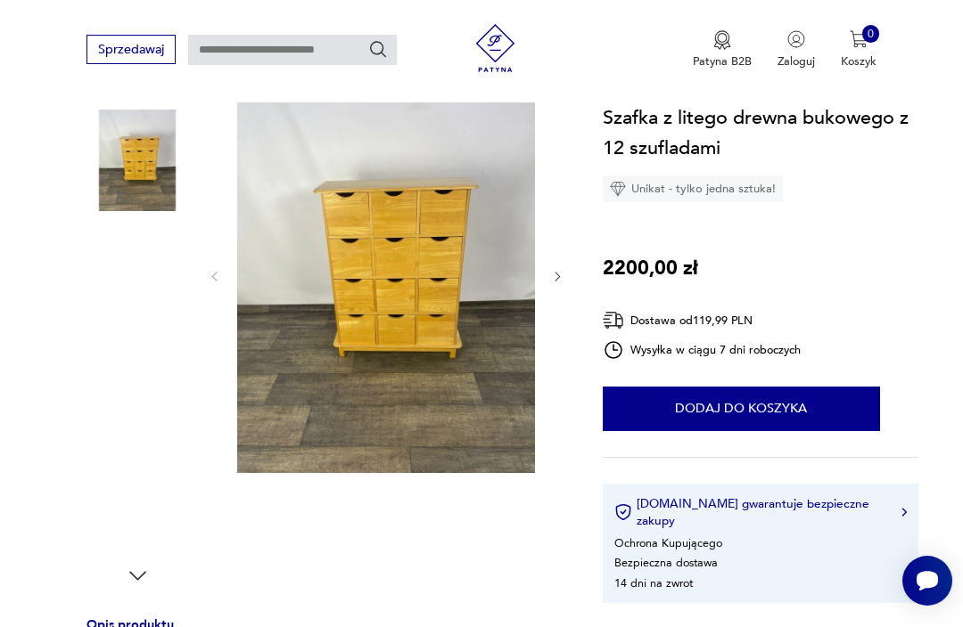
scroll to position [332, 0]
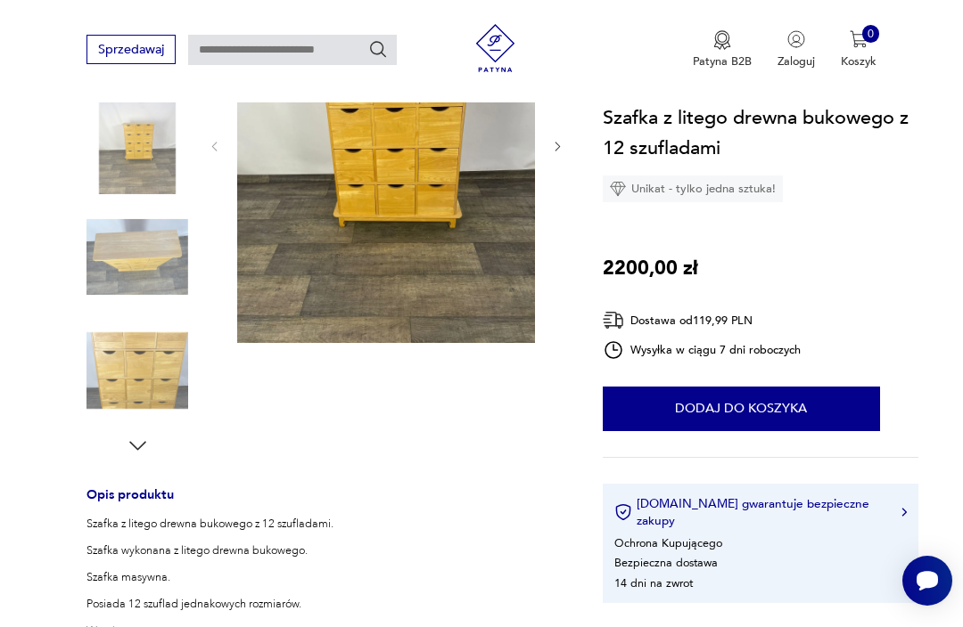
click at [132, 350] on img at bounding box center [137, 371] width 102 height 102
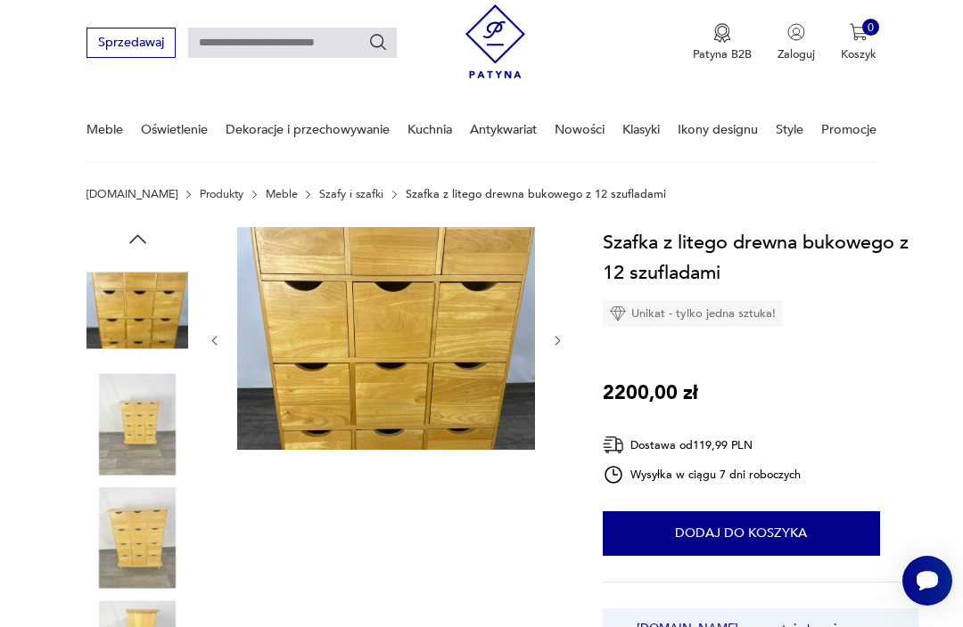
scroll to position [21, 0]
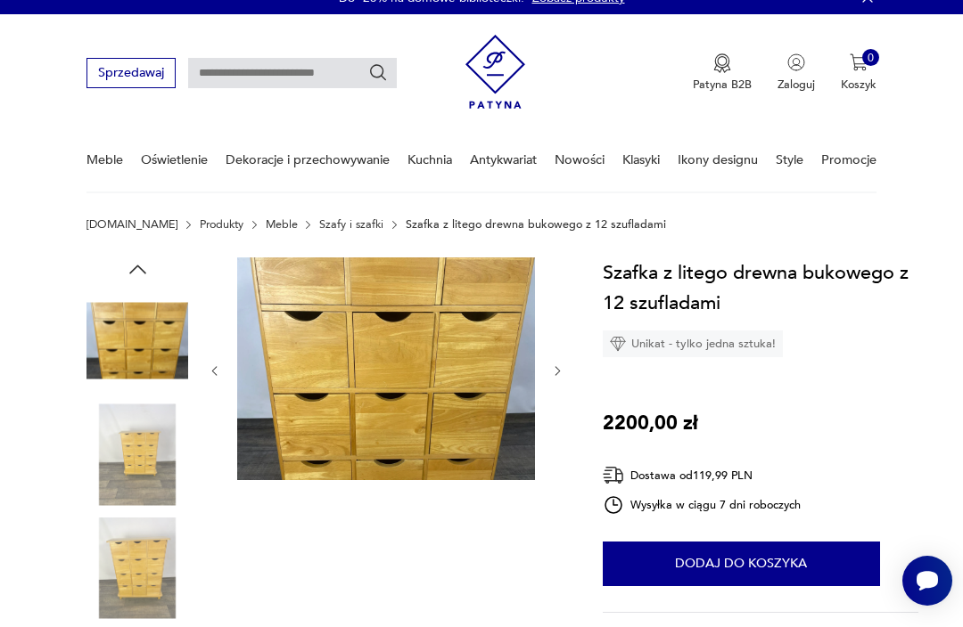
click at [463, 366] on img at bounding box center [386, 370] width 298 height 224
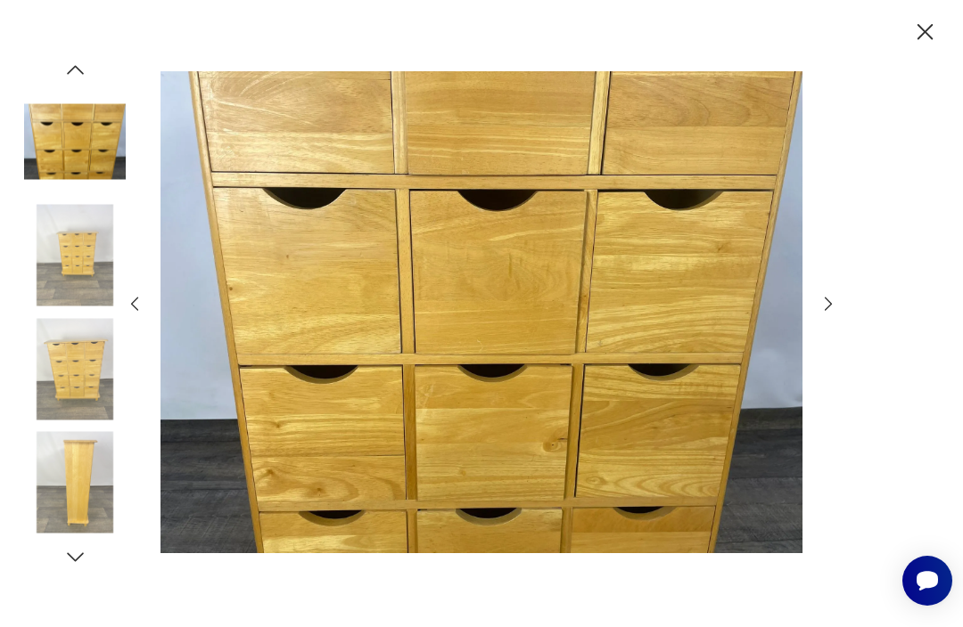
click at [835, 314] on icon "button" at bounding box center [828, 304] width 20 height 20
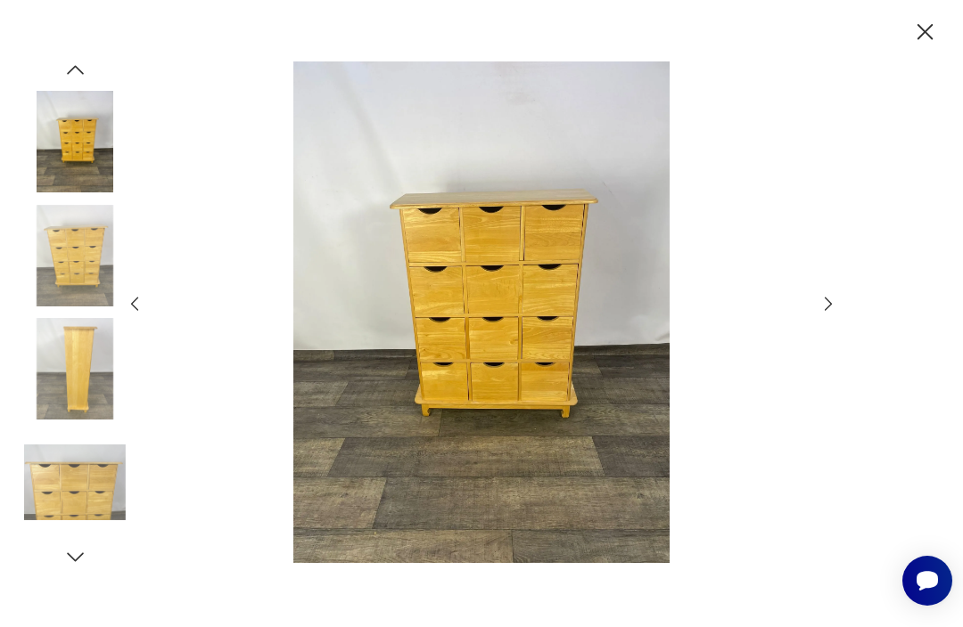
click at [831, 314] on icon "button" at bounding box center [828, 304] width 20 height 20
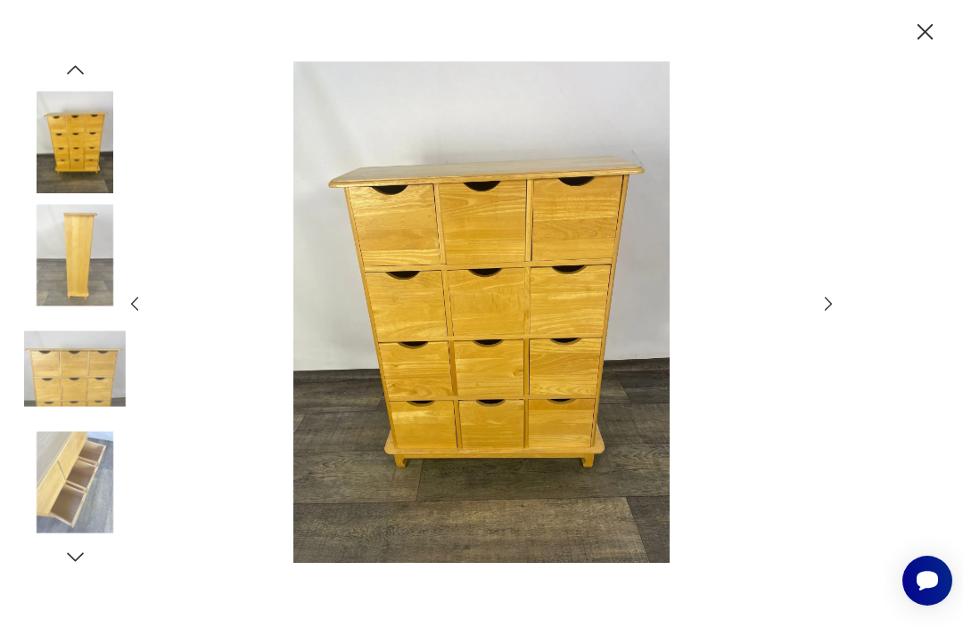
click at [827, 314] on icon "button" at bounding box center [828, 304] width 20 height 20
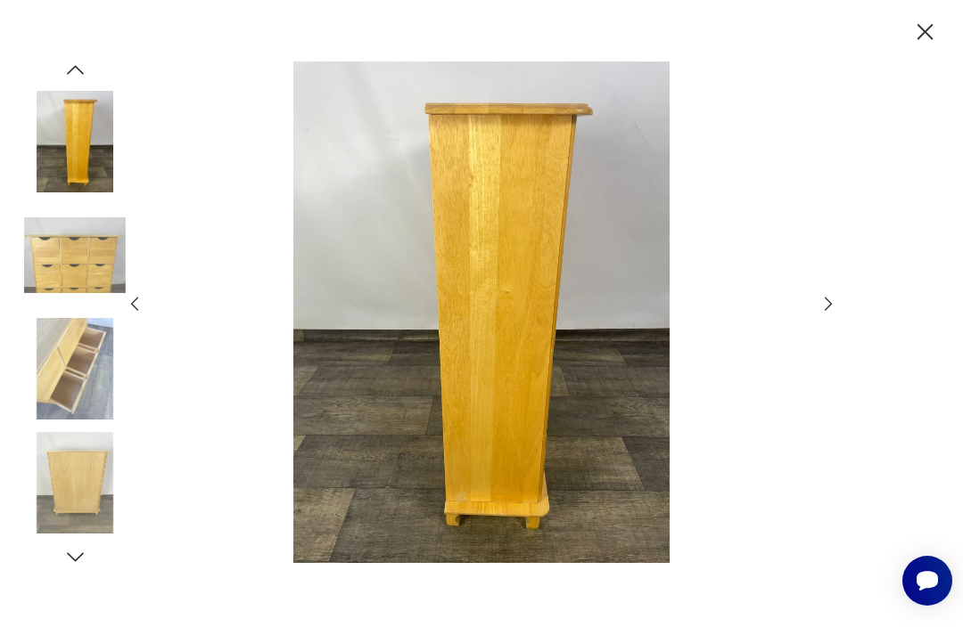
click at [925, 33] on icon "button" at bounding box center [924, 32] width 16 height 16
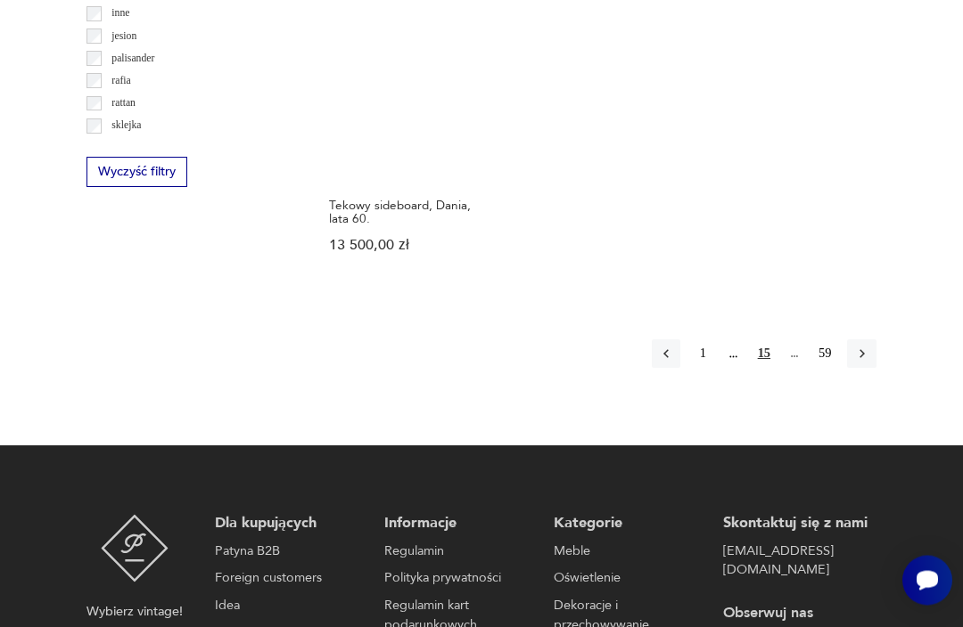
scroll to position [2426, 0]
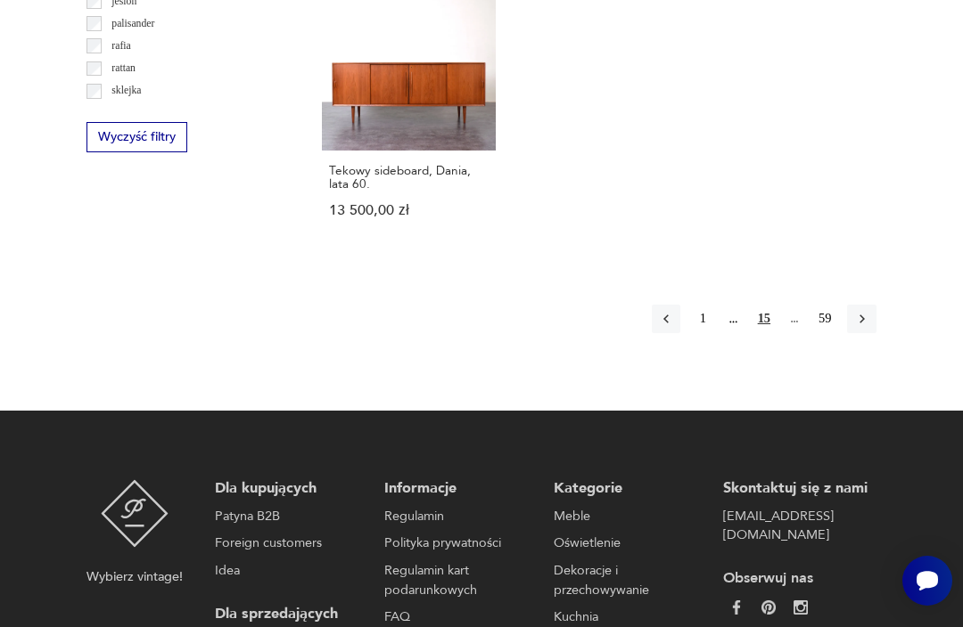
click at [859, 324] on icon "button" at bounding box center [861, 319] width 5 height 9
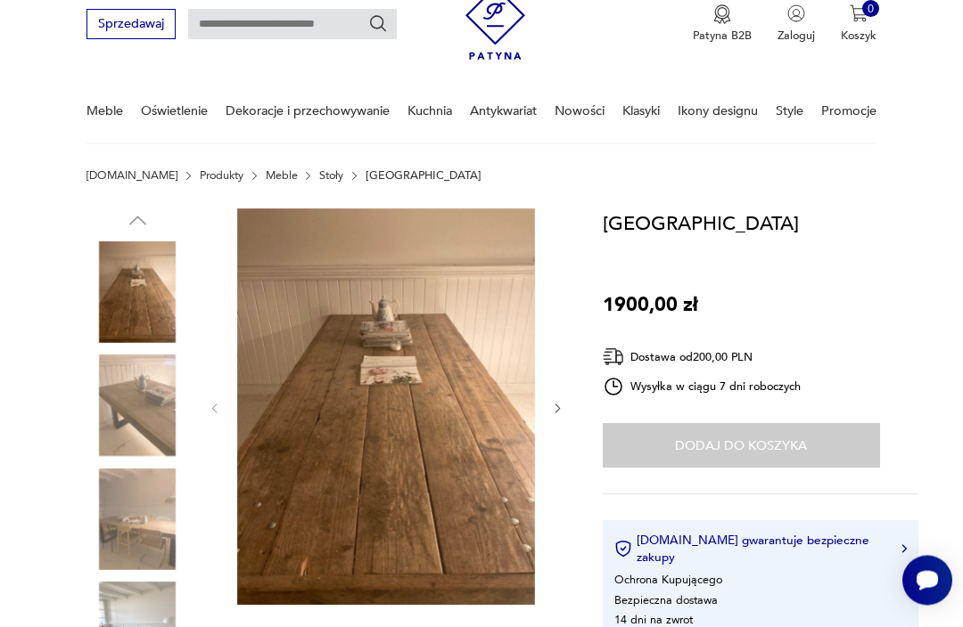
scroll to position [70, 0]
click at [126, 404] on img at bounding box center [137, 406] width 102 height 102
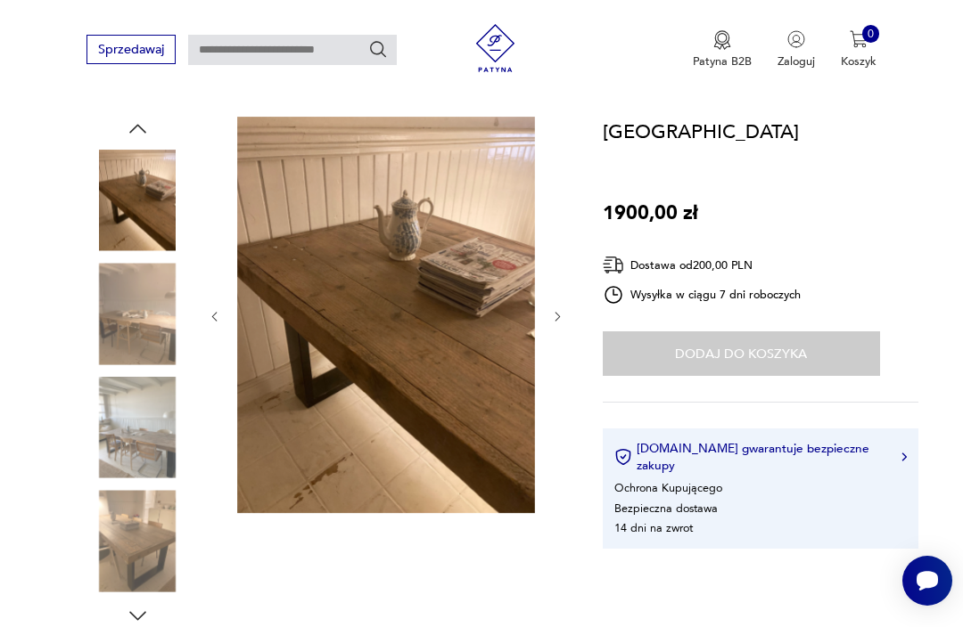
scroll to position [438, 0]
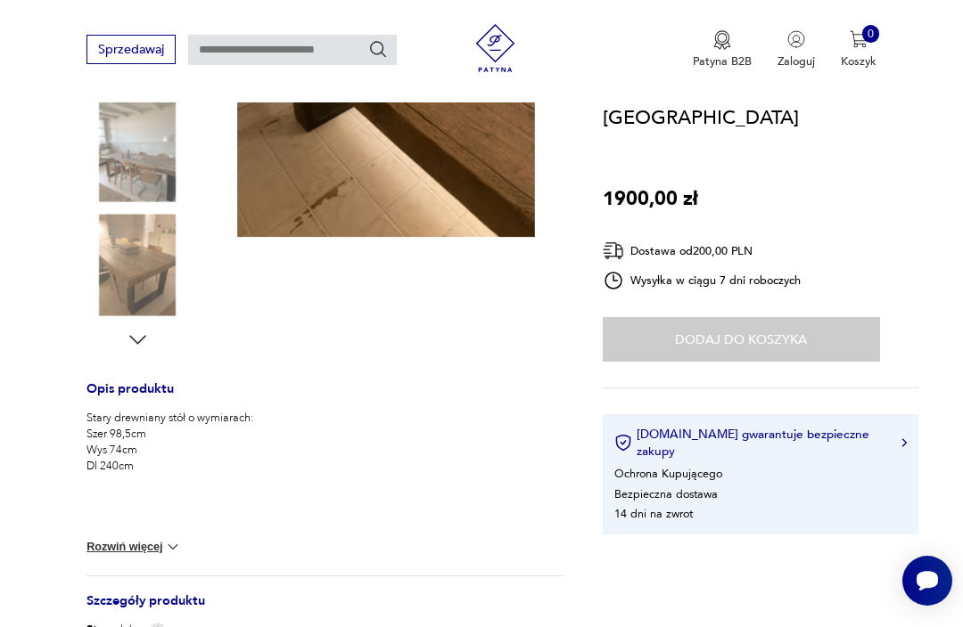
click at [138, 269] on img at bounding box center [137, 265] width 102 height 102
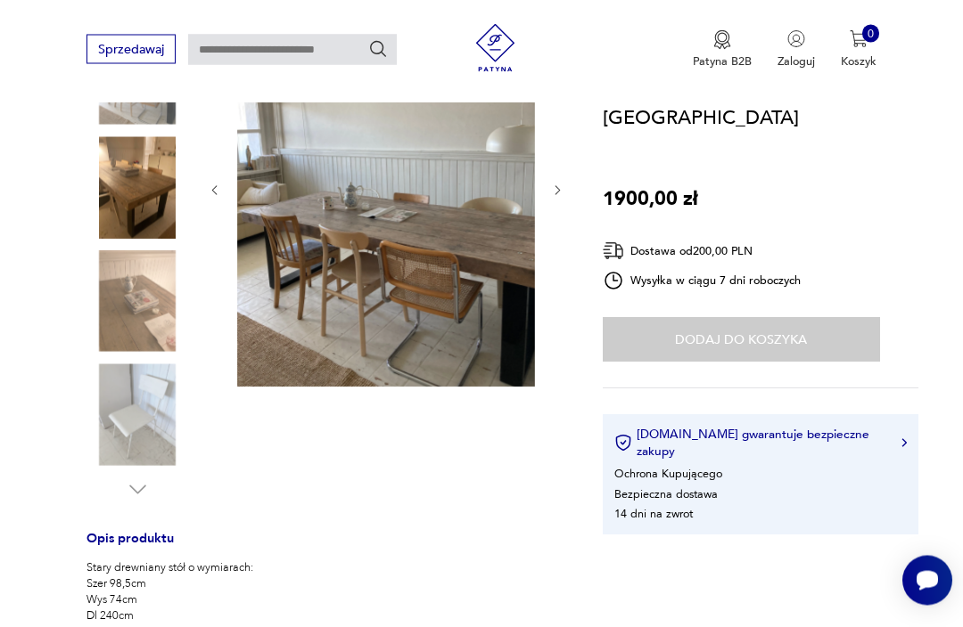
scroll to position [288, 0]
click at [133, 304] on img at bounding box center [137, 301] width 102 height 102
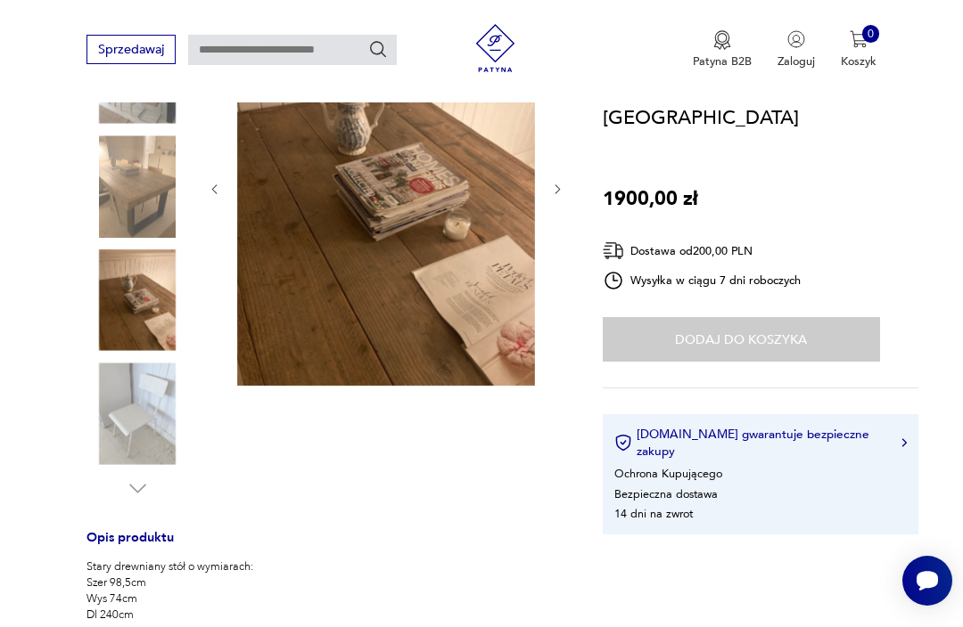
click at [137, 199] on img at bounding box center [137, 186] width 102 height 102
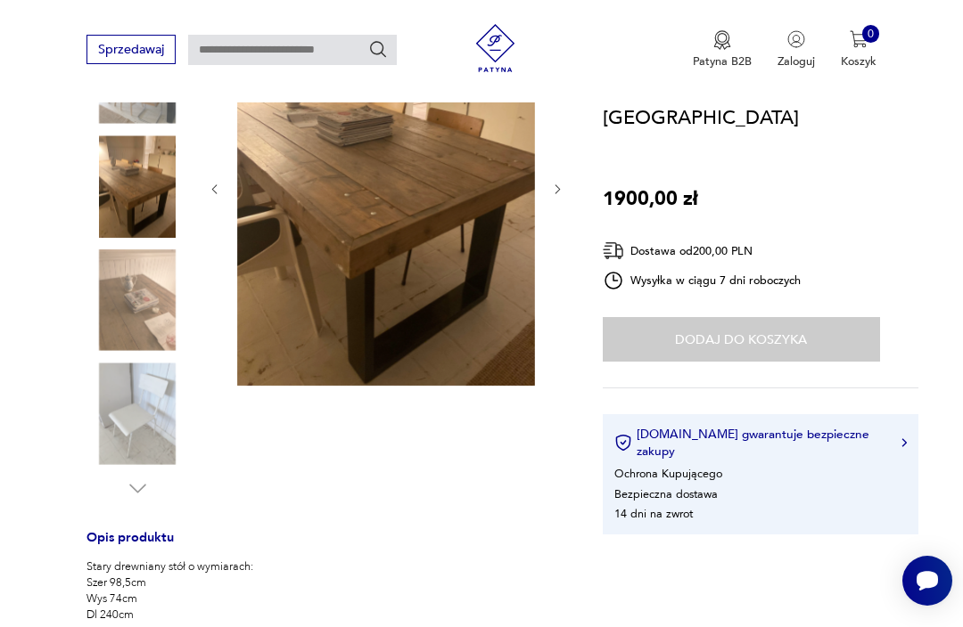
click at [134, 401] on img at bounding box center [137, 414] width 102 height 102
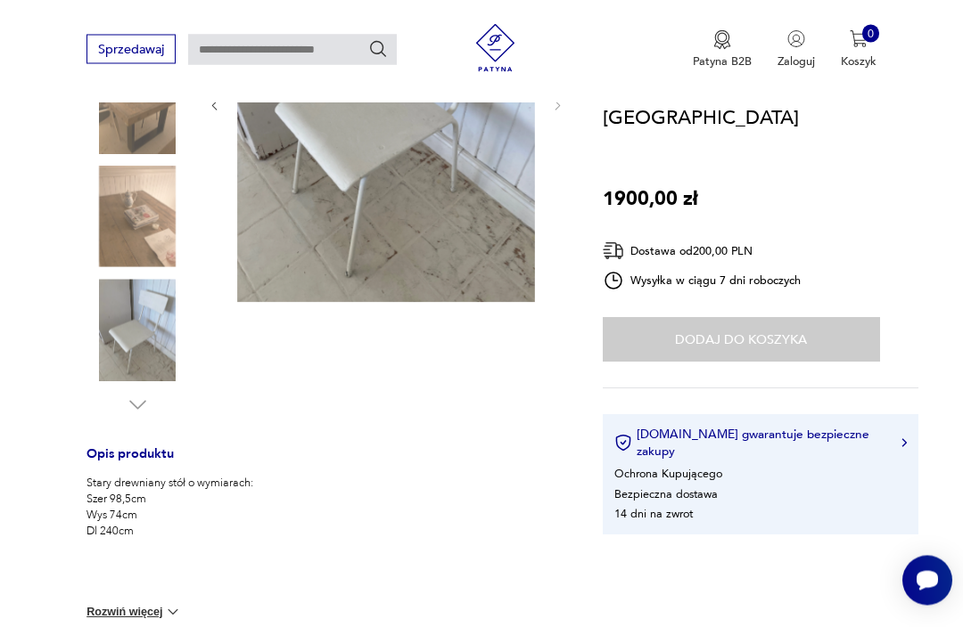
scroll to position [0, 0]
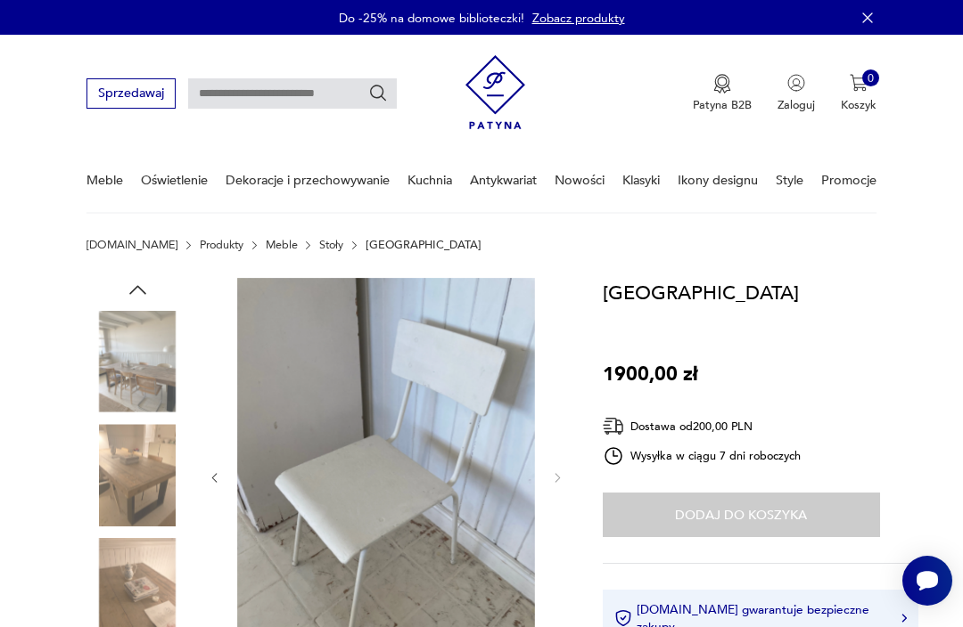
click at [136, 369] on img at bounding box center [137, 362] width 102 height 102
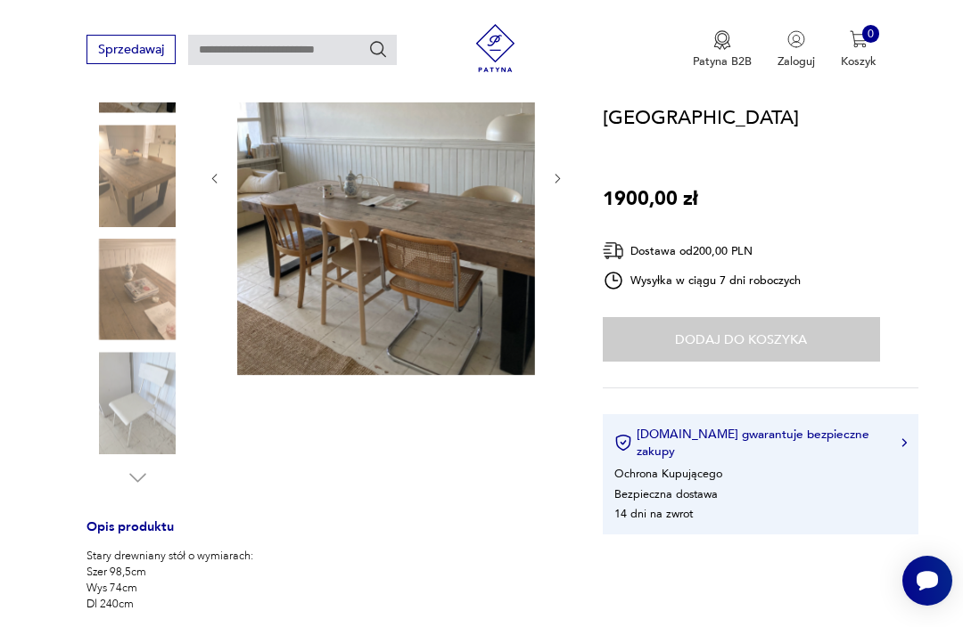
scroll to position [298, 0]
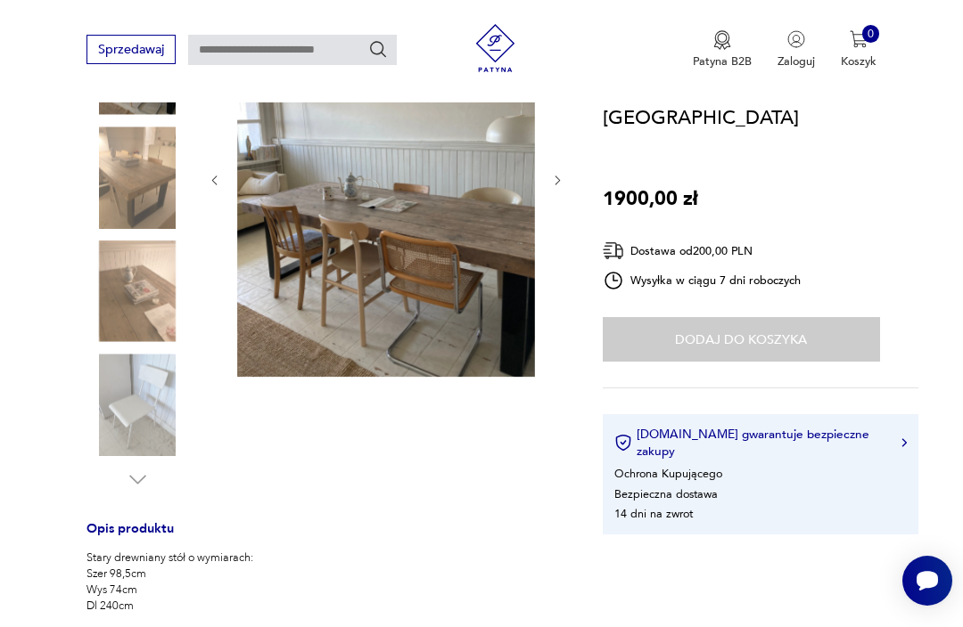
click at [502, 222] on img at bounding box center [386, 178] width 298 height 397
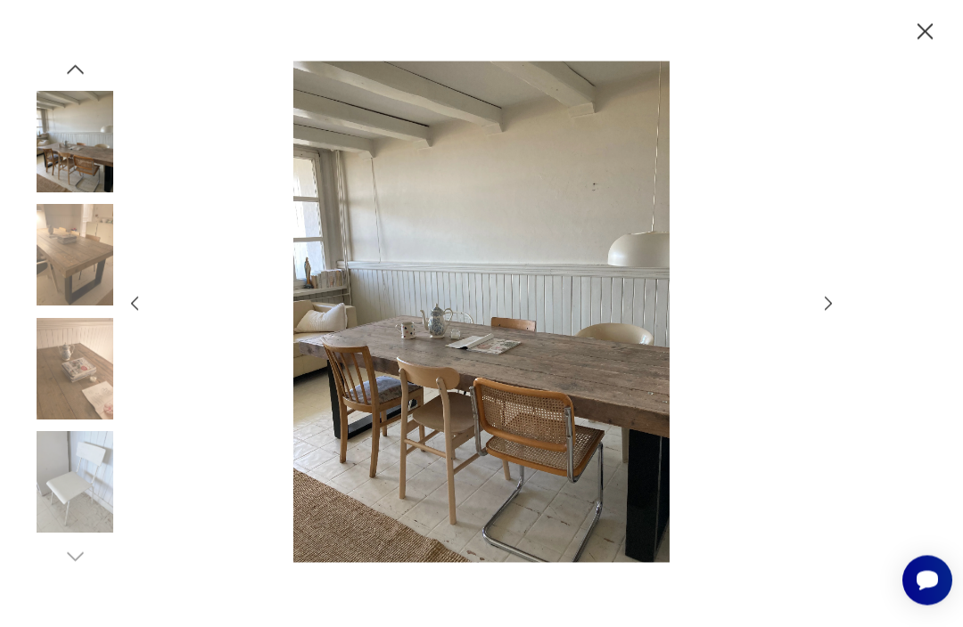
scroll to position [378, 0]
click at [833, 314] on icon "button" at bounding box center [828, 304] width 20 height 20
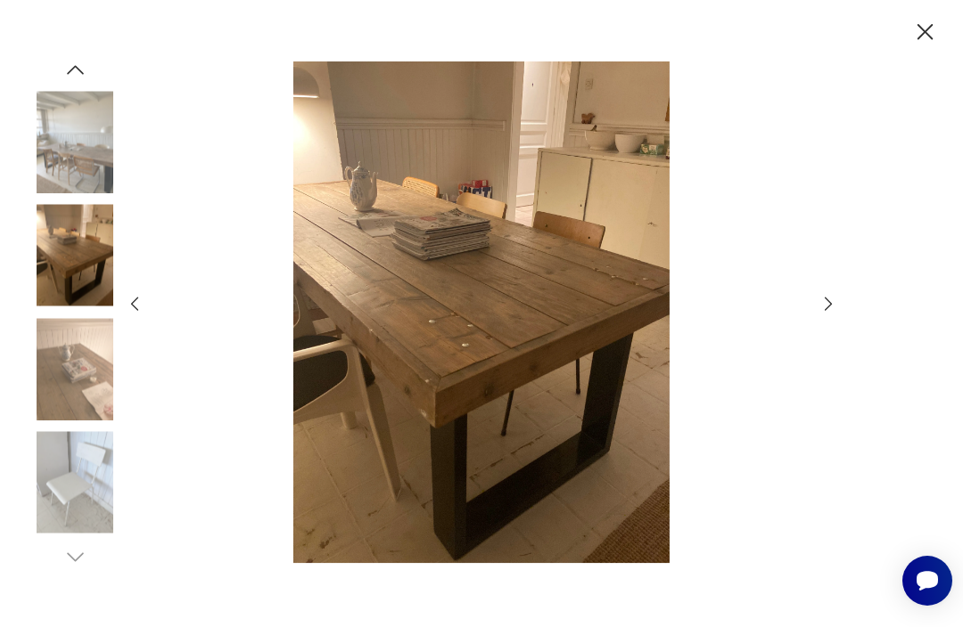
scroll to position [326, 0]
click at [833, 314] on icon "button" at bounding box center [828, 304] width 20 height 20
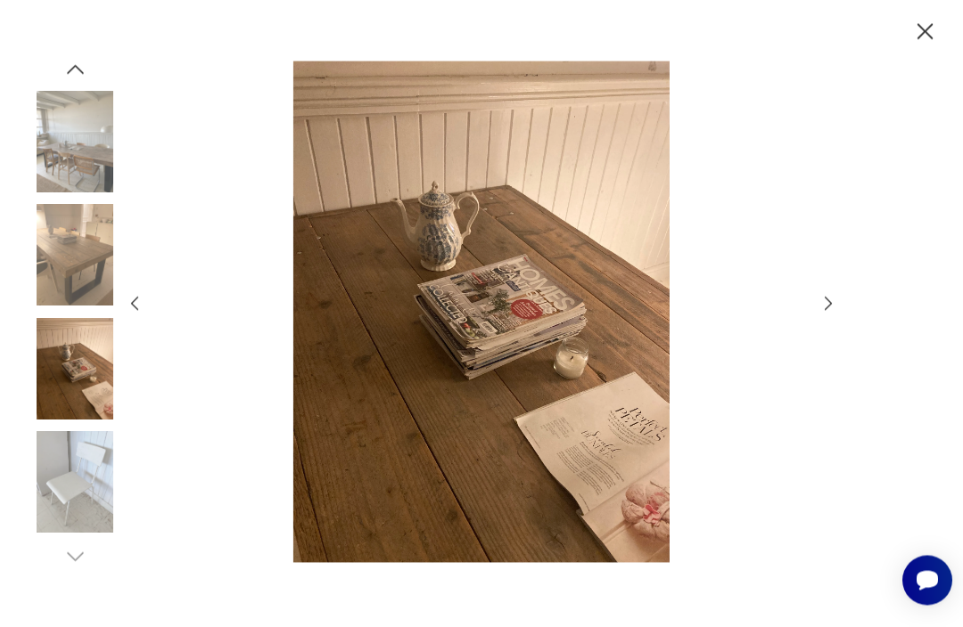
scroll to position [327, 0]
click at [825, 314] on icon "button" at bounding box center [828, 304] width 20 height 20
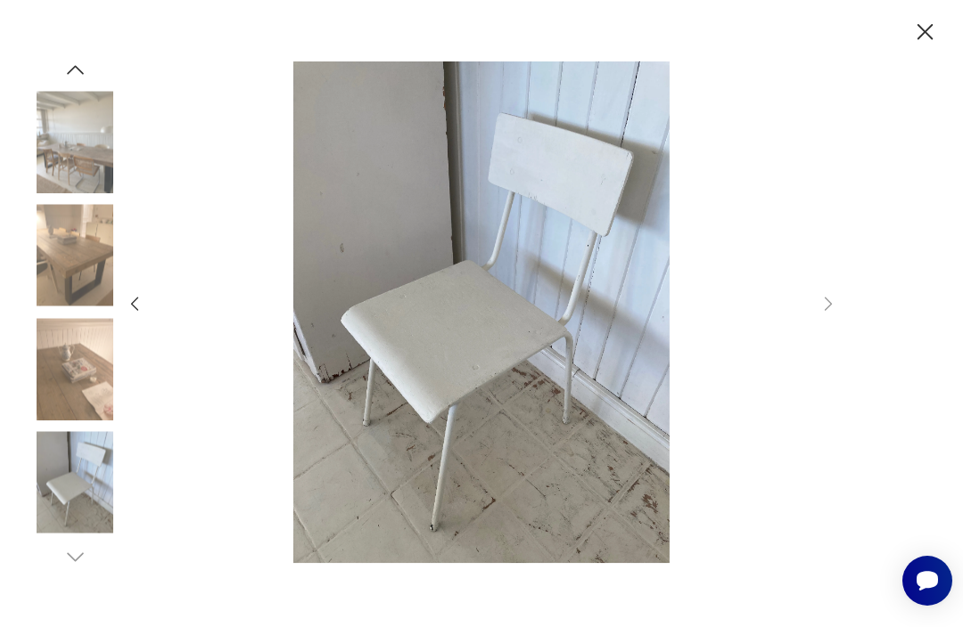
scroll to position [1154, 0]
click at [930, 23] on icon "button" at bounding box center [925, 32] width 29 height 29
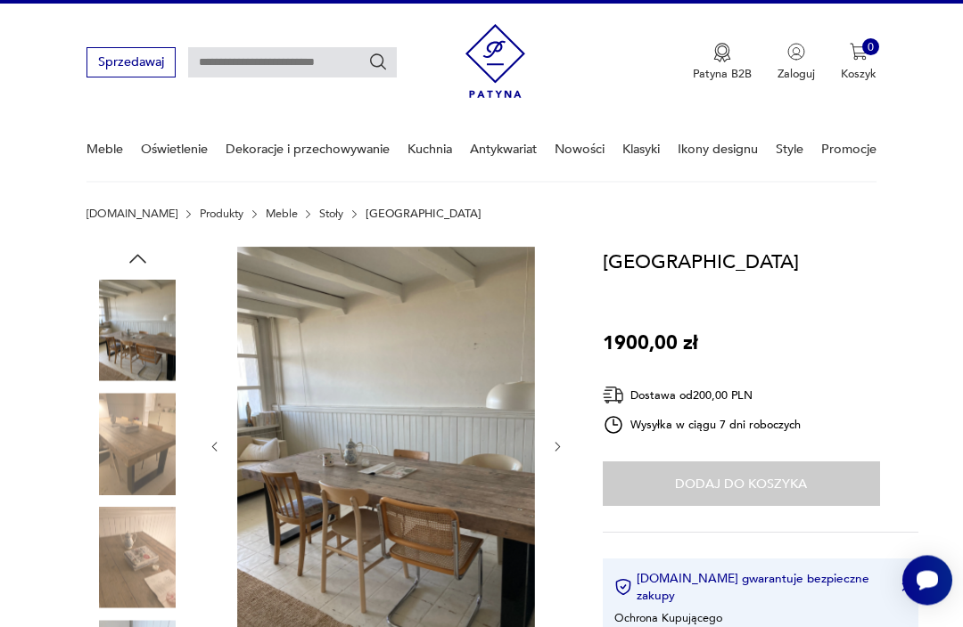
scroll to position [0, 0]
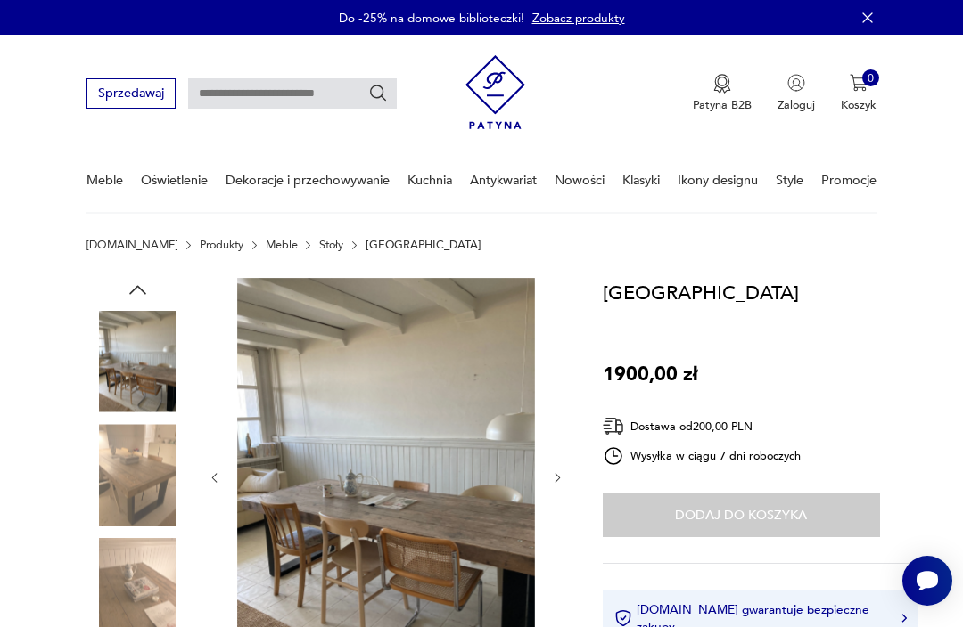
click at [319, 242] on link "Stoły" at bounding box center [331, 245] width 24 height 12
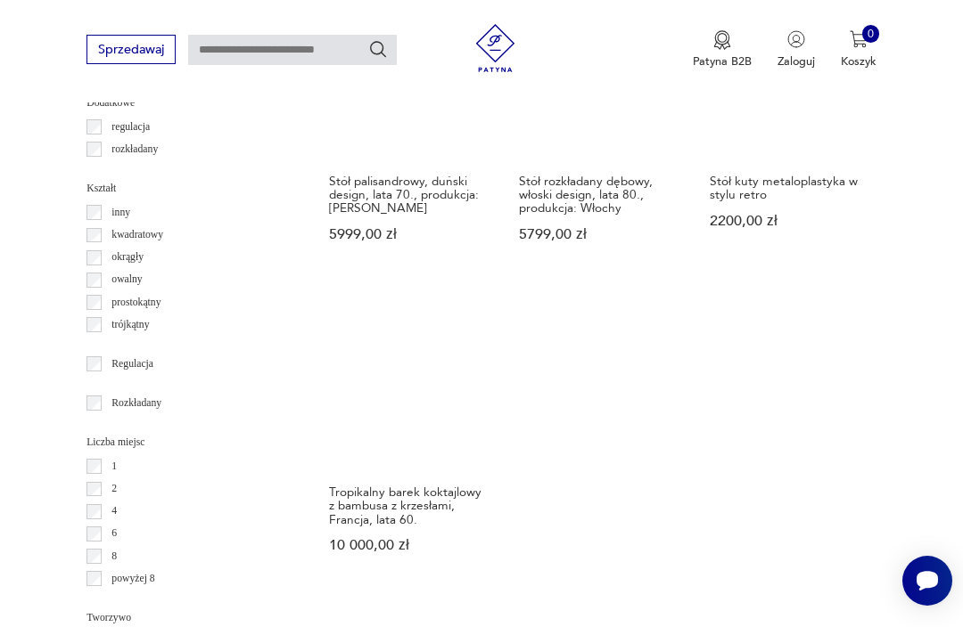
scroll to position [2026, 0]
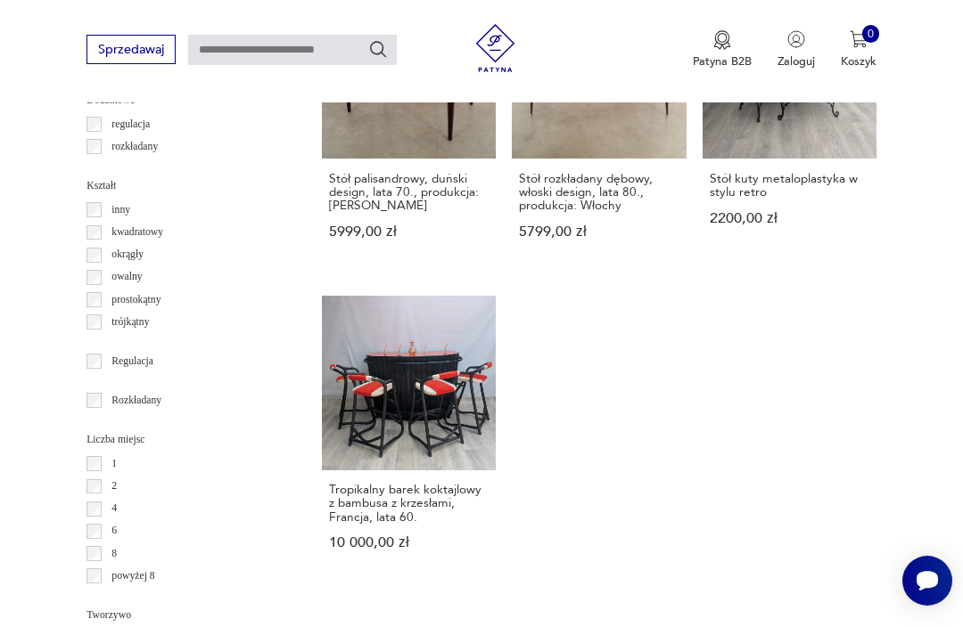
click at [103, 289] on label "prostokątny" at bounding box center [131, 300] width 59 height 22
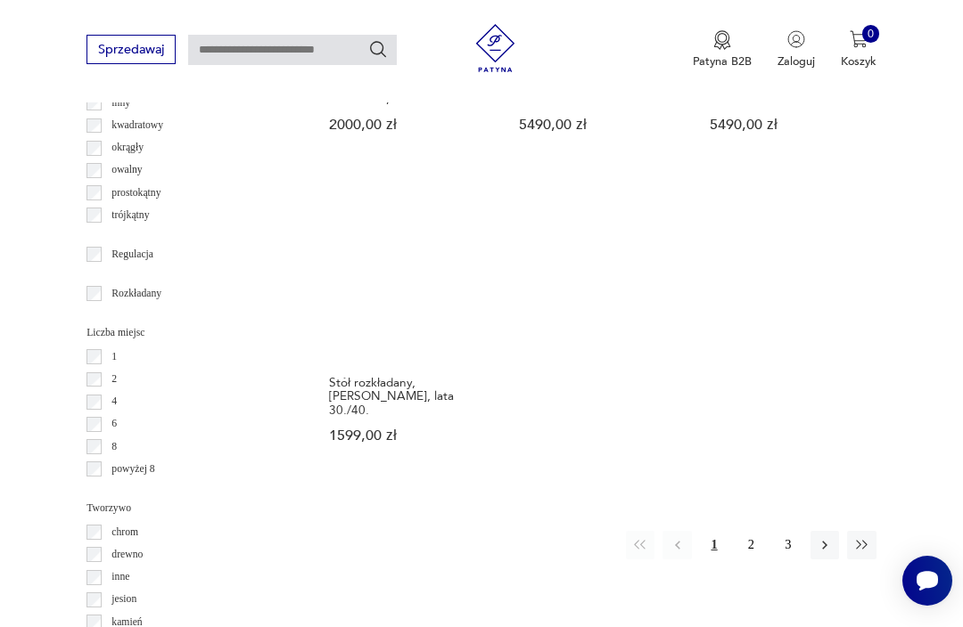
scroll to position [2451, 0]
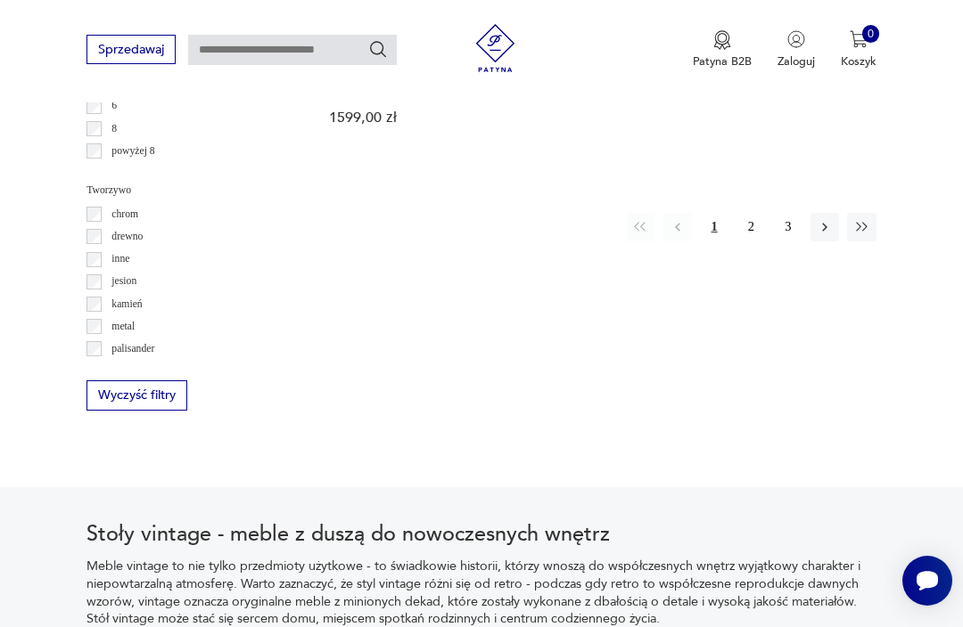
click at [756, 239] on button "2" at bounding box center [750, 227] width 29 height 29
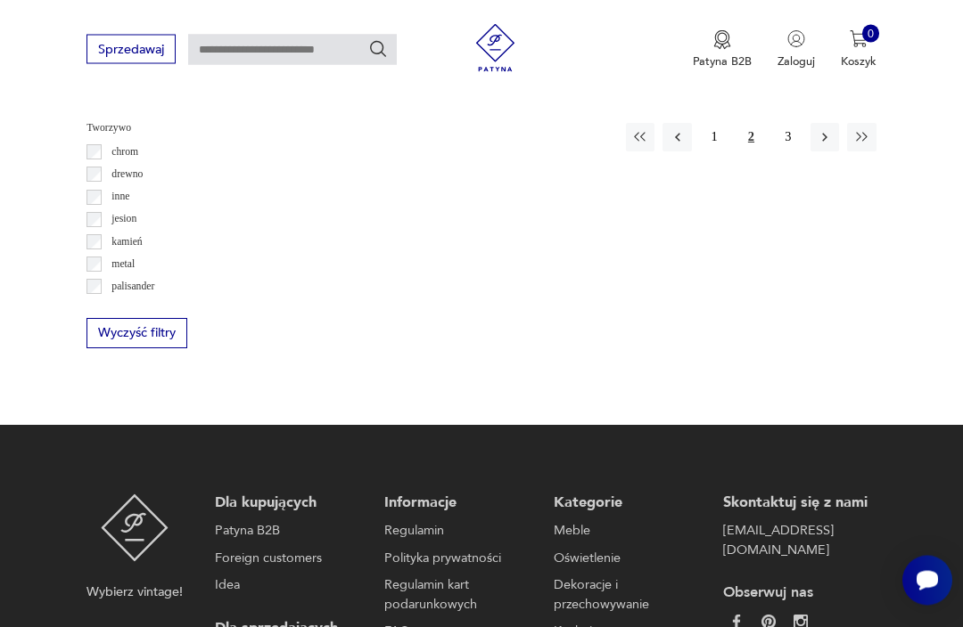
scroll to position [2544, 0]
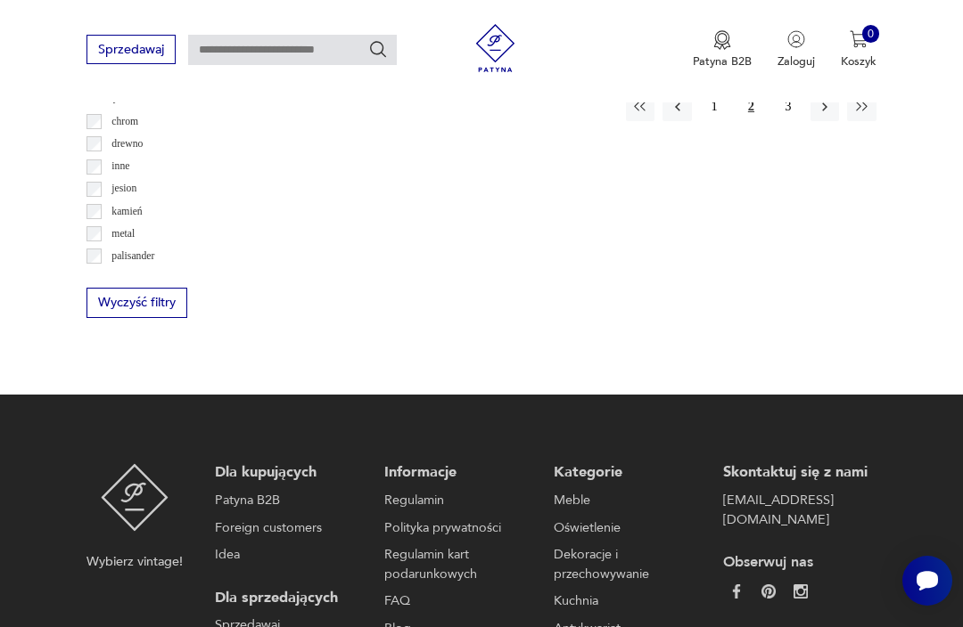
click at [792, 121] on button "3" at bounding box center [788, 107] width 29 height 29
